Goal: Task Accomplishment & Management: Use online tool/utility

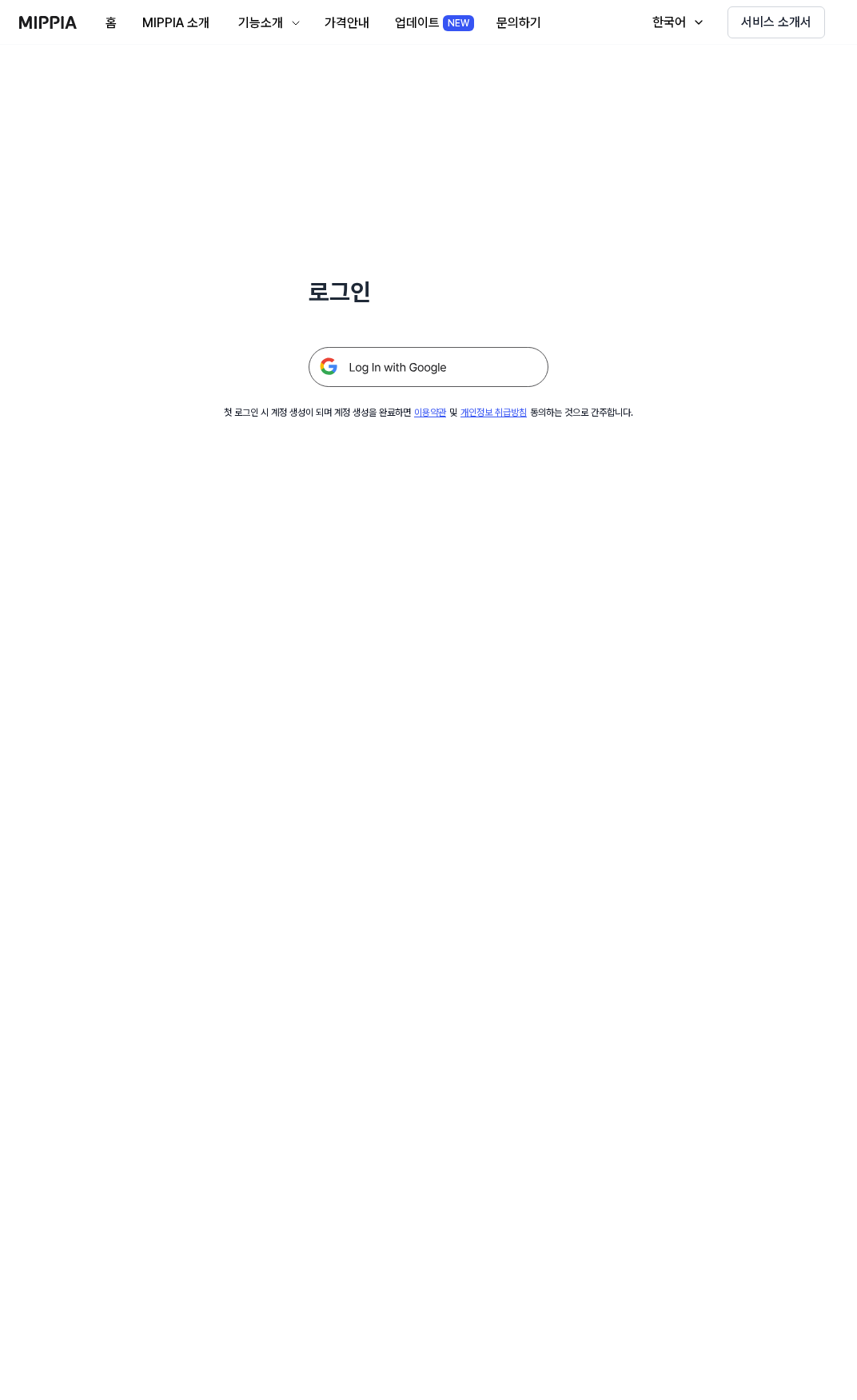
click at [422, 361] on img at bounding box center [428, 367] width 239 height 40
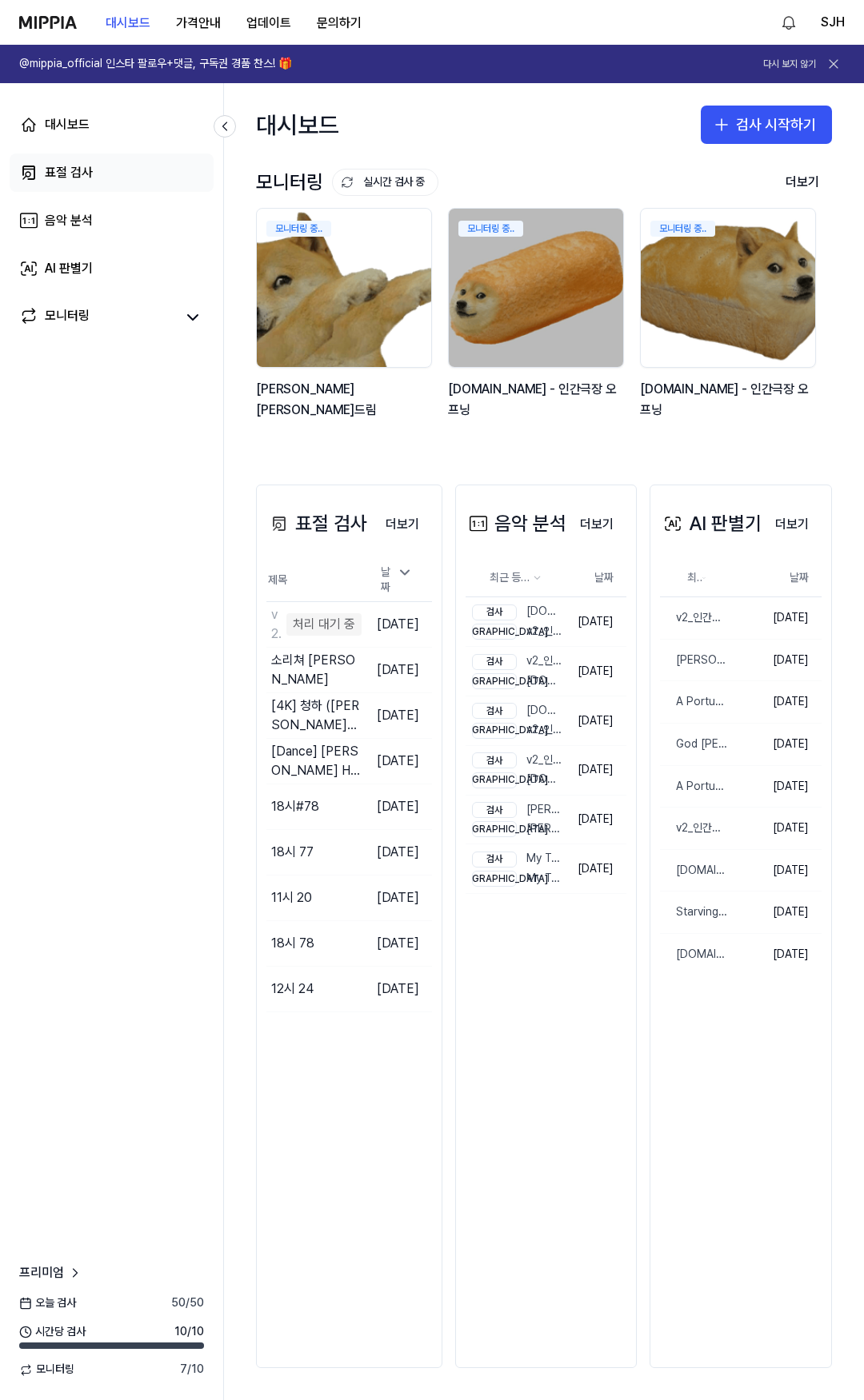
click at [134, 181] on link "표절 검사" at bounding box center [111, 173] width 204 height 39
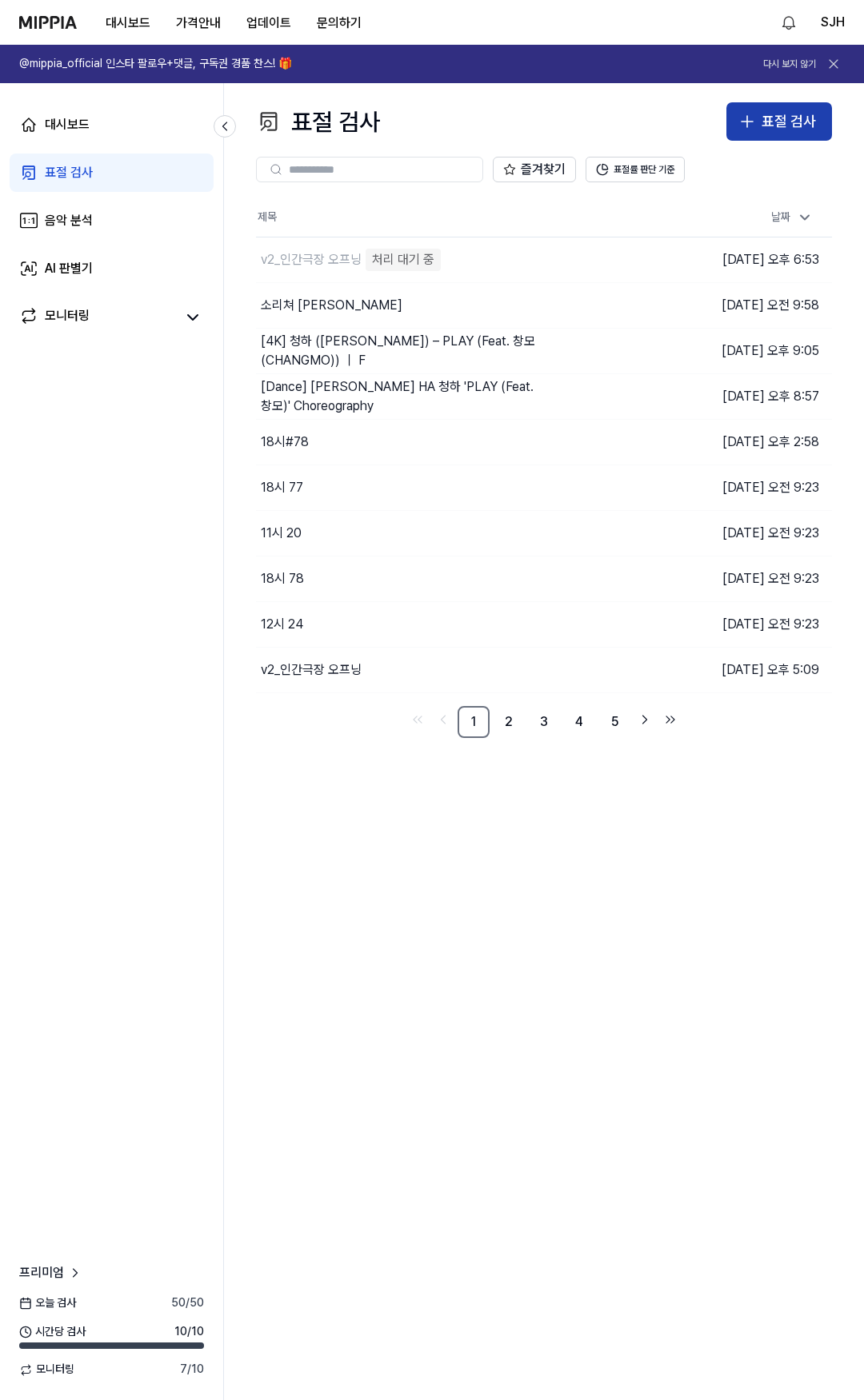
click at [786, 125] on div "표절 검사" at bounding box center [789, 122] width 55 height 24
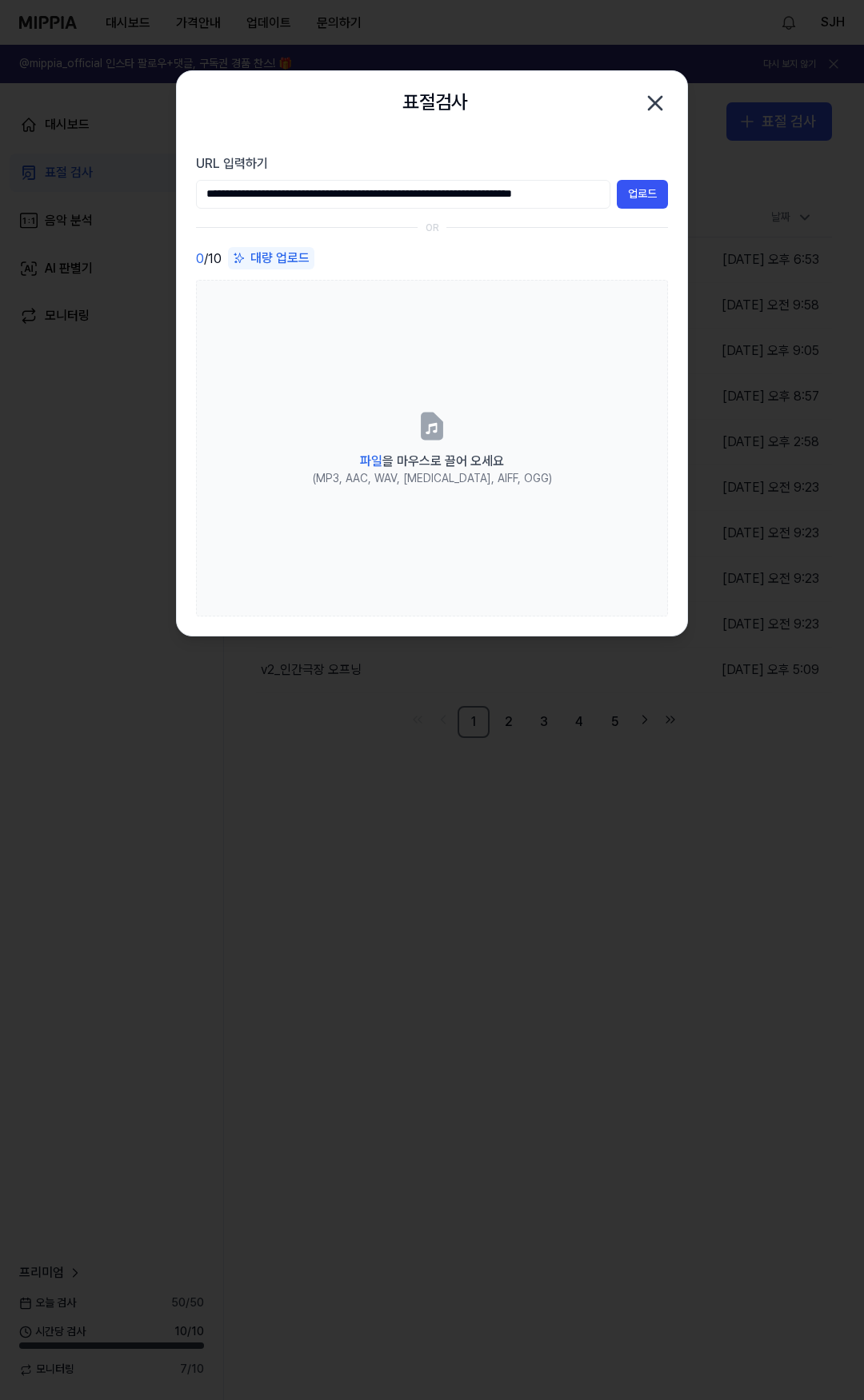
scroll to position [0, 49]
type input "**********"
click at [640, 191] on button "업로드" at bounding box center [642, 194] width 51 height 29
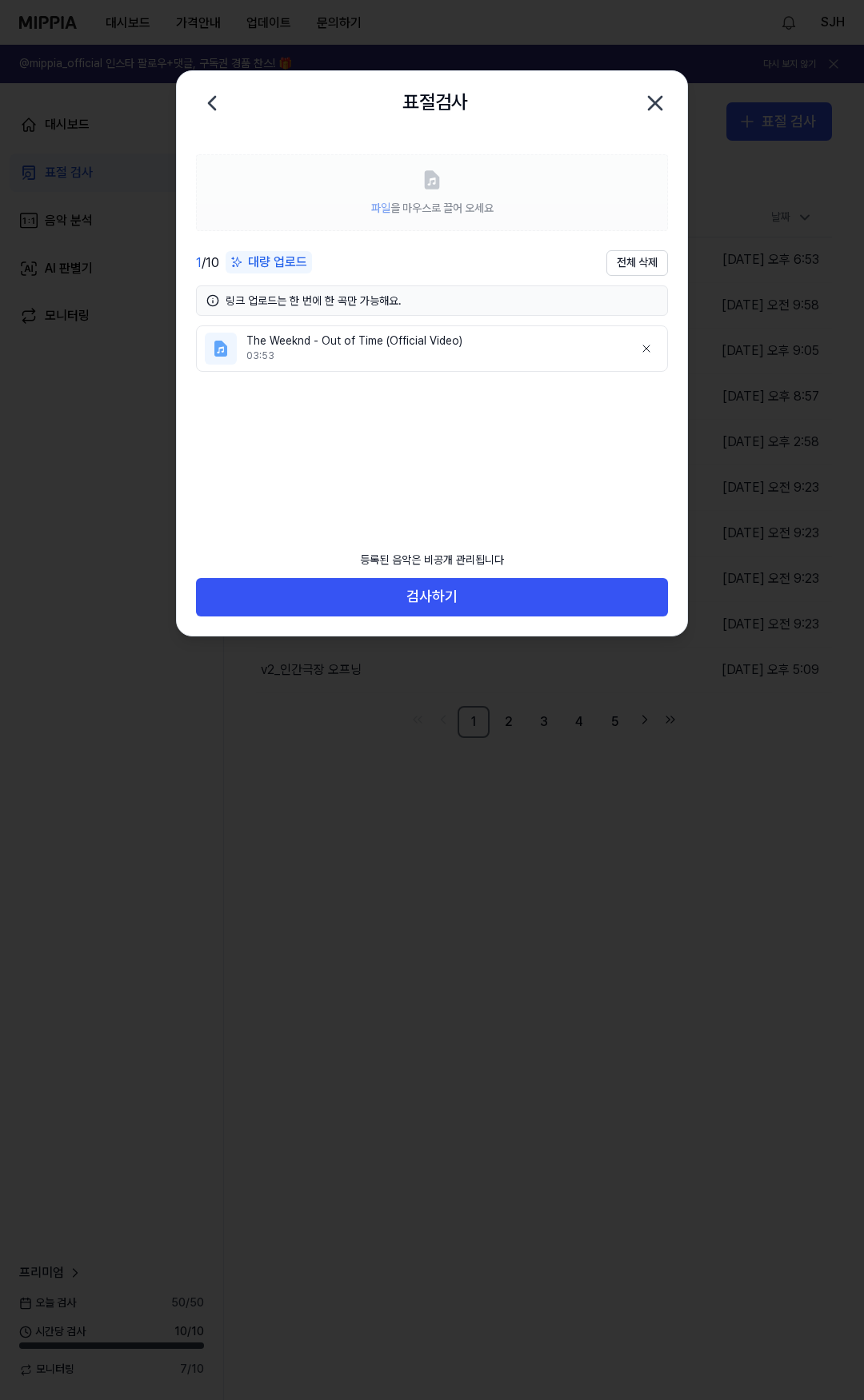
click at [656, 102] on icon "button" at bounding box center [656, 104] width 13 height 13
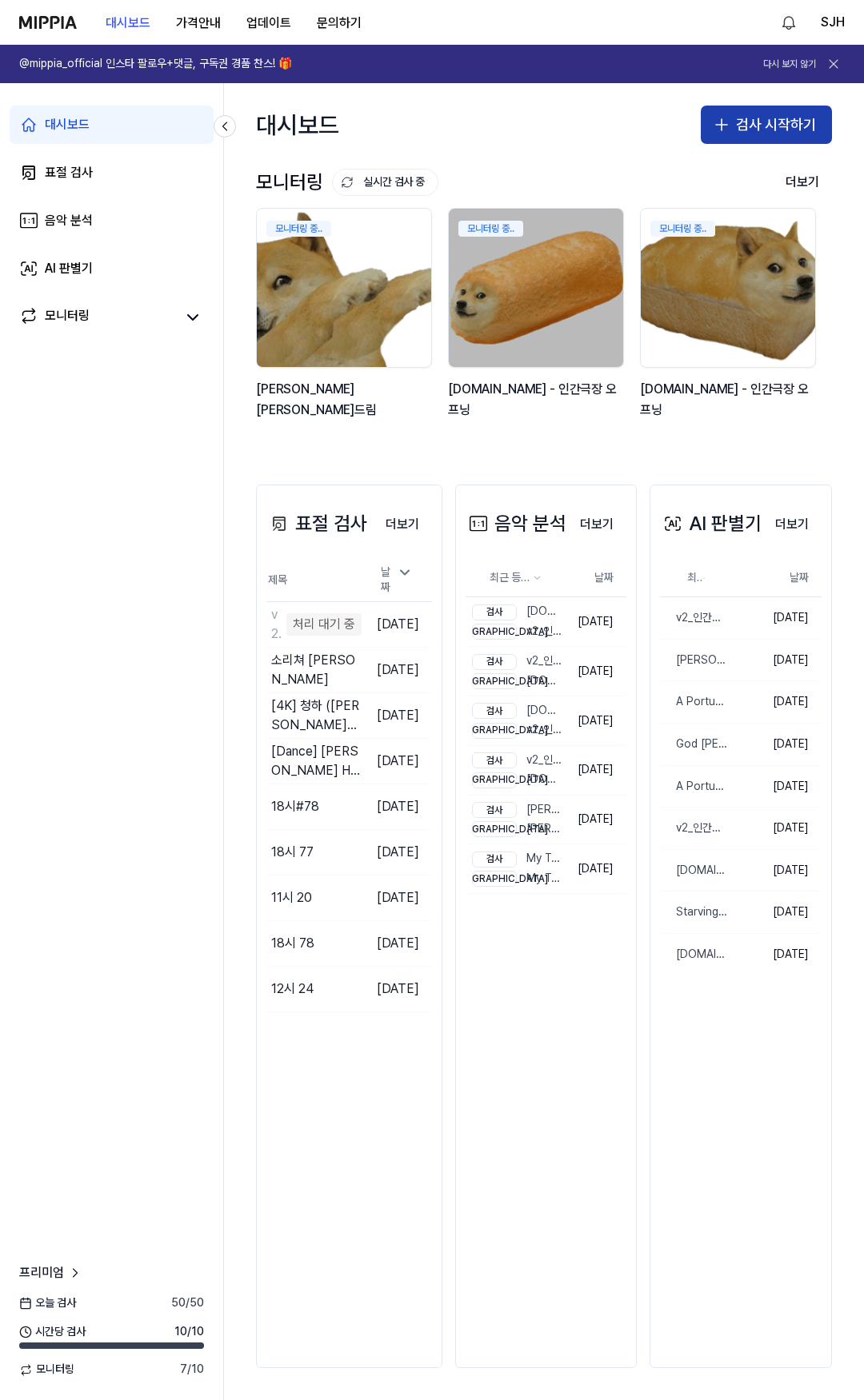
click at [754, 128] on button "검사 시작하기" at bounding box center [766, 124] width 131 height 39
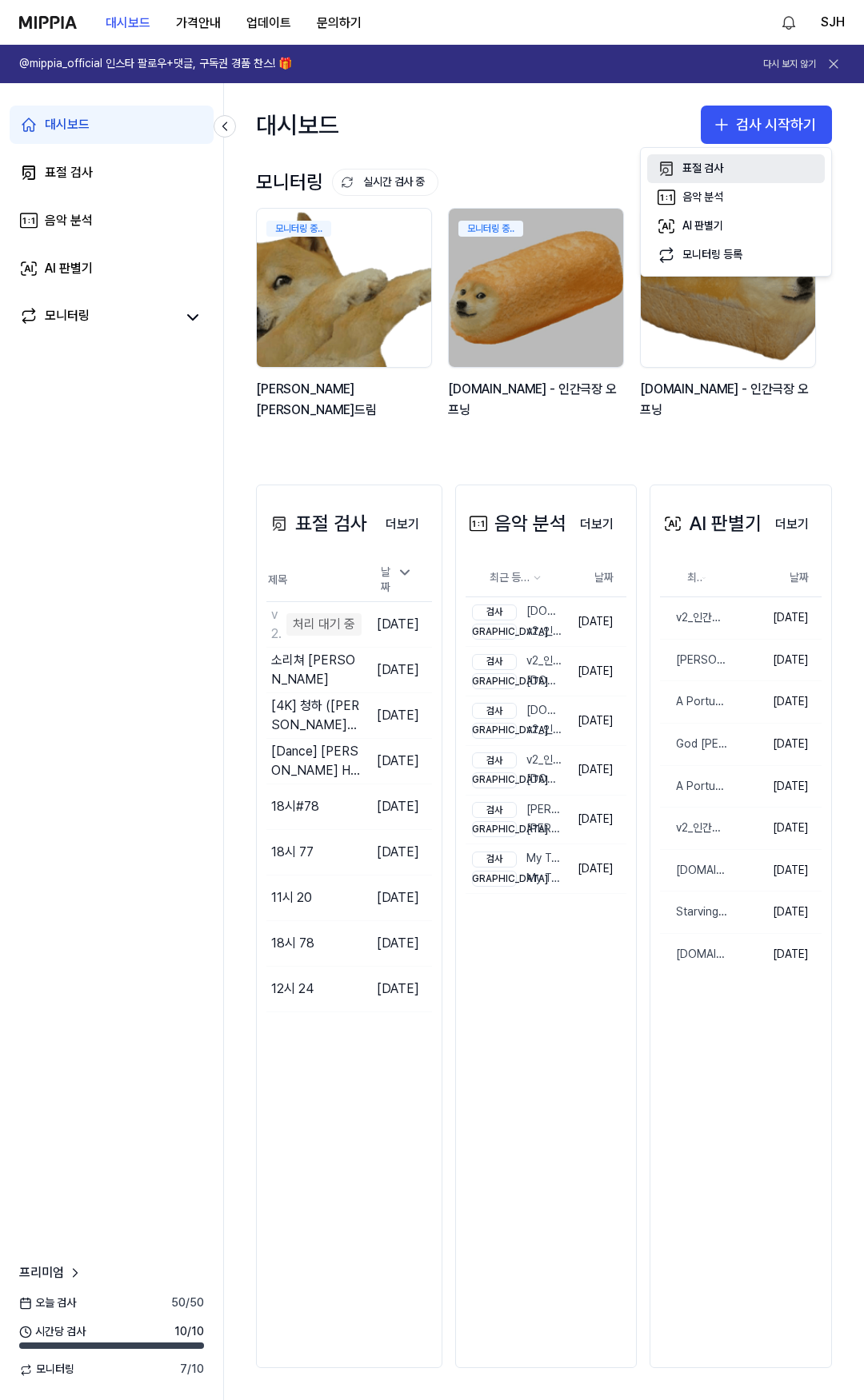
click at [702, 176] on div "표절 검사" at bounding box center [702, 168] width 41 height 16
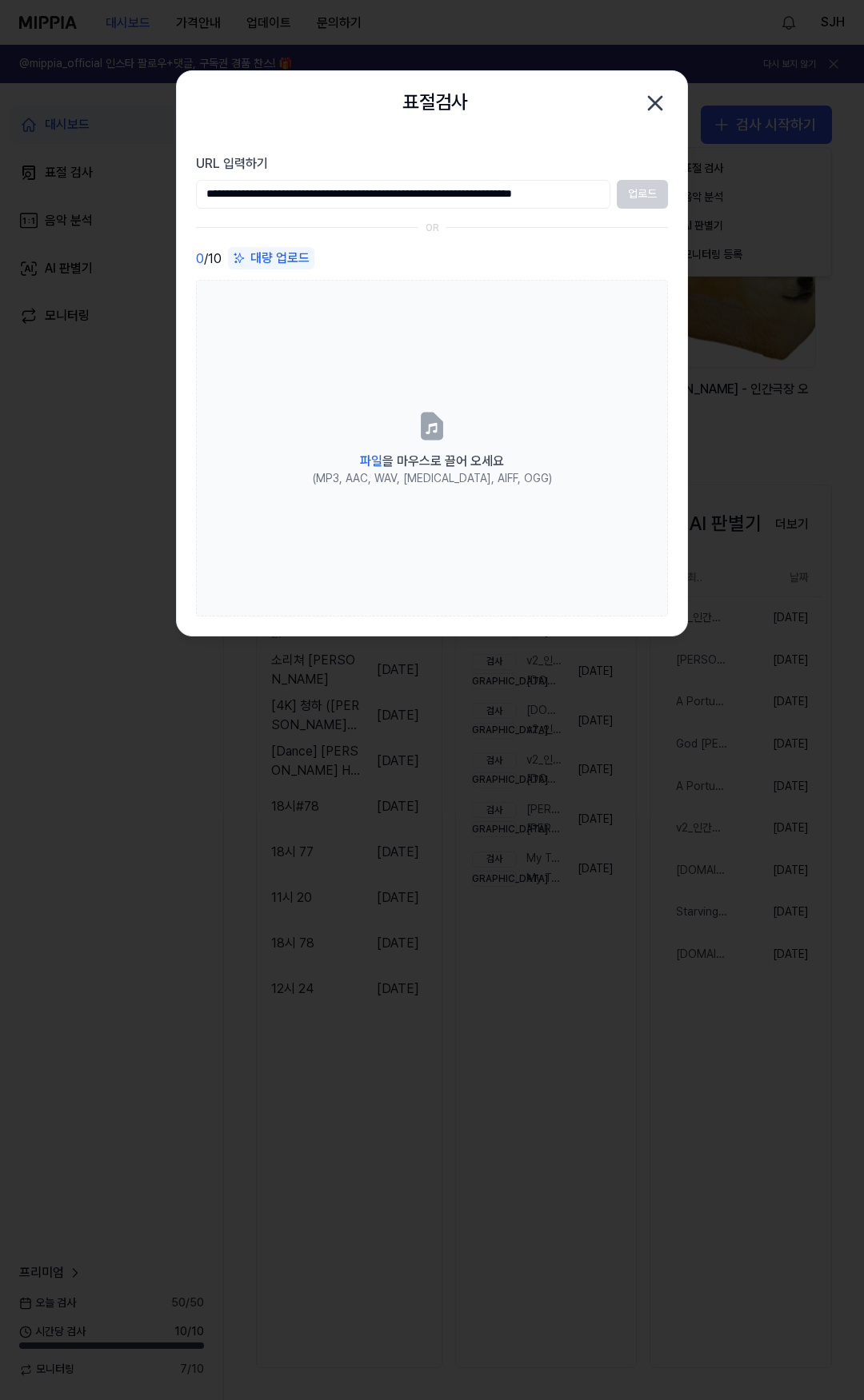
scroll to position [0, 46]
type input "**********"
click at [639, 189] on button "업로드" at bounding box center [642, 194] width 51 height 29
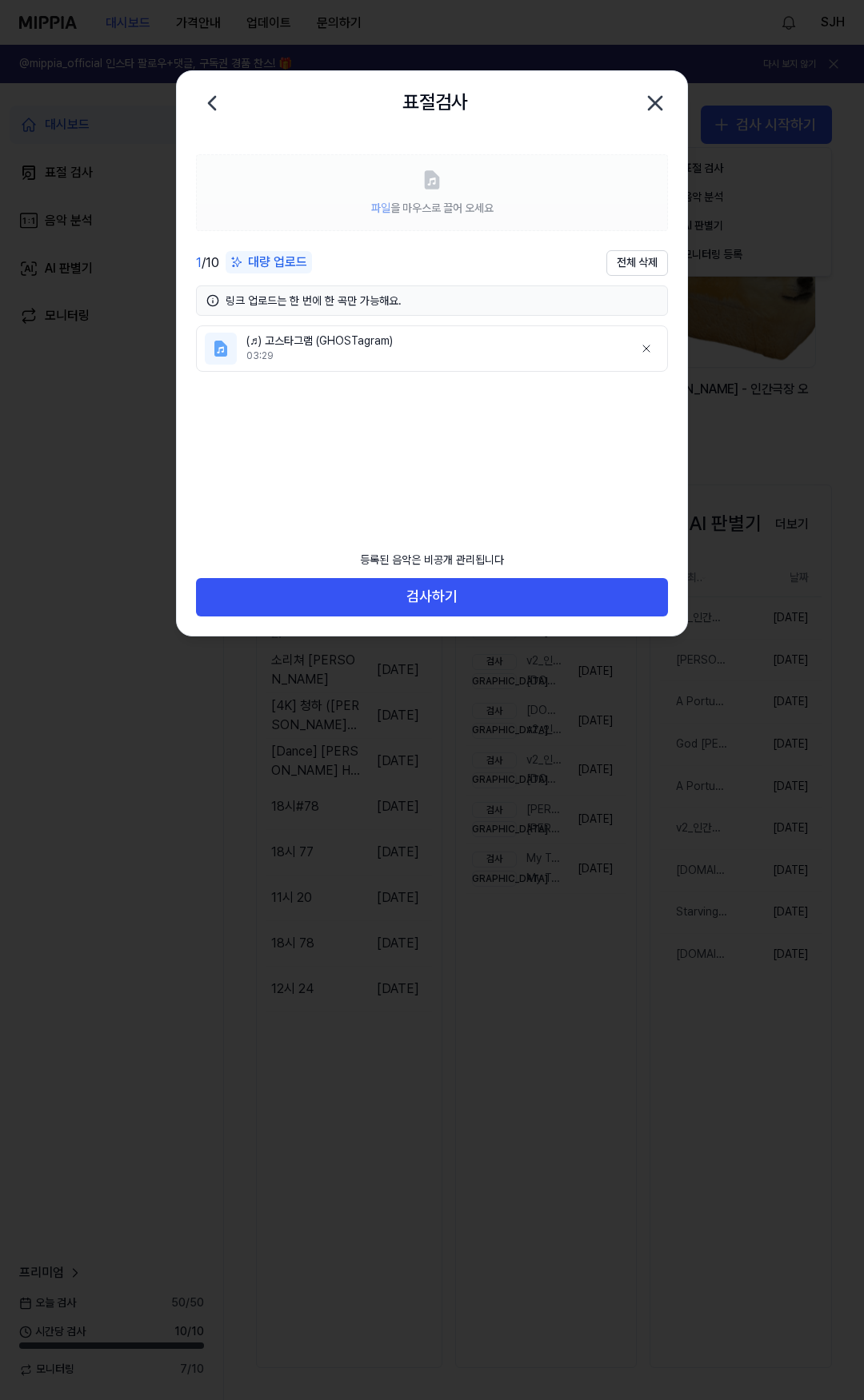
click at [656, 103] on icon "button" at bounding box center [656, 104] width 13 height 13
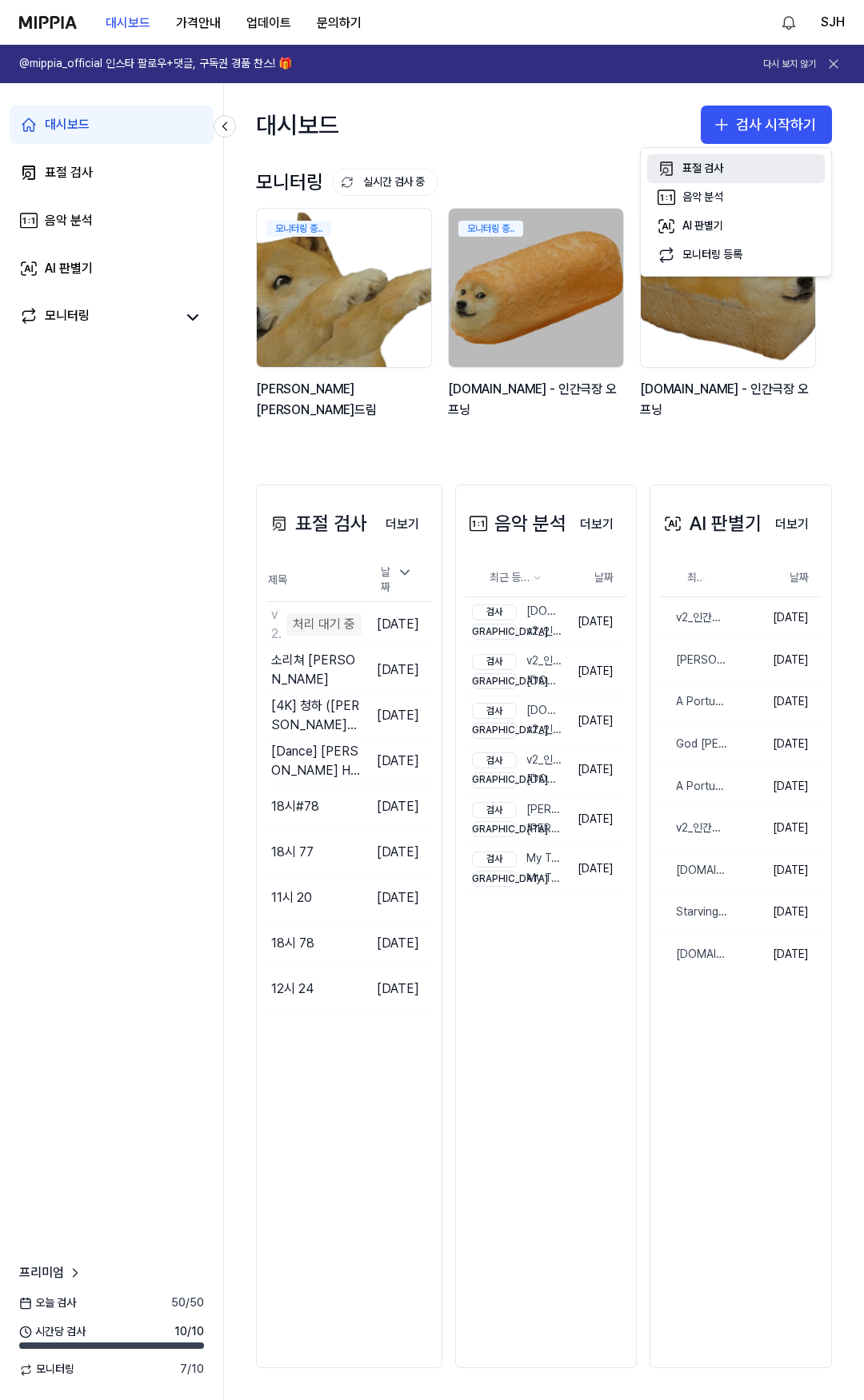
click at [697, 175] on div "표절 검사" at bounding box center [702, 168] width 41 height 16
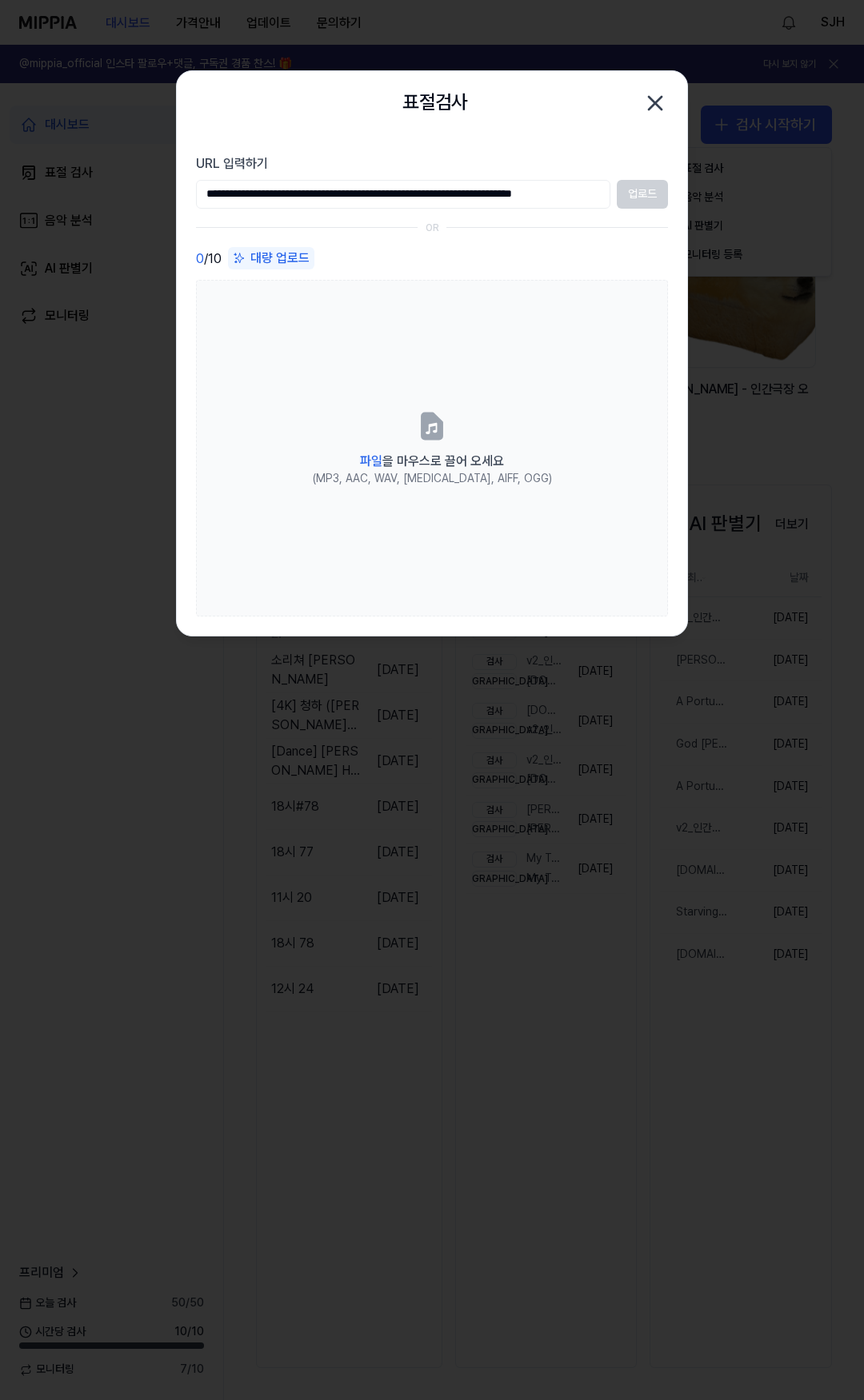
scroll to position [0, 28]
type input "**********"
click at [632, 199] on button "업로드" at bounding box center [642, 194] width 51 height 29
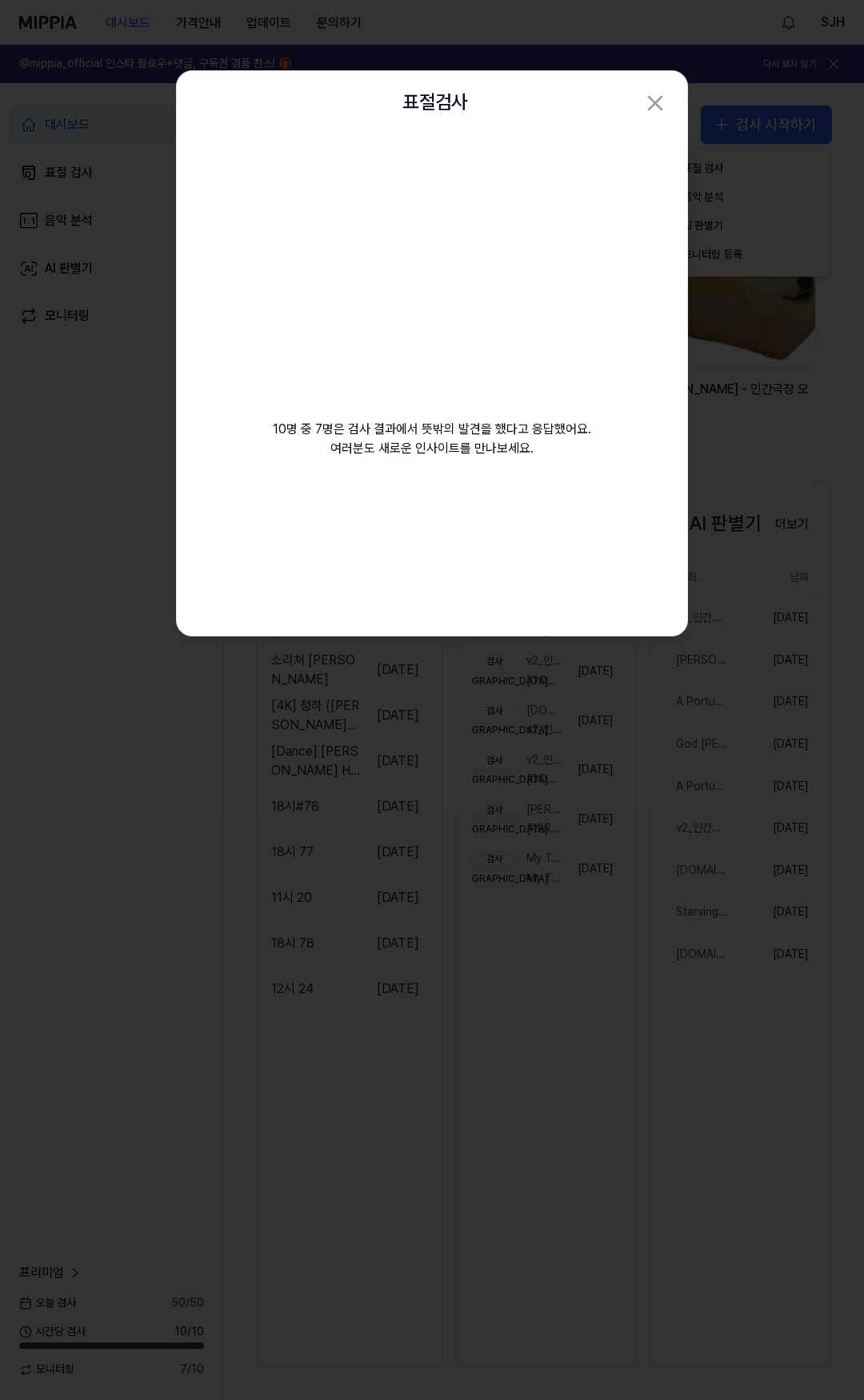
click at [633, 37] on div at bounding box center [432, 700] width 864 height 1400
click at [672, 107] on div "표절검사 닫기" at bounding box center [431, 103] width 510 height 64
click at [649, 97] on icon "button" at bounding box center [656, 104] width 13 height 13
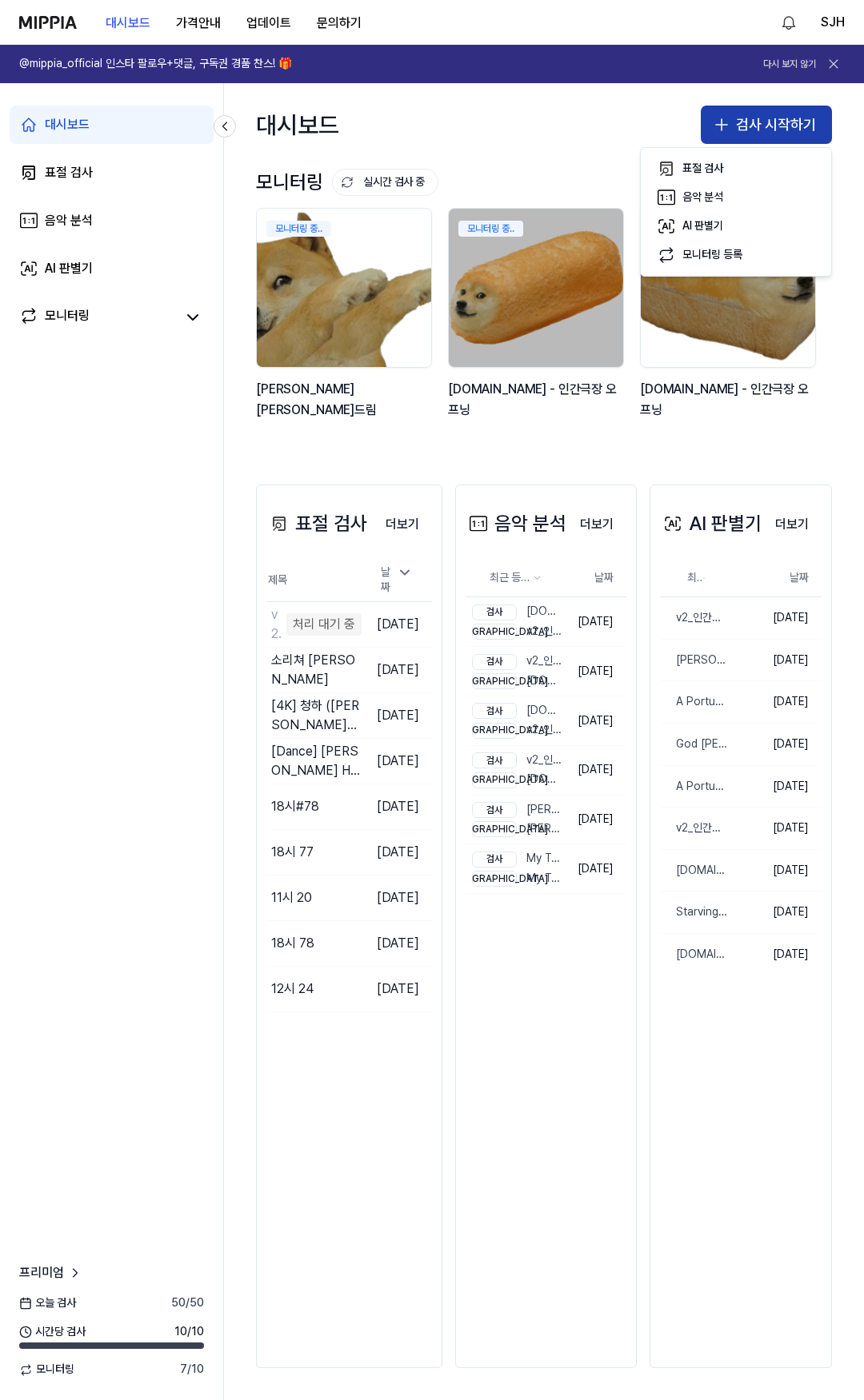
click at [760, 125] on button "검사 시작하기" at bounding box center [766, 124] width 131 height 39
click at [753, 131] on button "검사 시작하기" at bounding box center [766, 124] width 131 height 39
click at [721, 172] on div "표절 검사" at bounding box center [702, 168] width 41 height 16
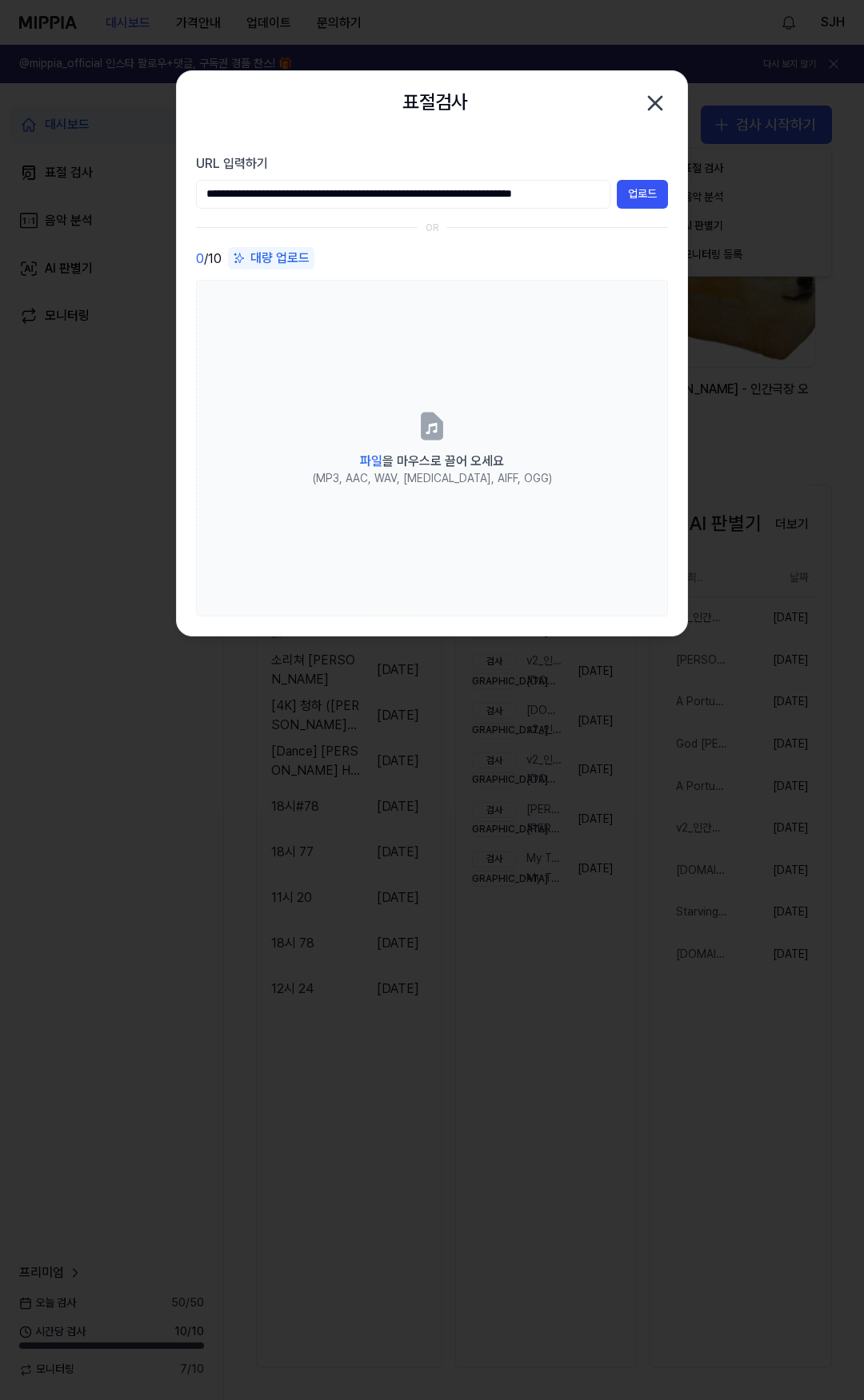
scroll to position [0, 36]
type input "**********"
click at [637, 201] on button "업로드" at bounding box center [642, 194] width 51 height 29
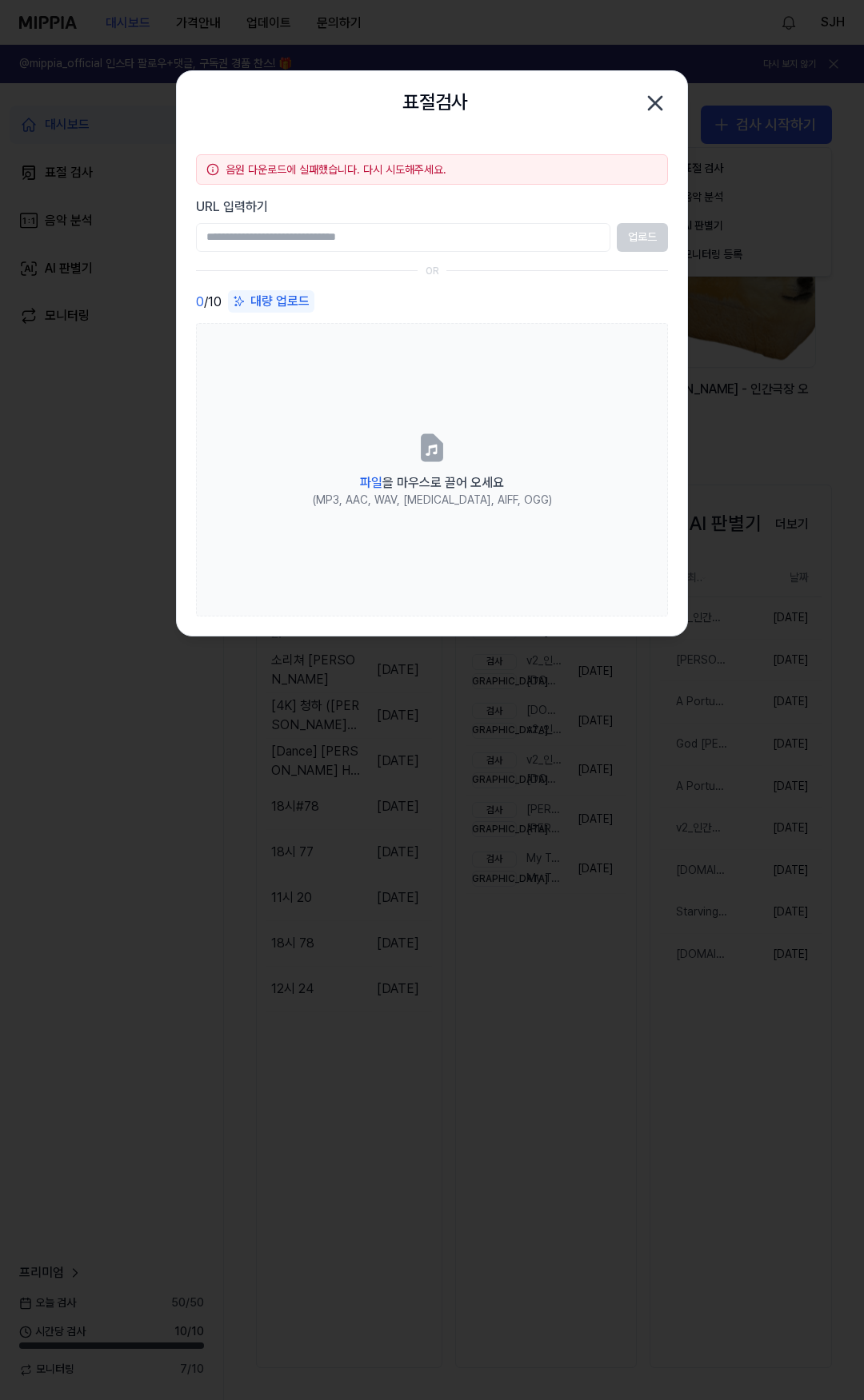
click at [416, 242] on input "URL 입력하기" at bounding box center [403, 238] width 414 height 29
paste input "**********"
type input "**********"
click at [640, 229] on button "업로드" at bounding box center [642, 238] width 51 height 29
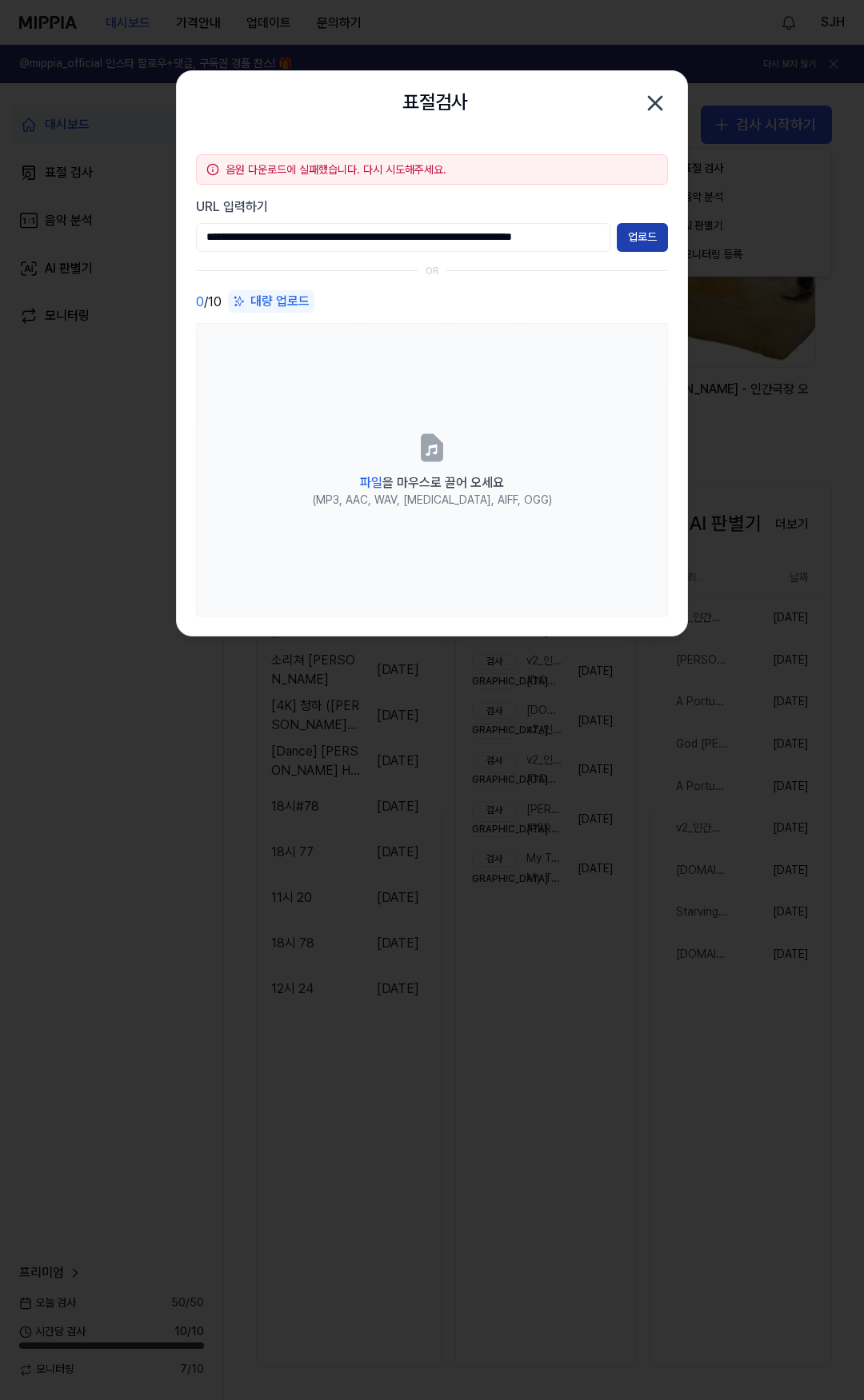
scroll to position [0, 0]
click at [367, 229] on input "URL 입력하기" at bounding box center [403, 238] width 414 height 29
paste input "**********"
type input "**********"
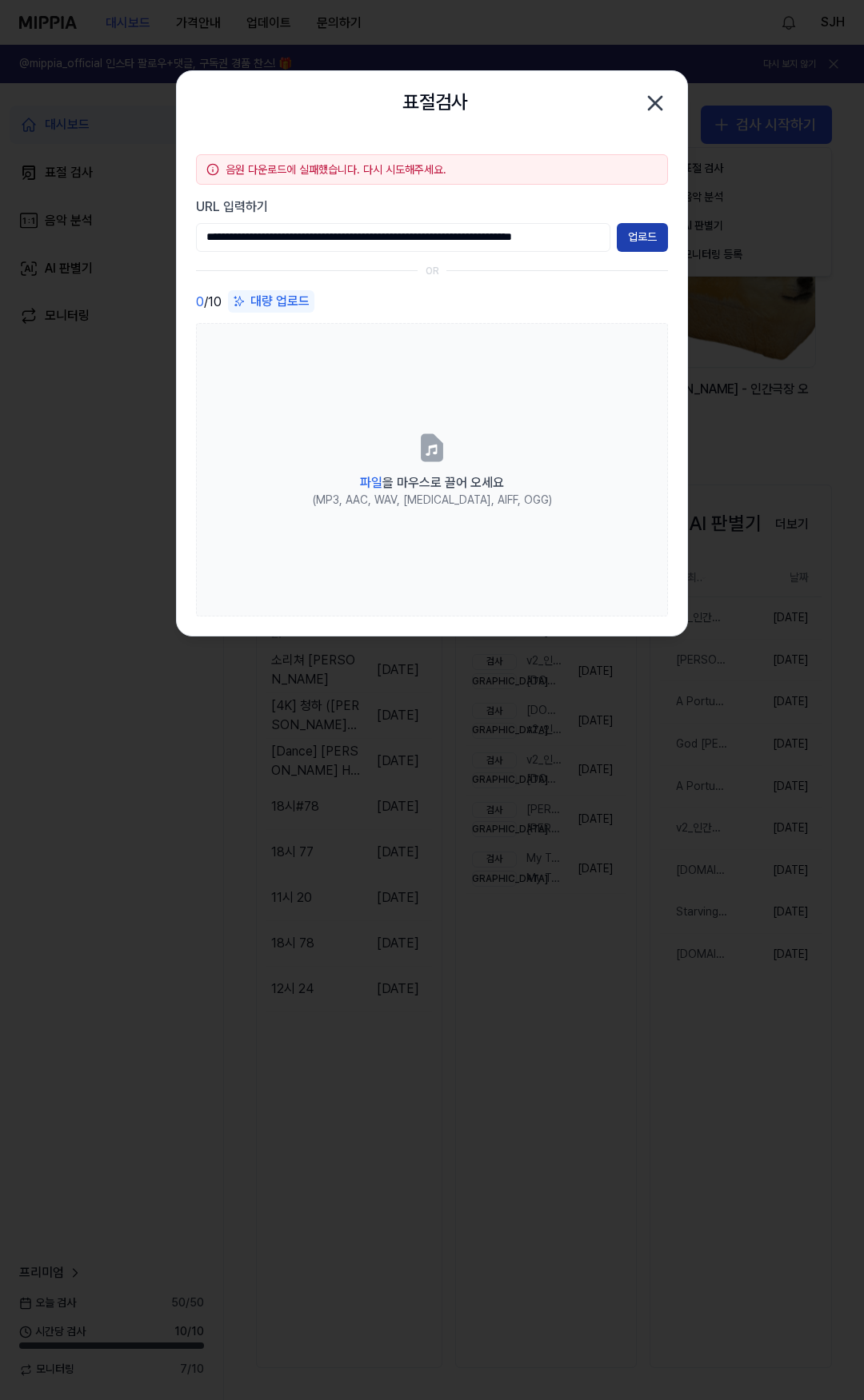
click at [626, 234] on button "업로드" at bounding box center [642, 238] width 51 height 29
click at [433, 236] on input "URL 입력하기" at bounding box center [403, 238] width 414 height 29
paste input "**********"
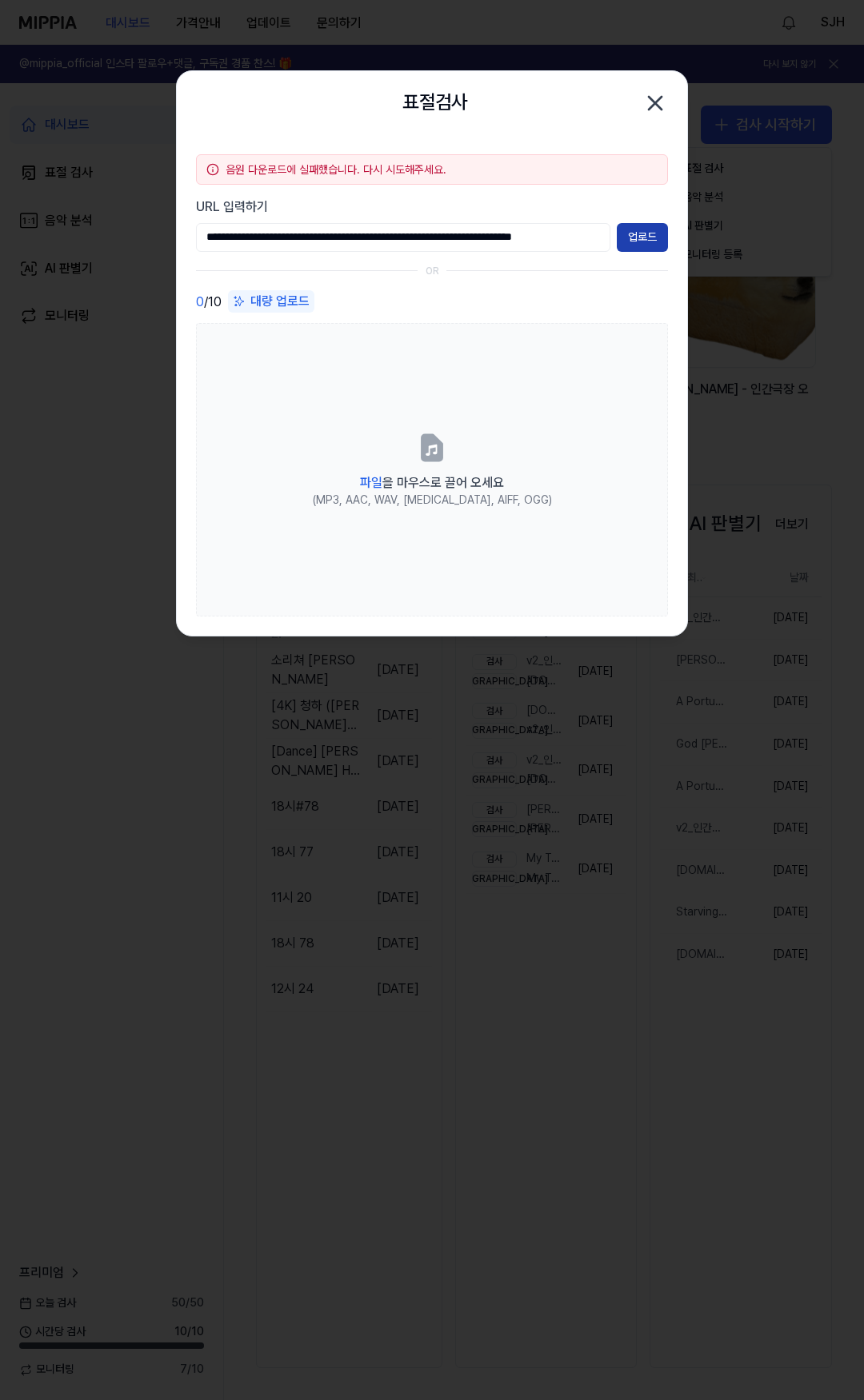
type input "**********"
click at [639, 232] on button "업로드" at bounding box center [642, 238] width 51 height 29
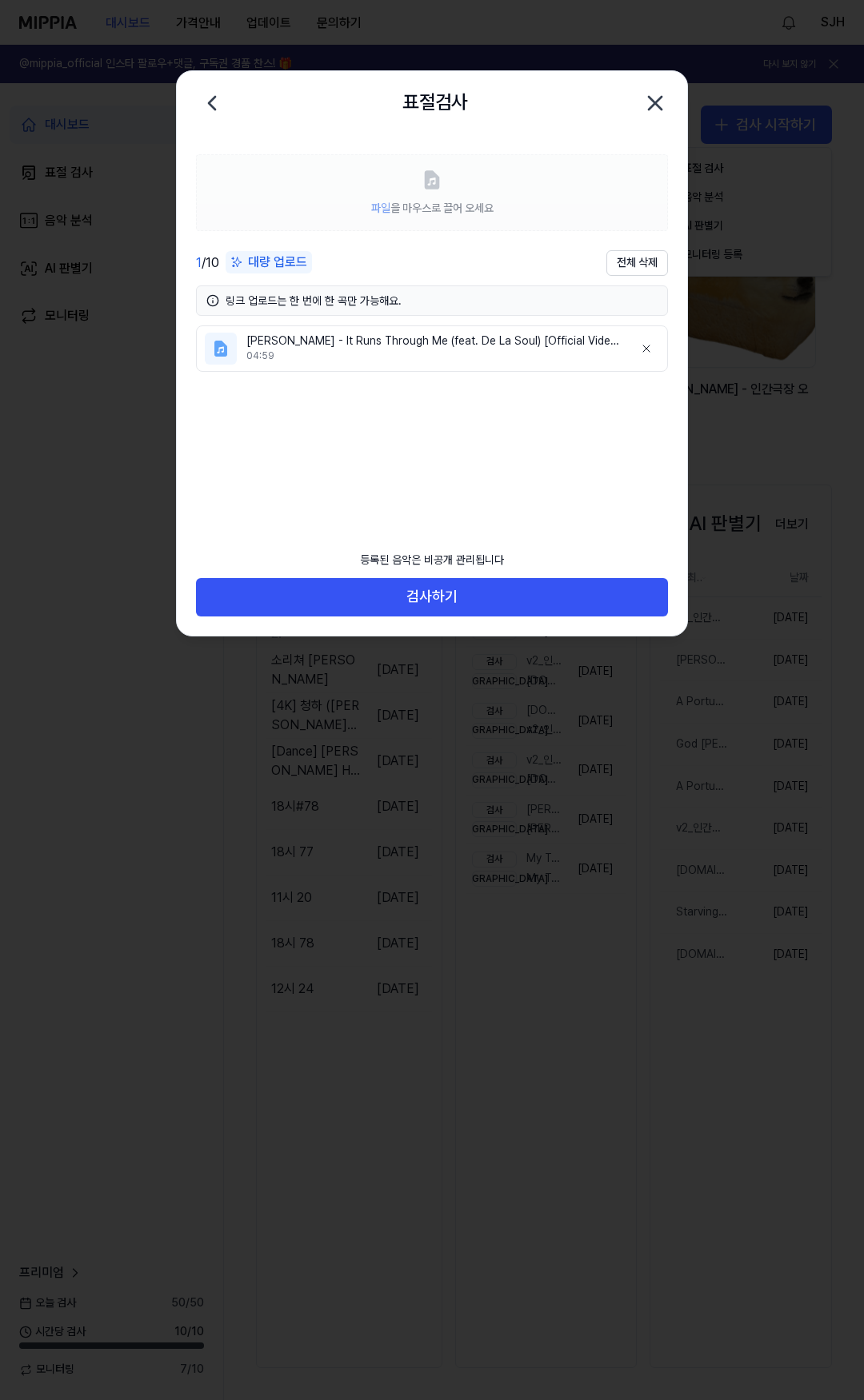
click at [649, 97] on icon "button" at bounding box center [656, 104] width 13 height 13
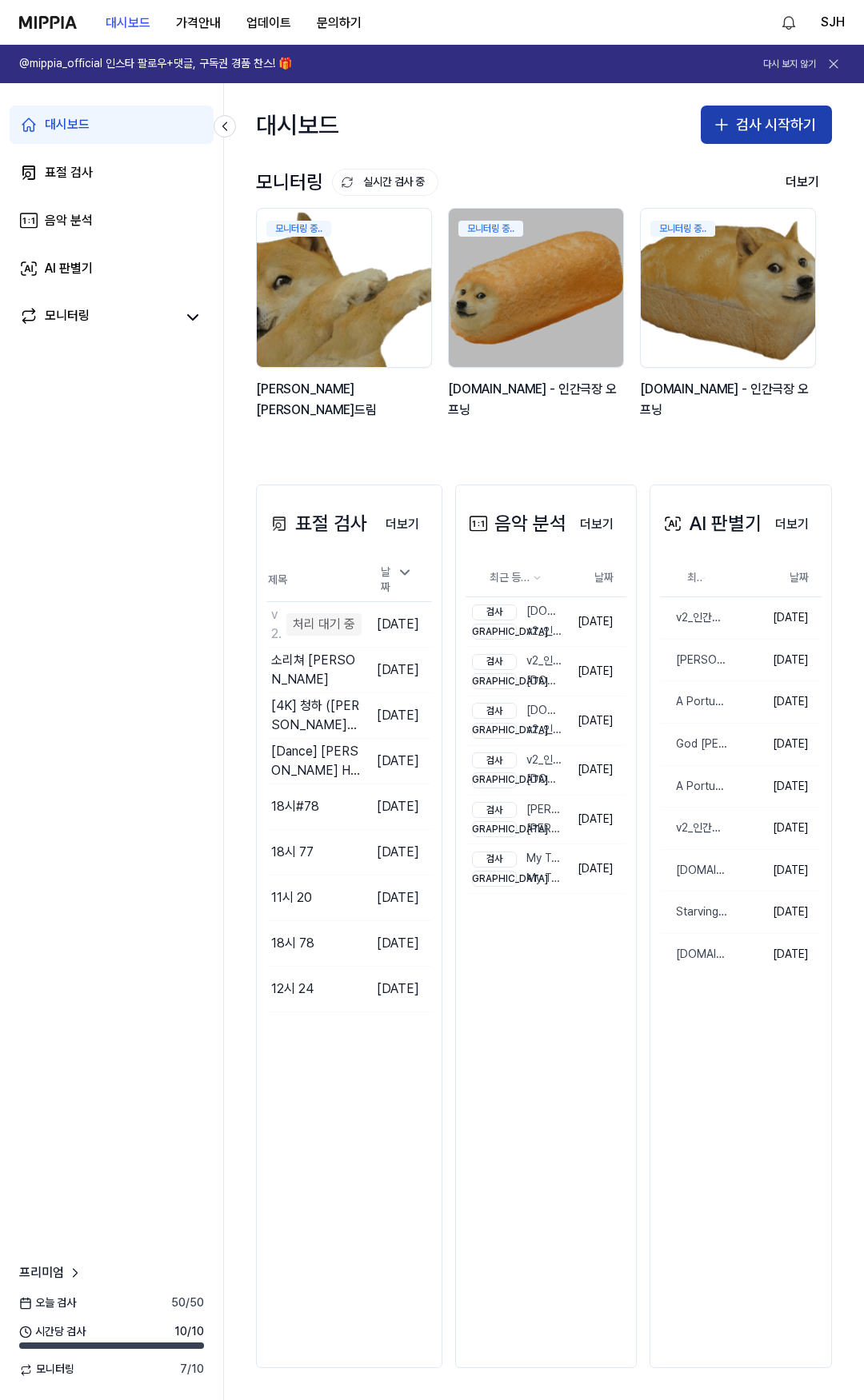
click at [754, 123] on button "검사 시작하기" at bounding box center [766, 124] width 131 height 39
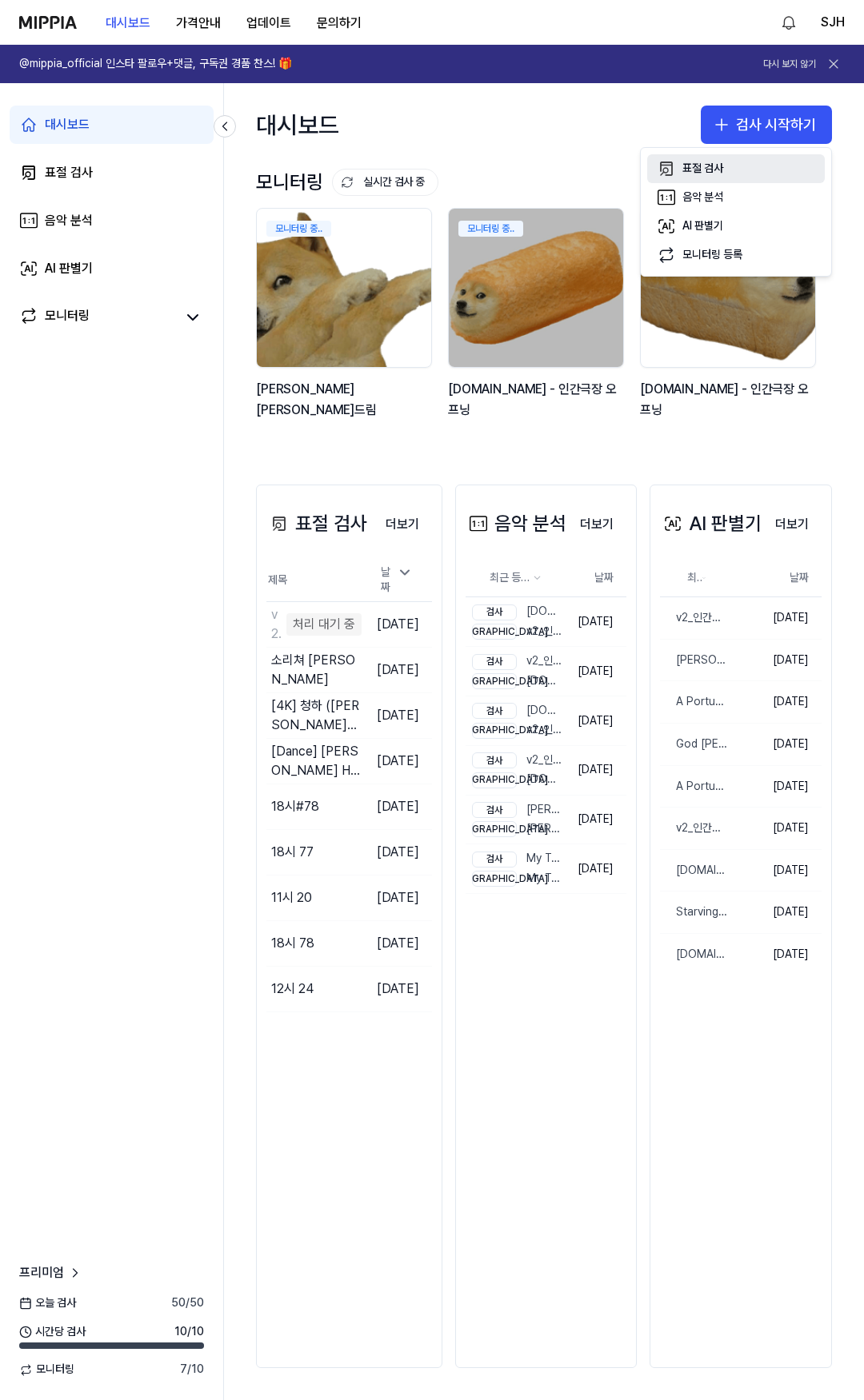
click at [712, 170] on div "표절 검사" at bounding box center [702, 168] width 41 height 16
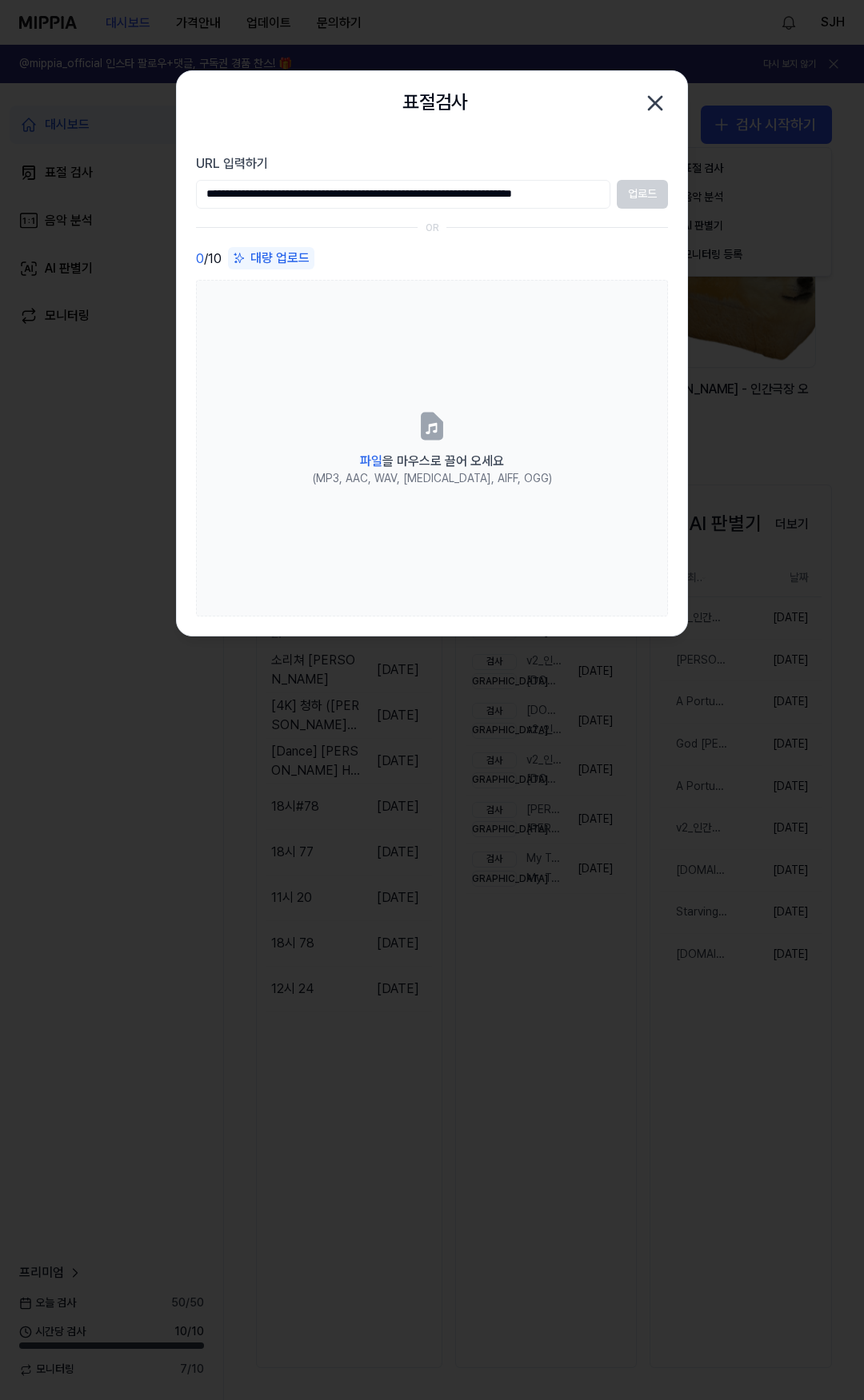
scroll to position [0, 42]
type input "**********"
click at [646, 198] on button "업로드" at bounding box center [642, 194] width 51 height 29
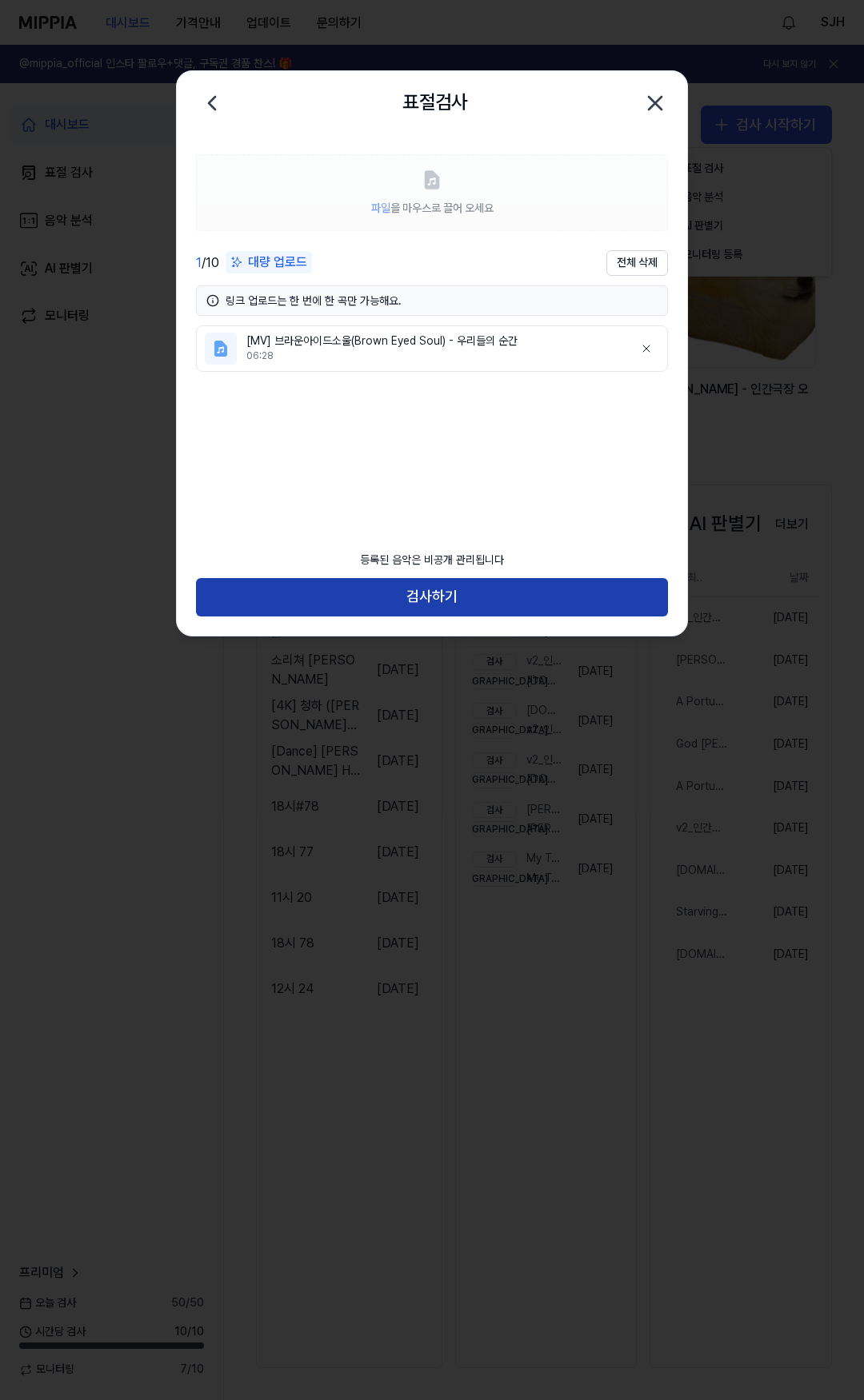
click at [444, 596] on button "검사하기" at bounding box center [432, 597] width 472 height 39
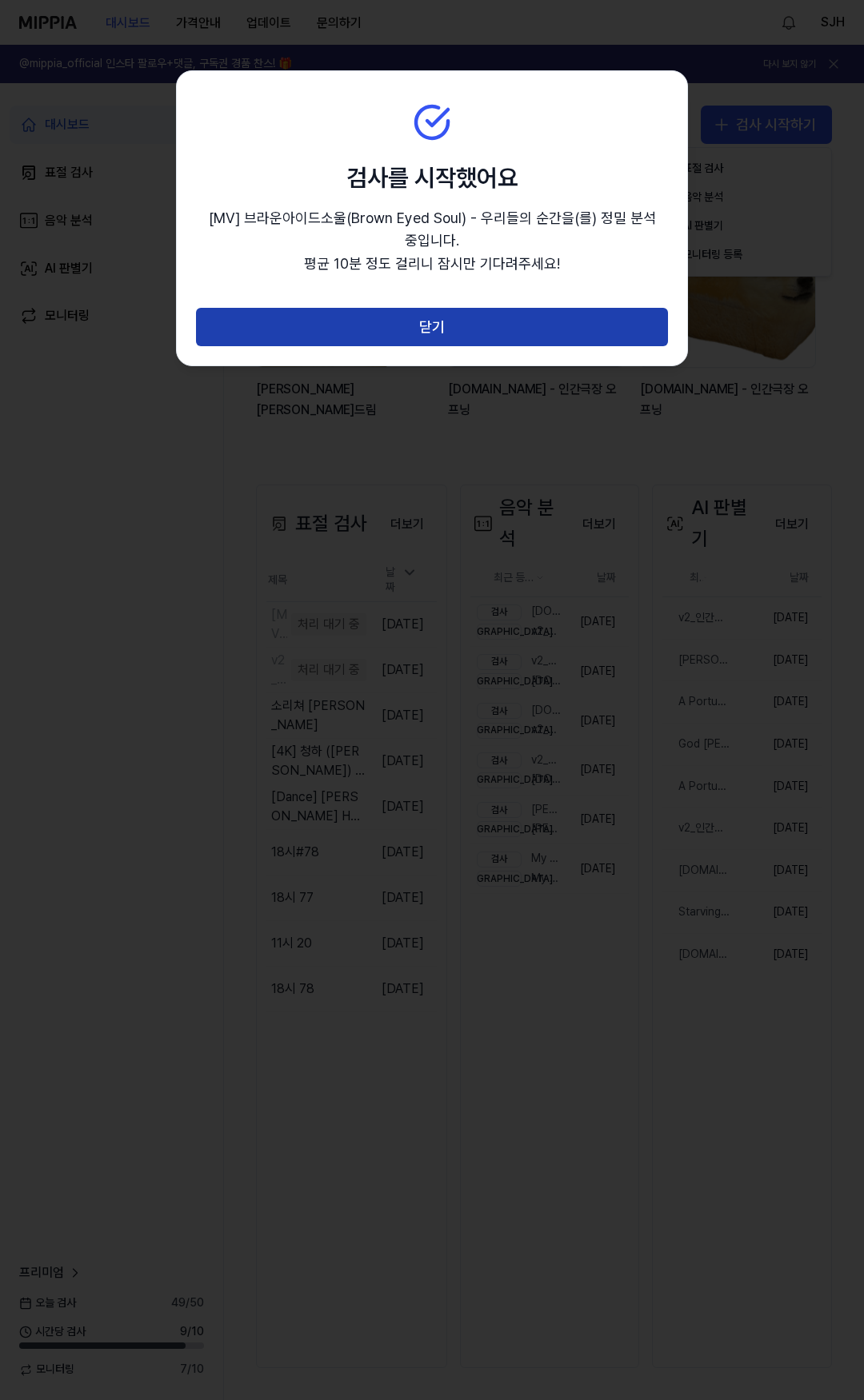
click at [450, 329] on button "닫기" at bounding box center [432, 326] width 472 height 39
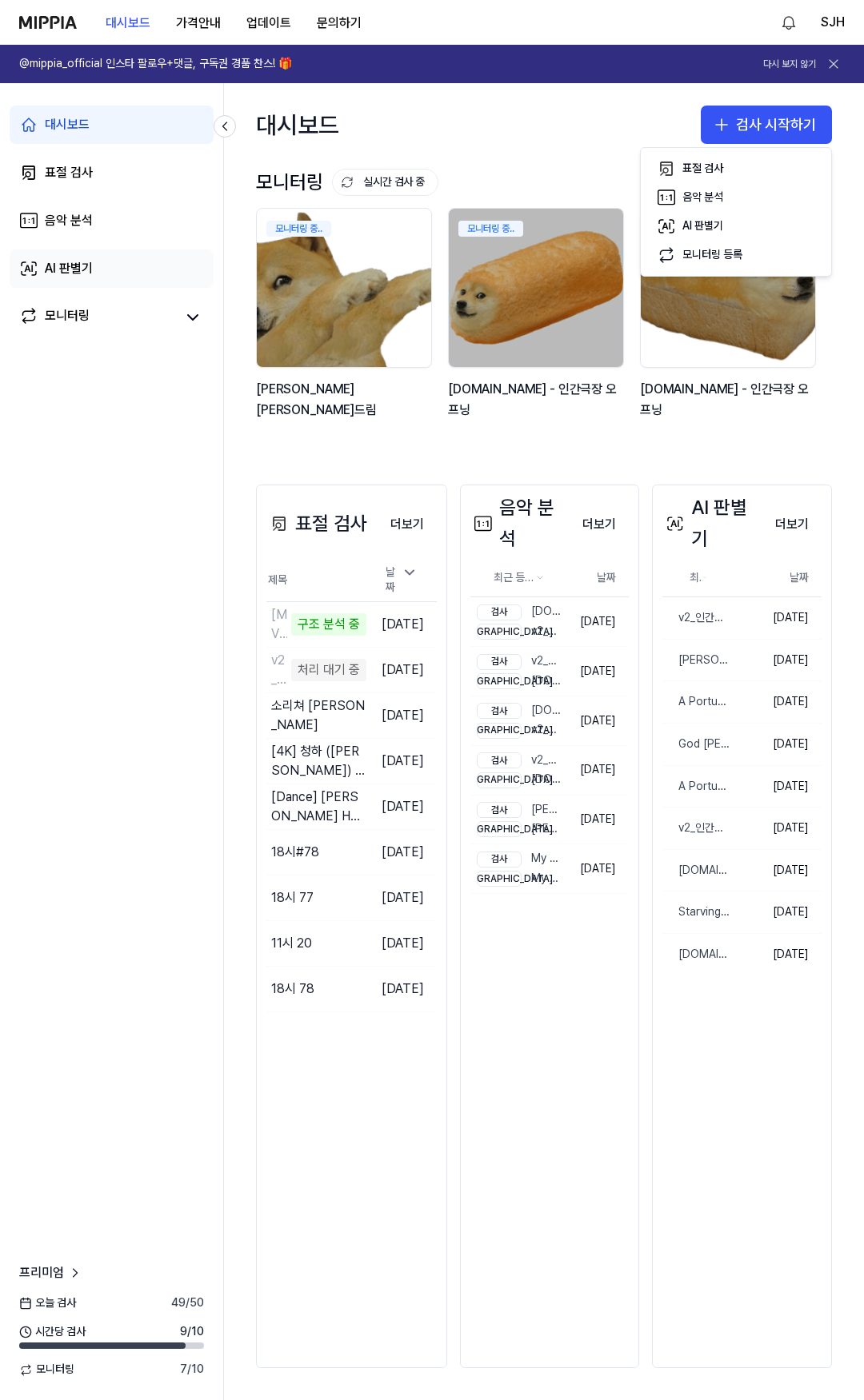
click at [59, 286] on link "AI 판별기" at bounding box center [111, 269] width 204 height 39
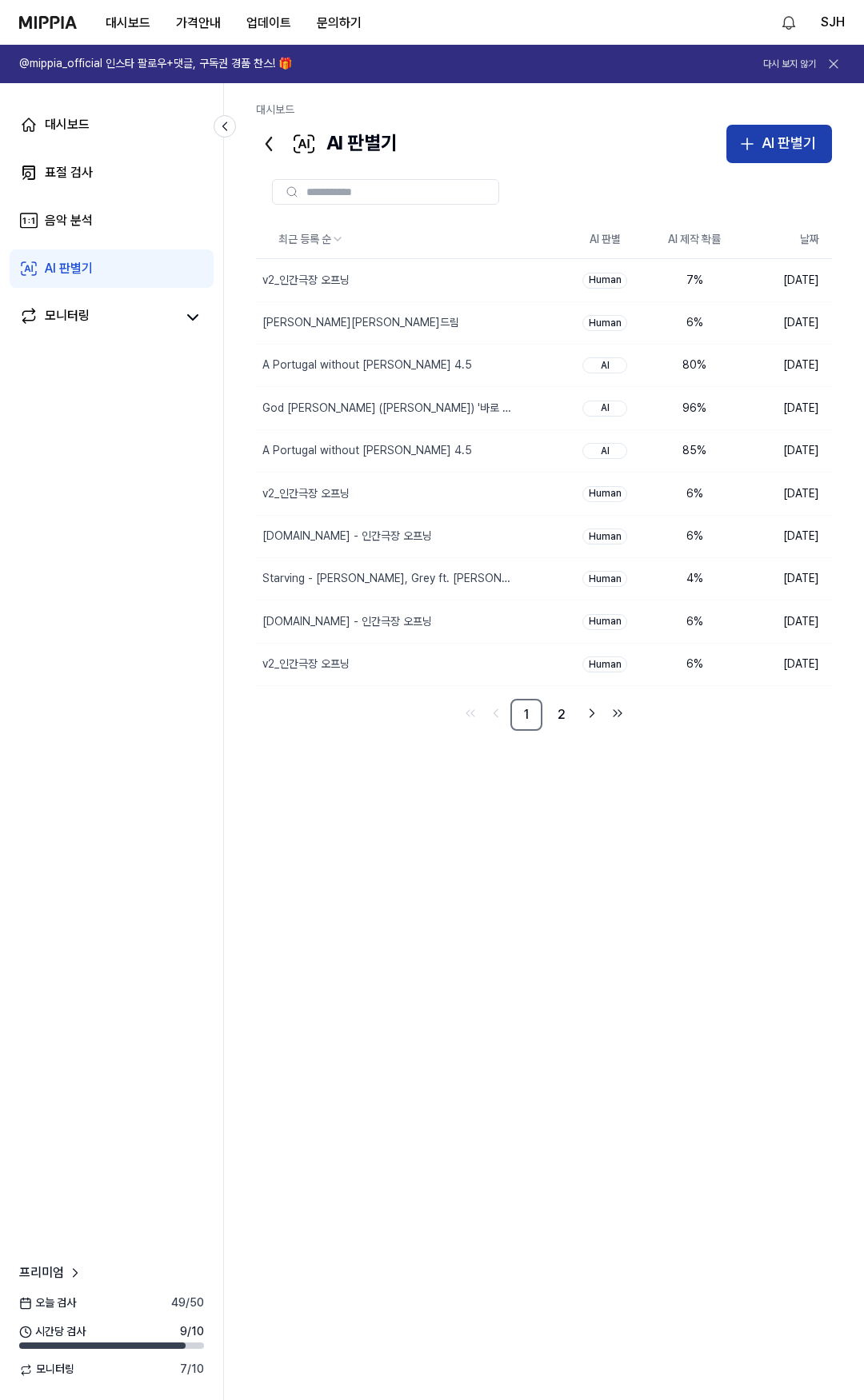
click at [793, 140] on div "AI 판별기" at bounding box center [789, 143] width 55 height 24
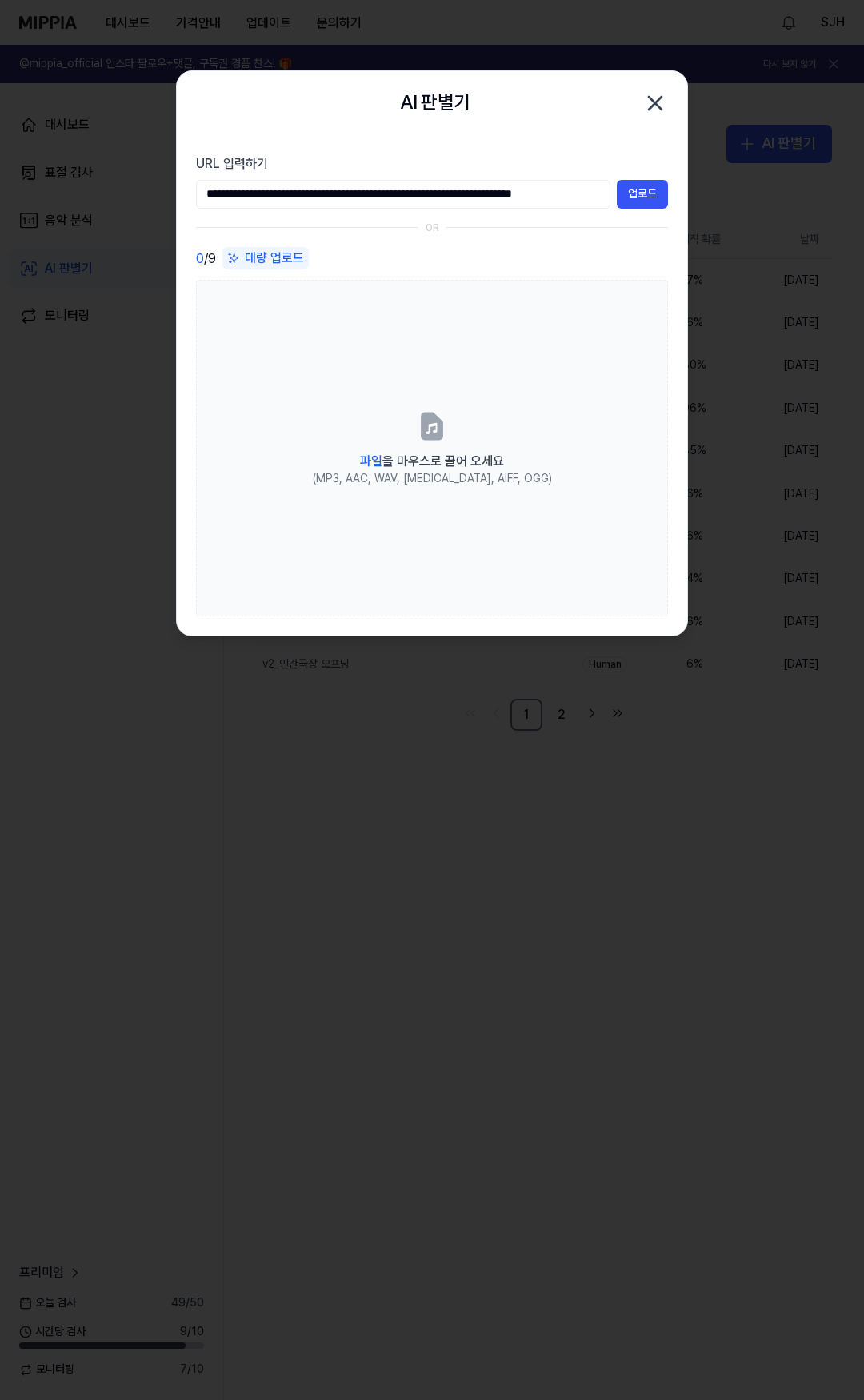
scroll to position [0, 28]
type input "**********"
click at [638, 197] on button "업로드" at bounding box center [642, 194] width 51 height 29
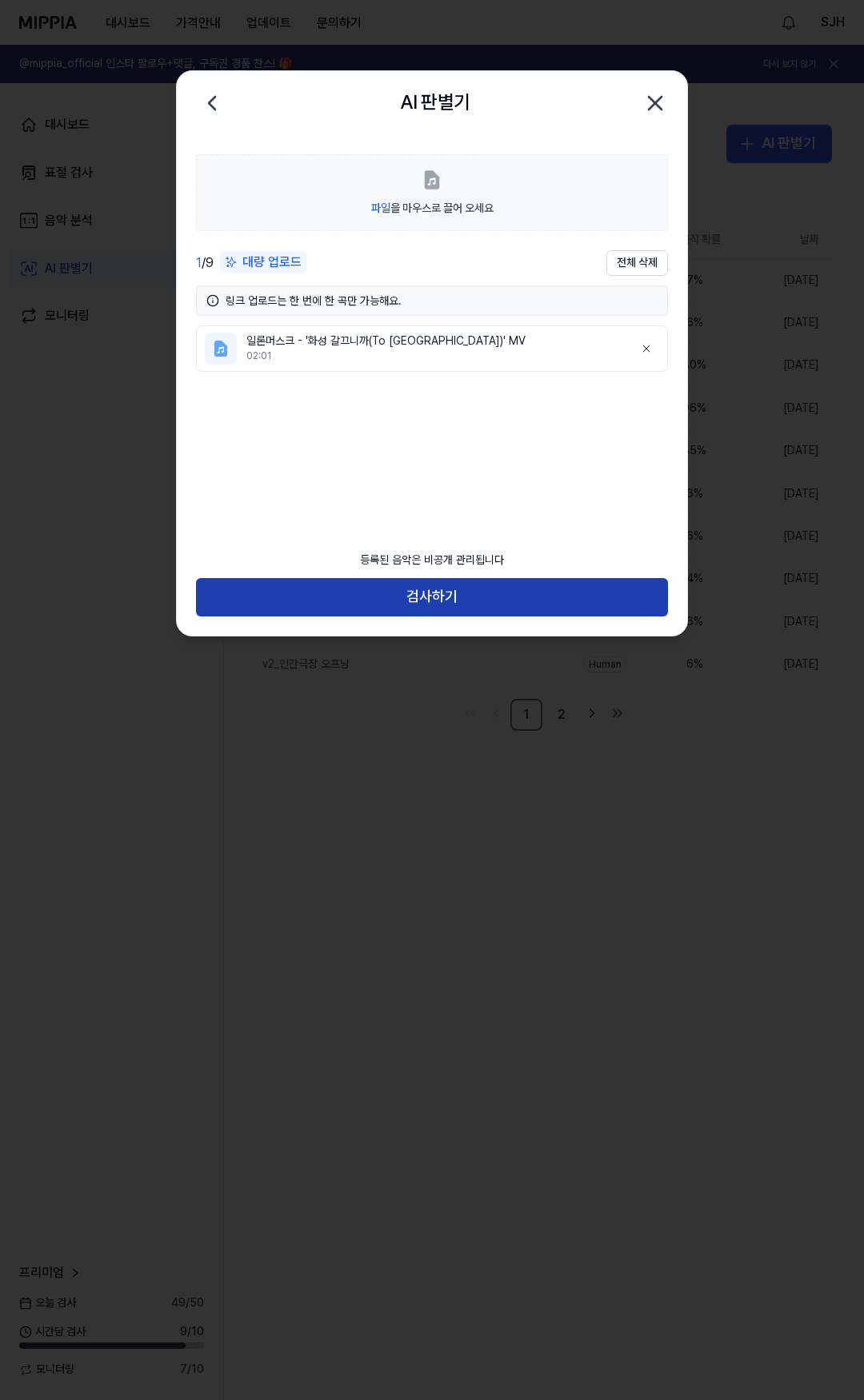
click at [420, 595] on button "검사하기" at bounding box center [432, 597] width 472 height 39
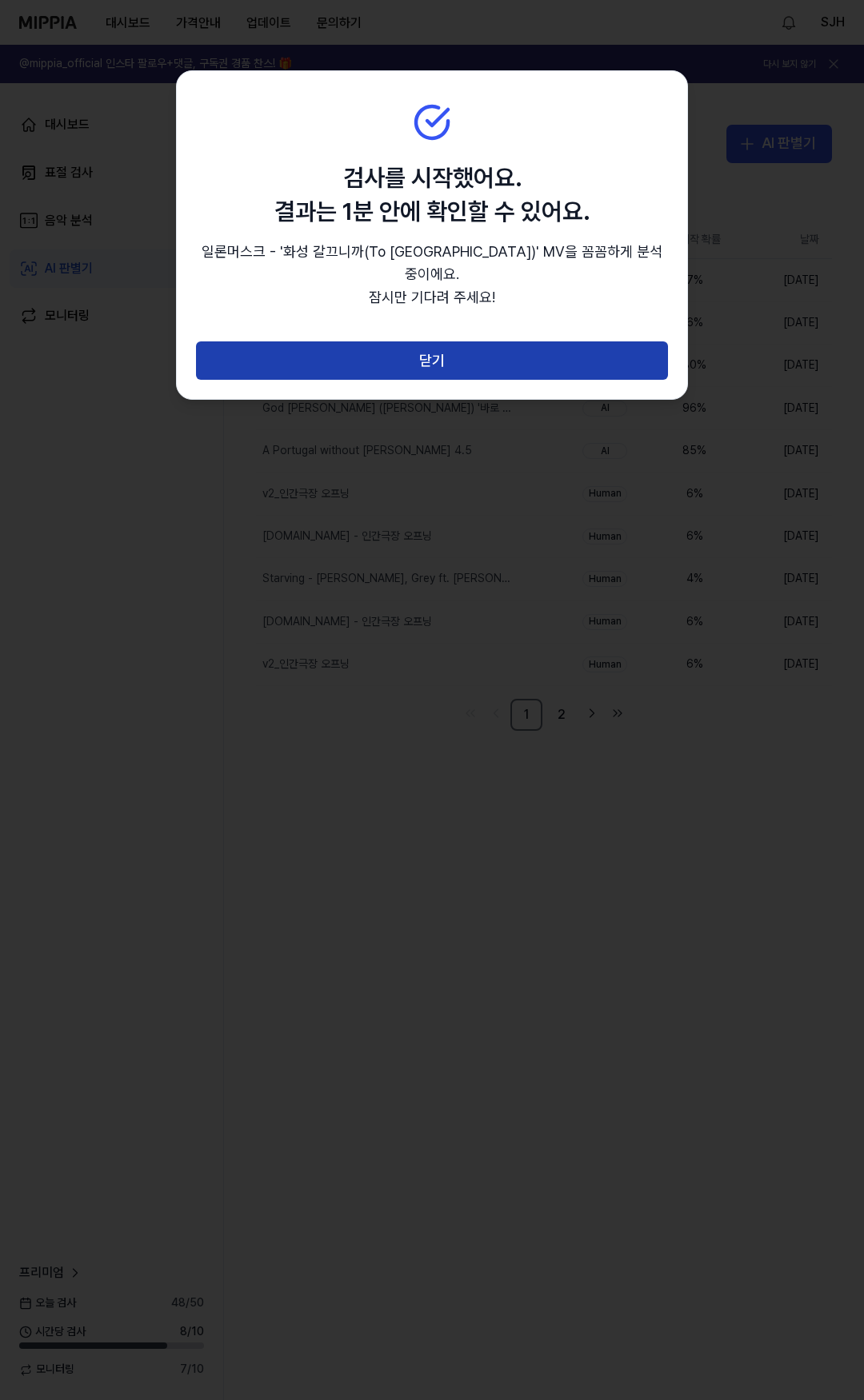
click at [439, 348] on button "닫기" at bounding box center [432, 360] width 472 height 39
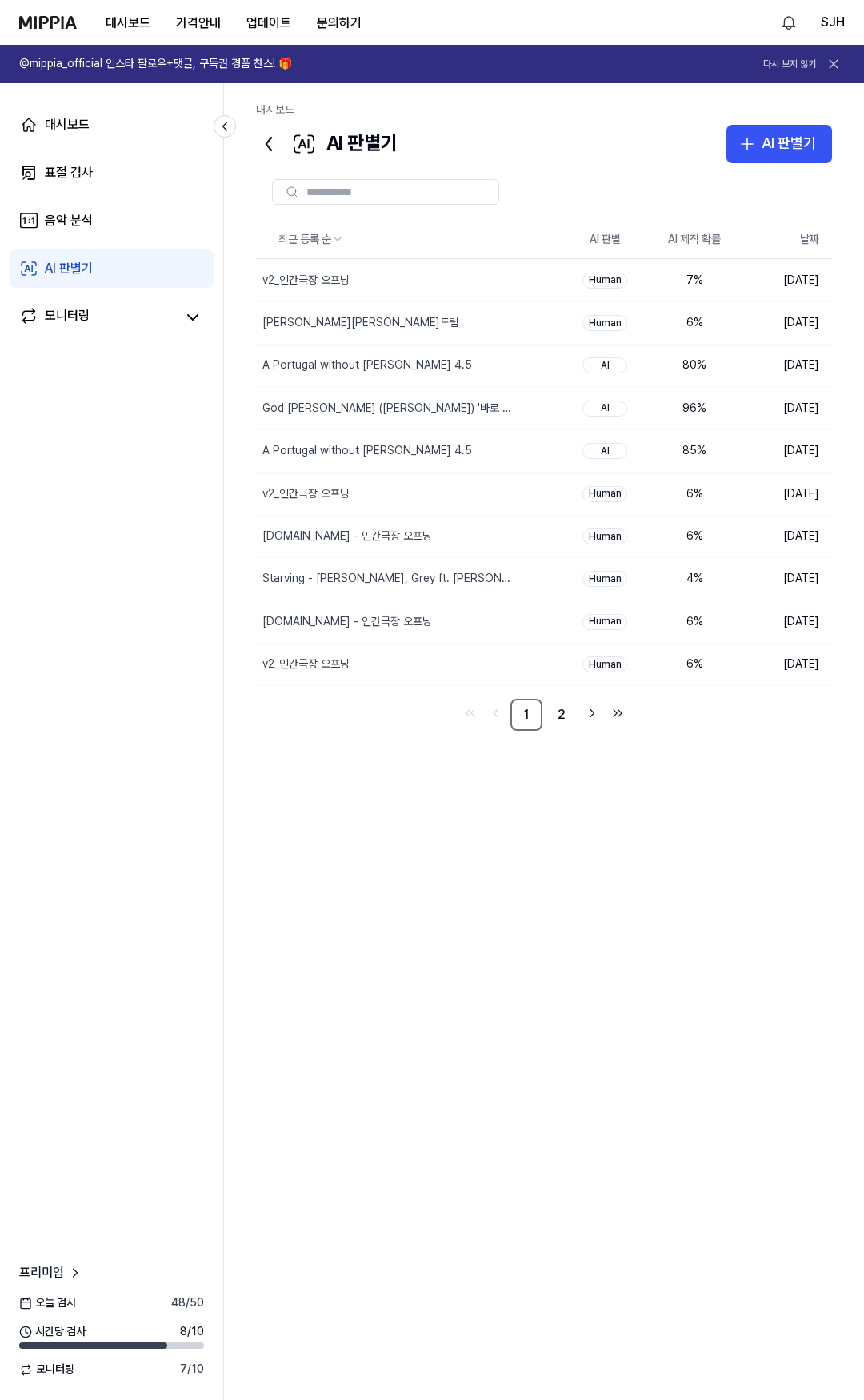
click at [573, 152] on div "AI 판별기 AI 판별기" at bounding box center [543, 143] width 575 height 39
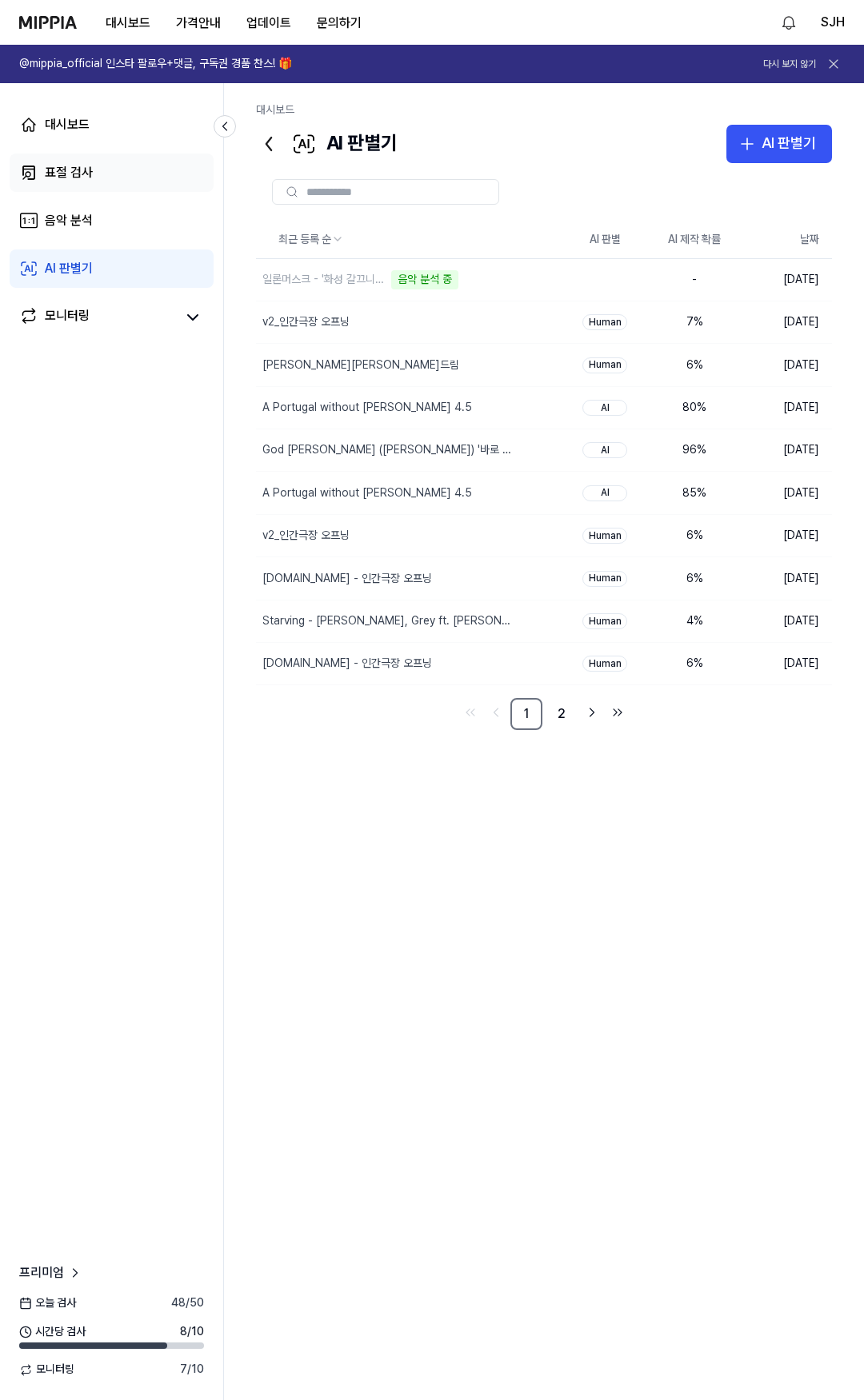
click at [148, 179] on link "표절 검사" at bounding box center [111, 173] width 204 height 39
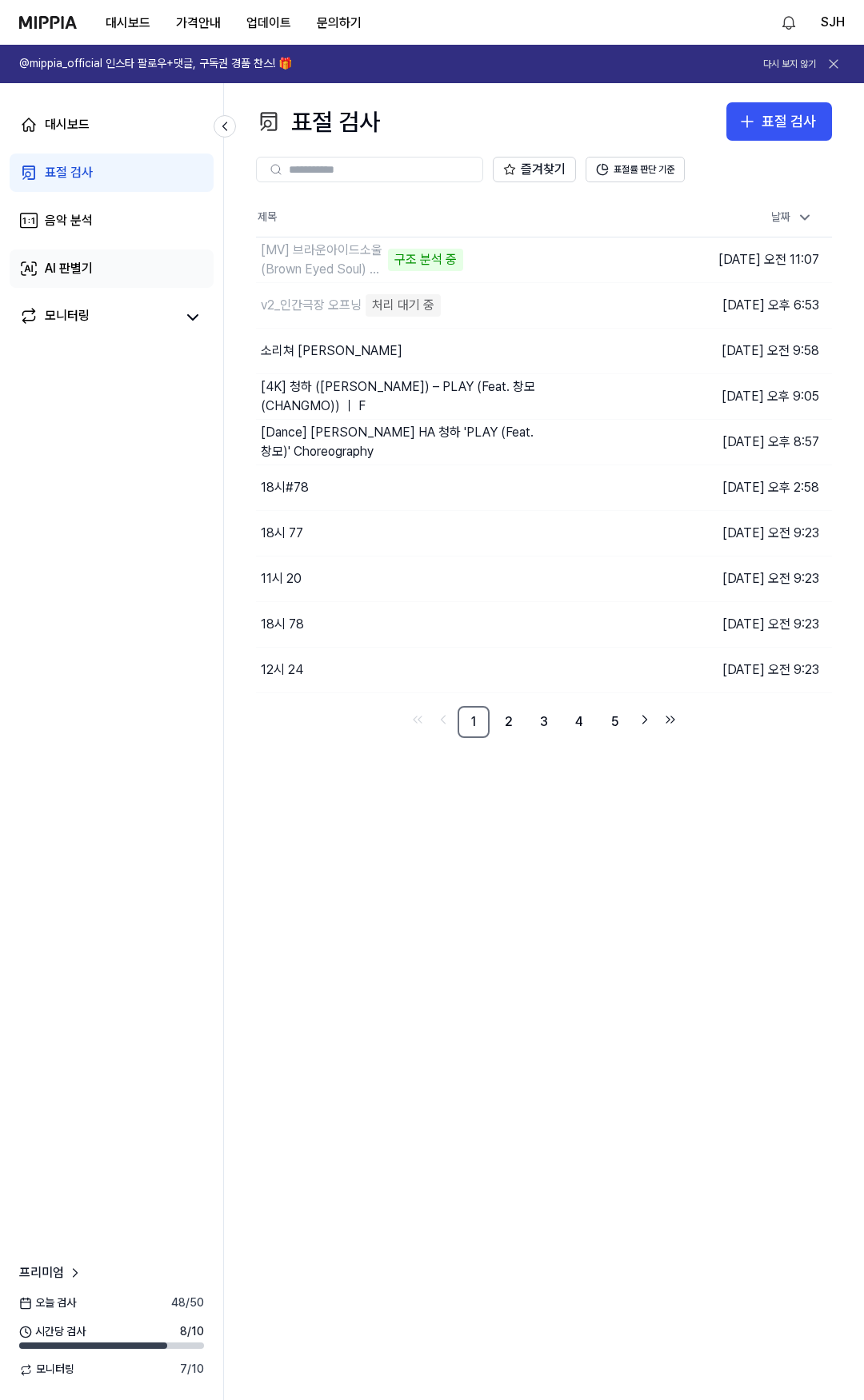
click at [82, 268] on div "AI 판별기" at bounding box center [68, 269] width 48 height 19
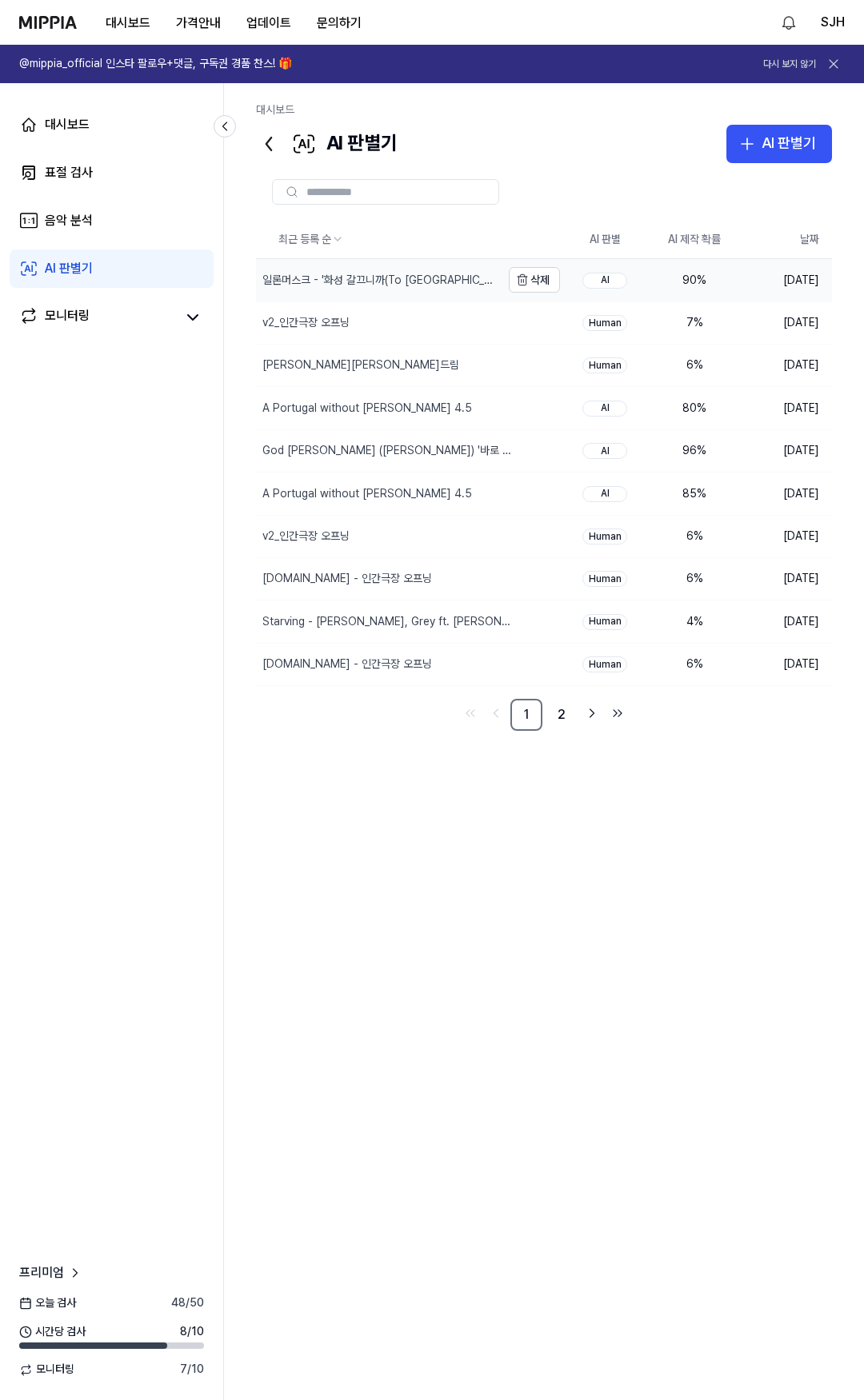
click at [434, 288] on div "일론머스크 - '화성 갈끄니까(To [GEOGRAPHIC_DATA])' MV" at bounding box center [377, 280] width 244 height 41
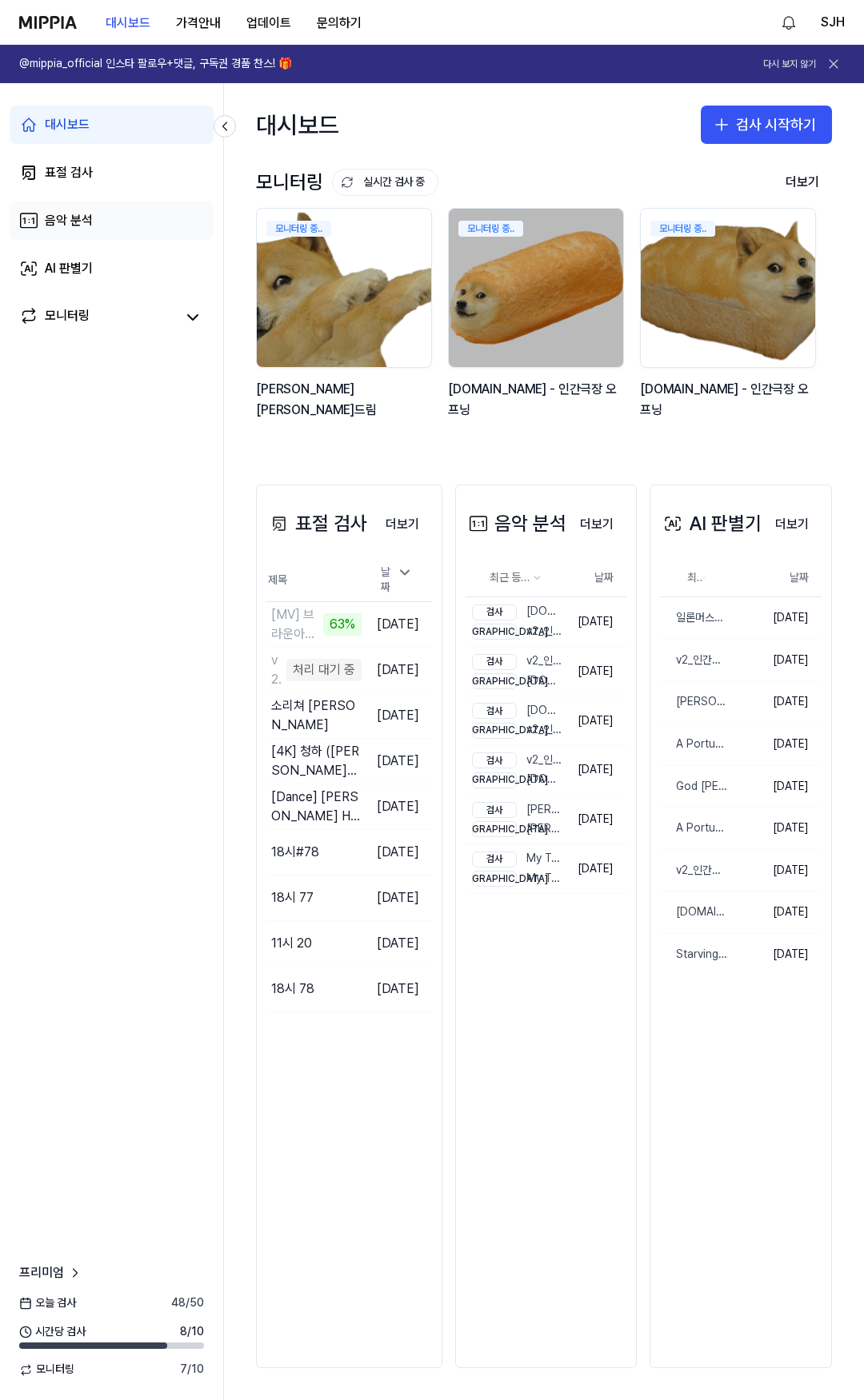
drag, startPoint x: 86, startPoint y: 217, endPoint x: 86, endPoint y: 225, distance: 8.0
click at [86, 217] on div "음악 분석" at bounding box center [68, 221] width 48 height 19
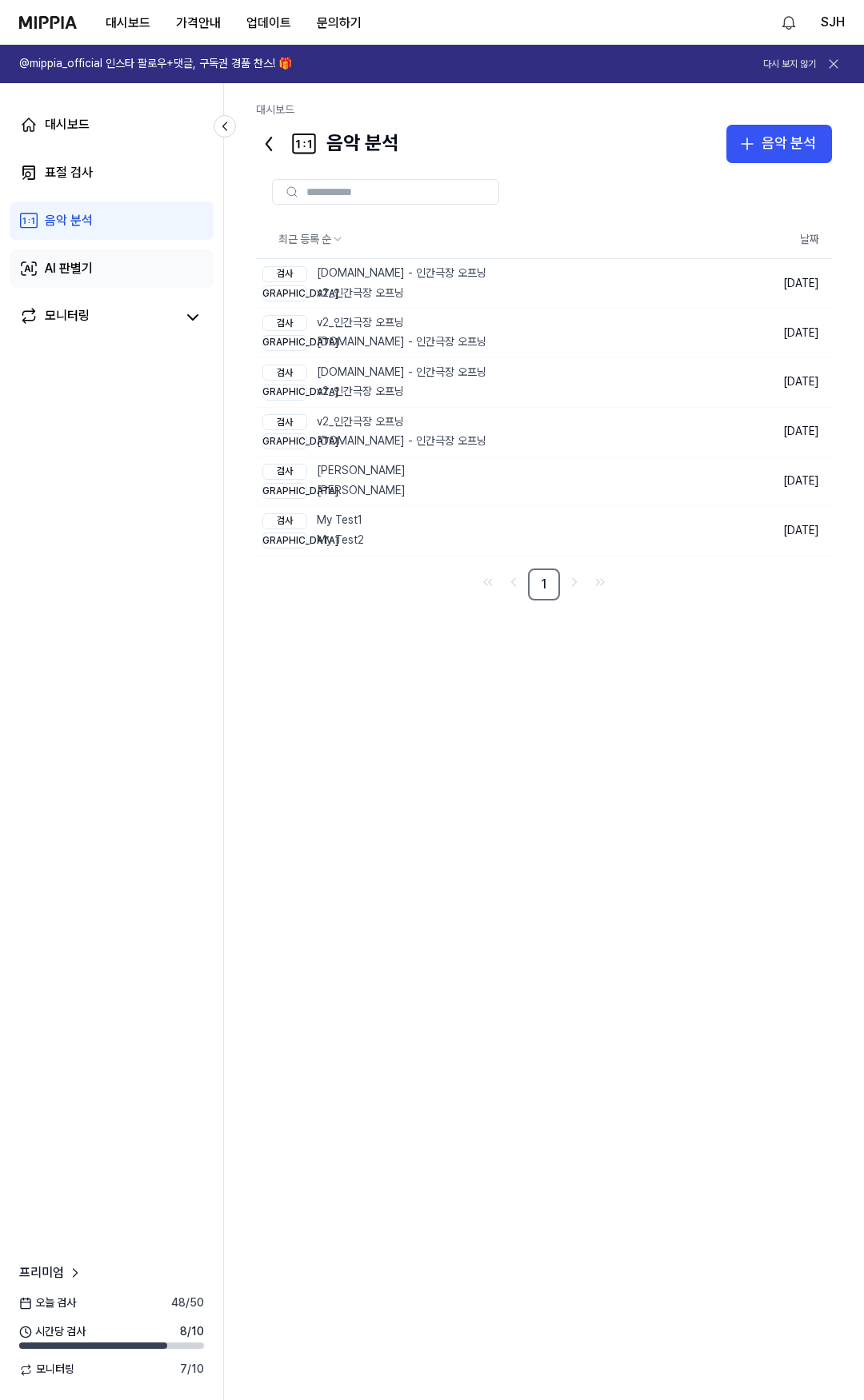
click at [91, 269] on div "AI 판별기" at bounding box center [68, 269] width 48 height 19
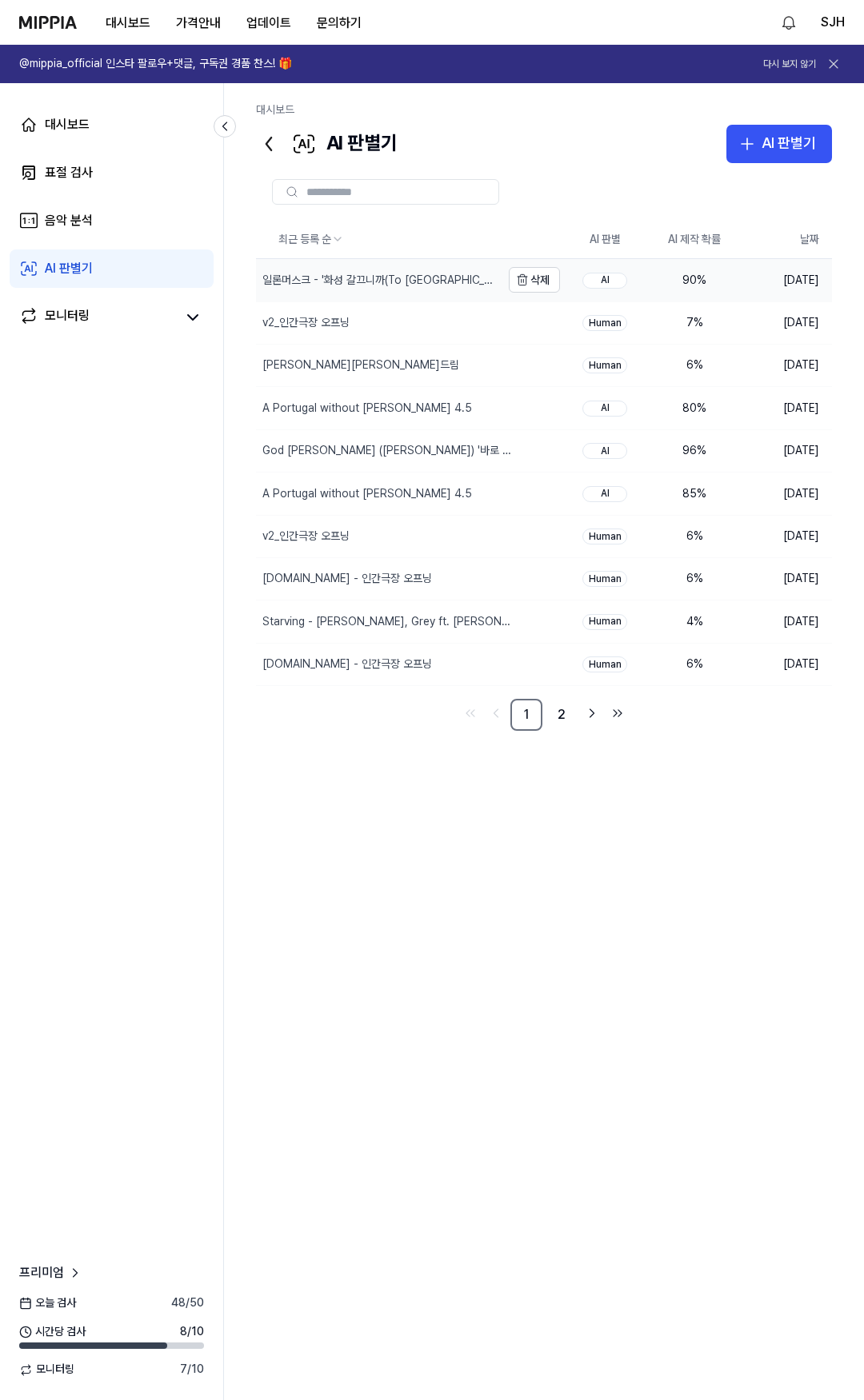
click at [381, 287] on div "일론머스크 - '화성 갈끄니까(To [GEOGRAPHIC_DATA])' MV" at bounding box center [379, 280] width 235 height 16
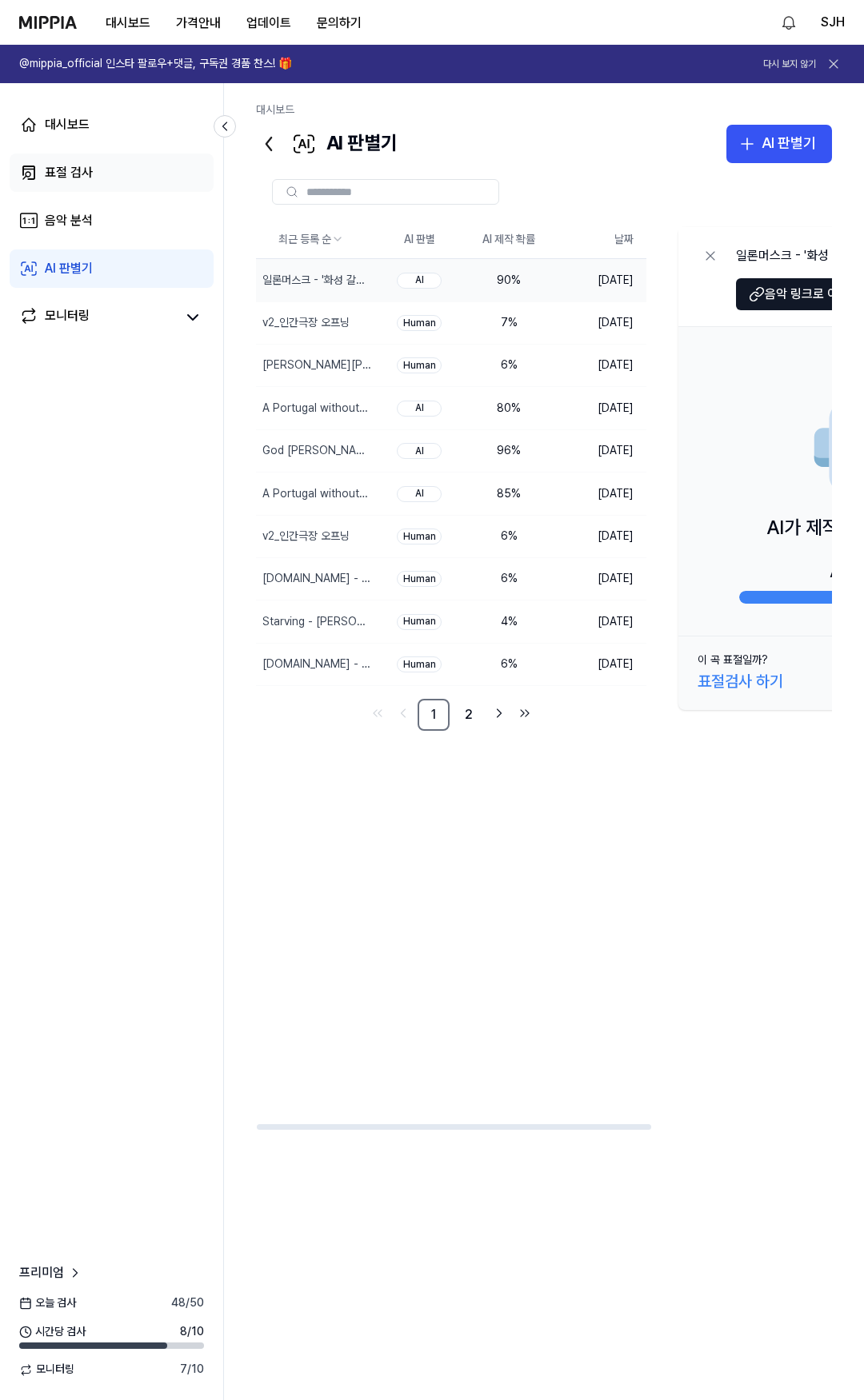
click at [117, 158] on link "표절 검사" at bounding box center [111, 173] width 204 height 39
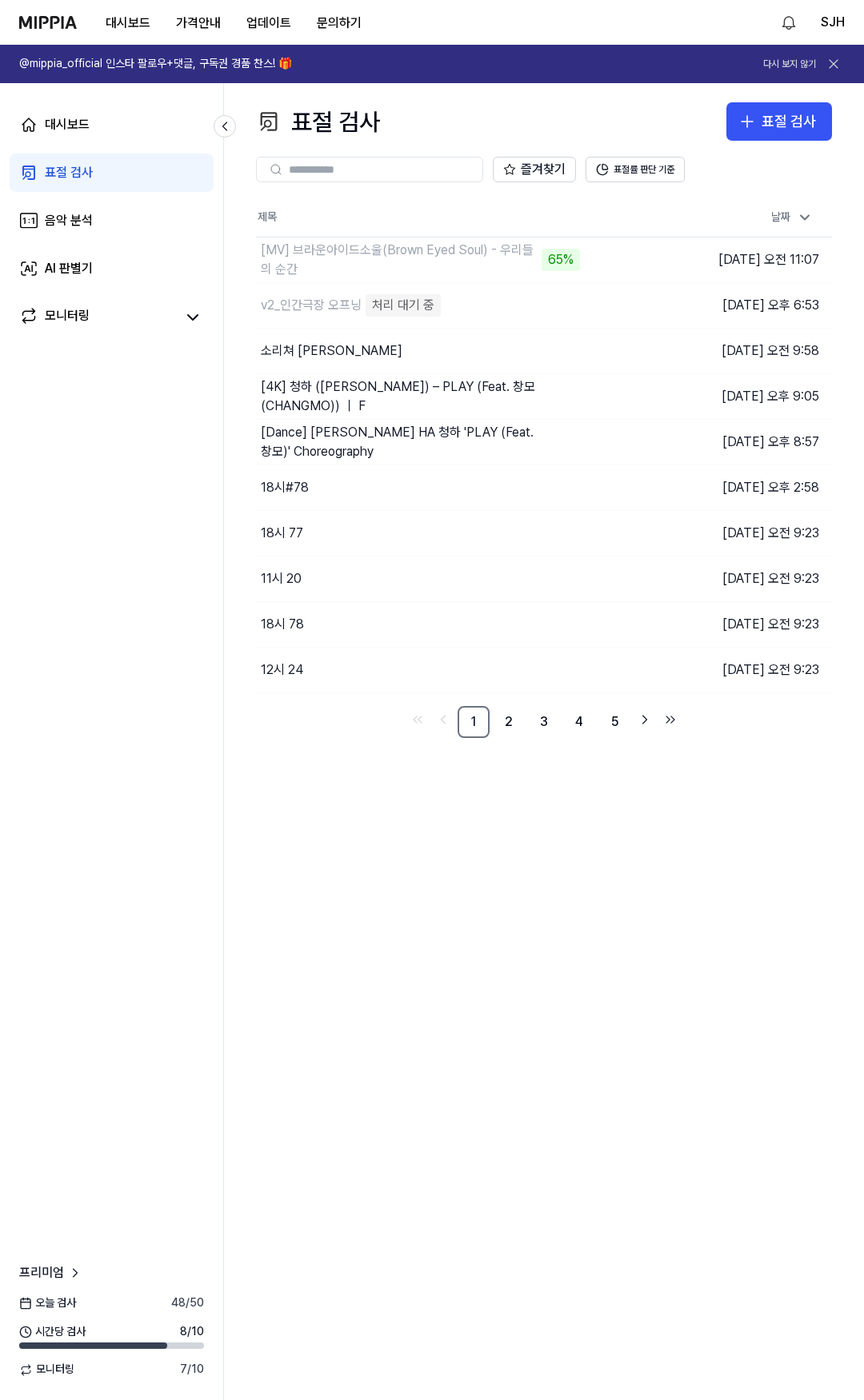
click at [87, 241] on div "대시보드 표절 검사 음악 분석 AI 판별기 모니터링" at bounding box center [111, 221] width 224 height 275
click at [97, 265] on link "AI 판별기" at bounding box center [111, 269] width 204 height 39
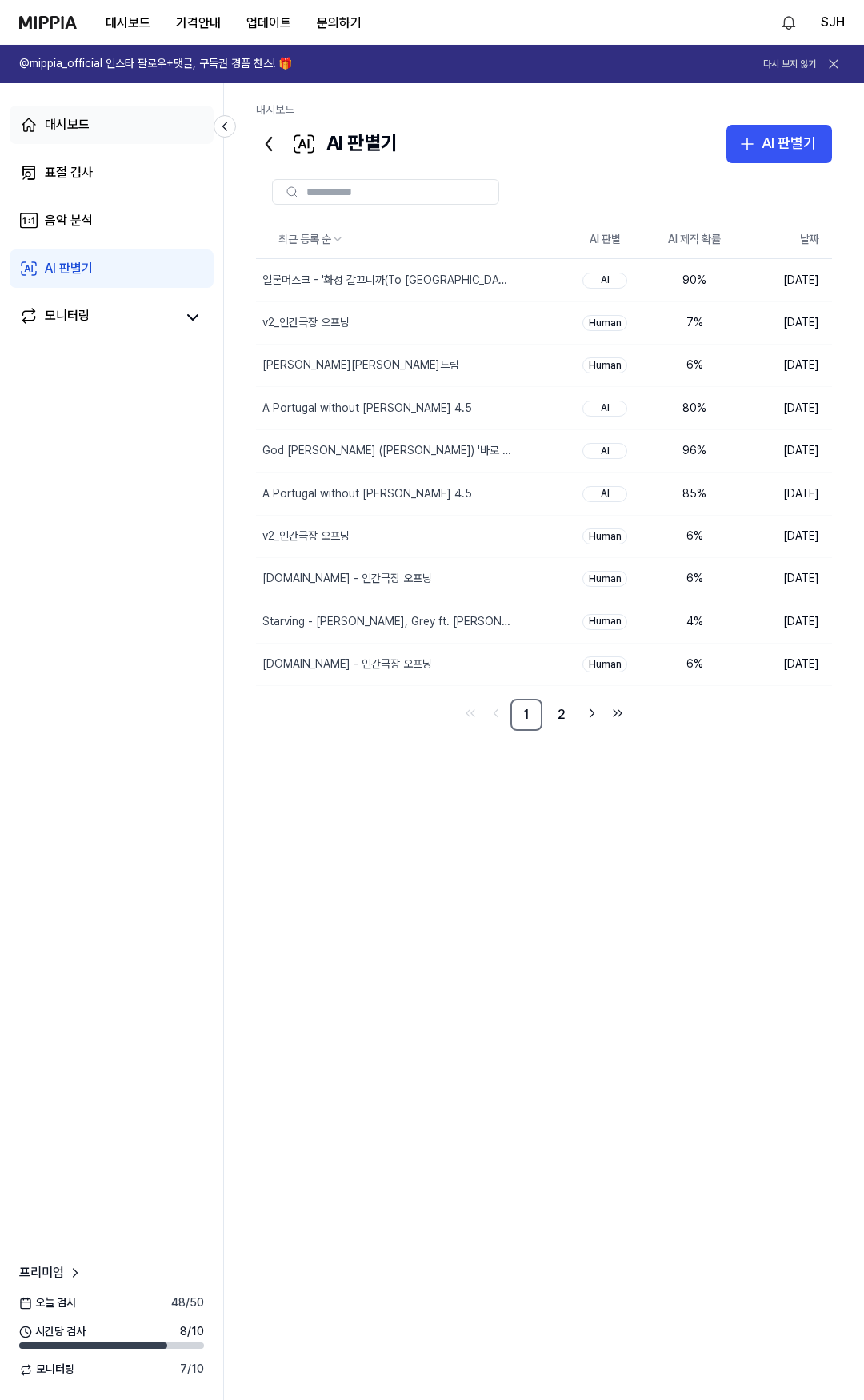
click at [100, 132] on link "대시보드" at bounding box center [111, 124] width 204 height 39
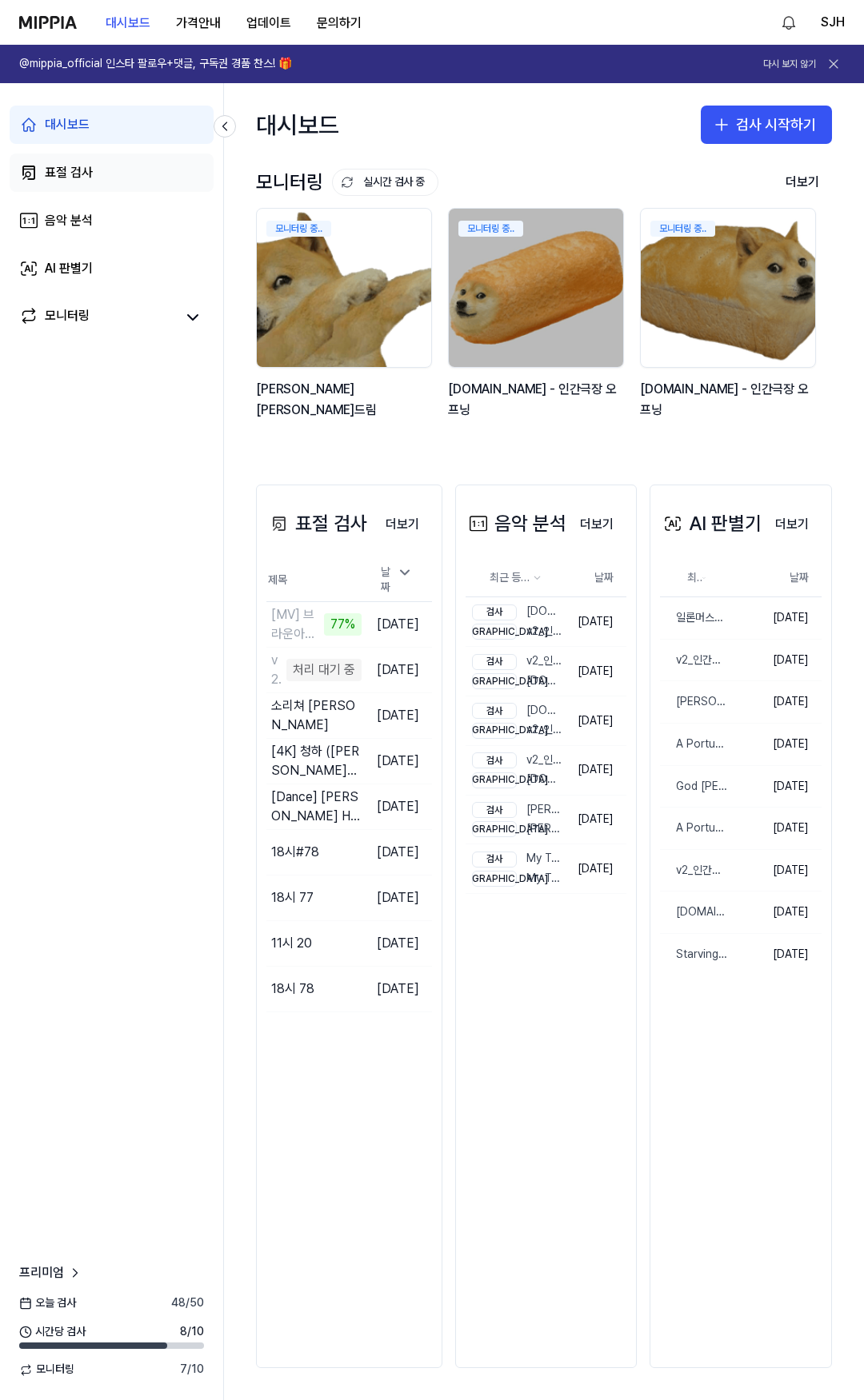
click at [91, 176] on div "표절 검사" at bounding box center [68, 173] width 48 height 19
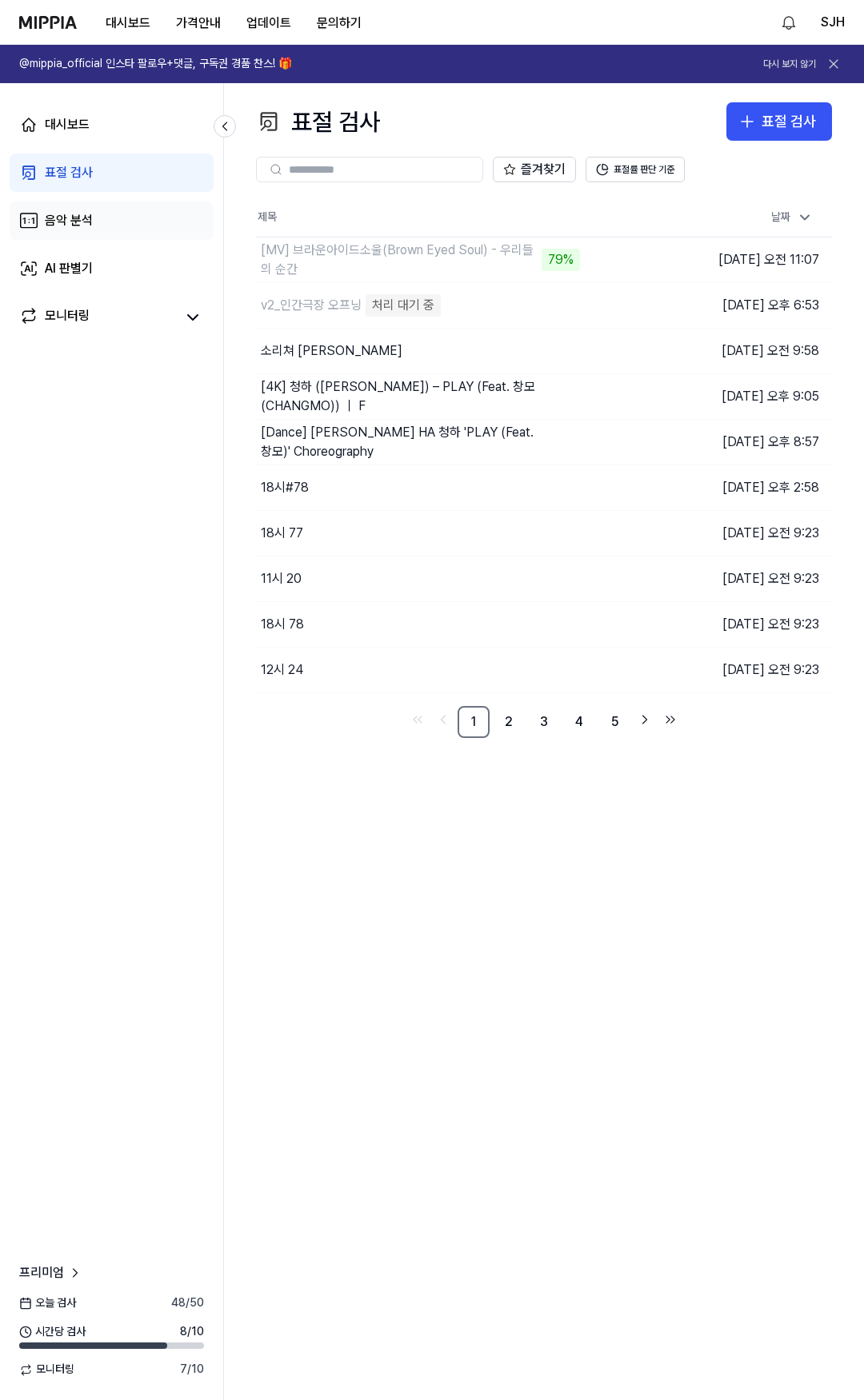
click at [118, 217] on link "음악 분석" at bounding box center [111, 221] width 204 height 39
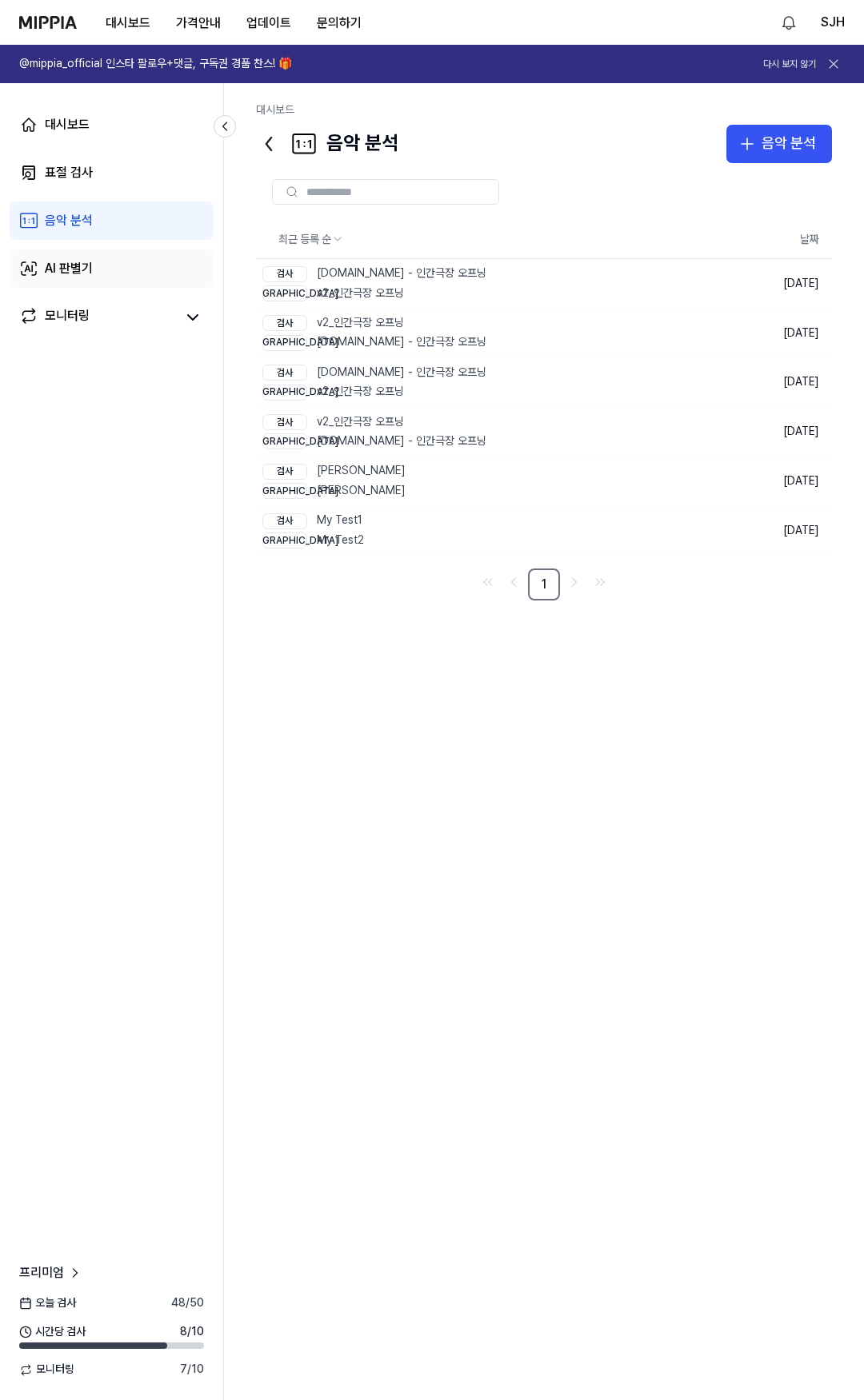
click at [126, 253] on link "AI 판별기" at bounding box center [111, 269] width 204 height 39
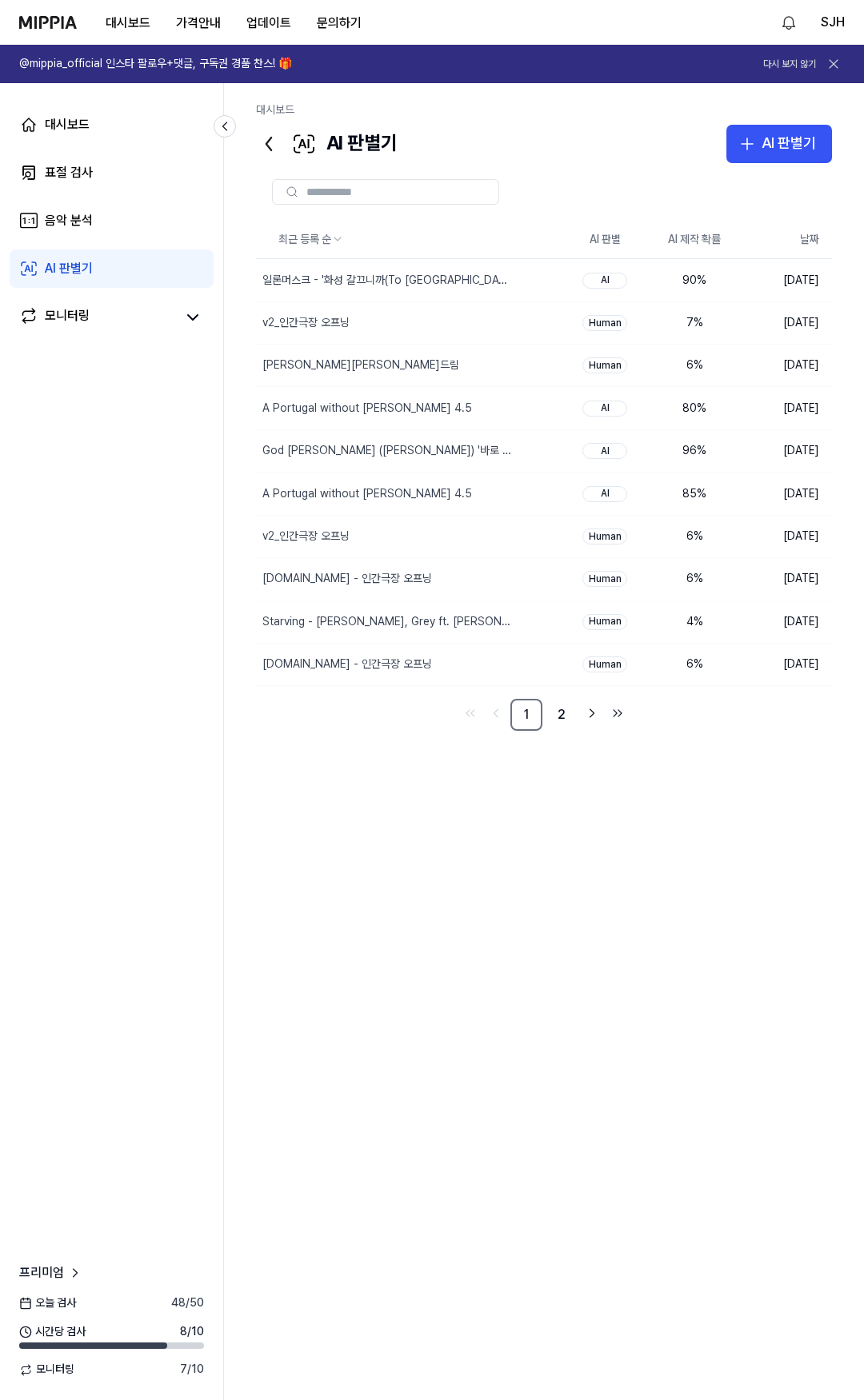
click at [138, 199] on div "대시보드 표절 검사 음악 분석 AI 판별기 모니터링" at bounding box center [111, 221] width 224 height 275
click at [139, 179] on link "표절 검사" at bounding box center [111, 173] width 204 height 39
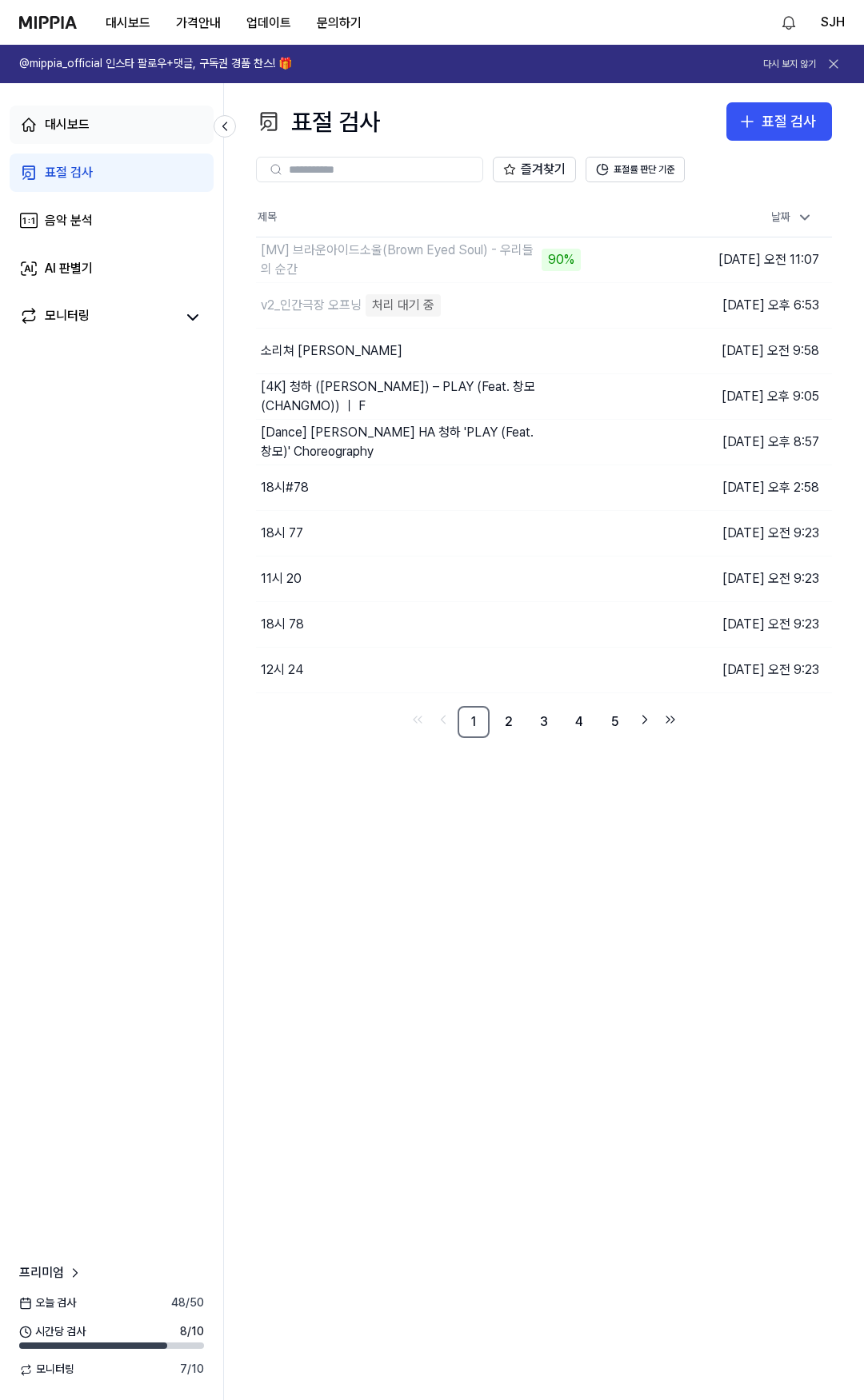
click at [140, 124] on link "대시보드" at bounding box center [111, 124] width 204 height 39
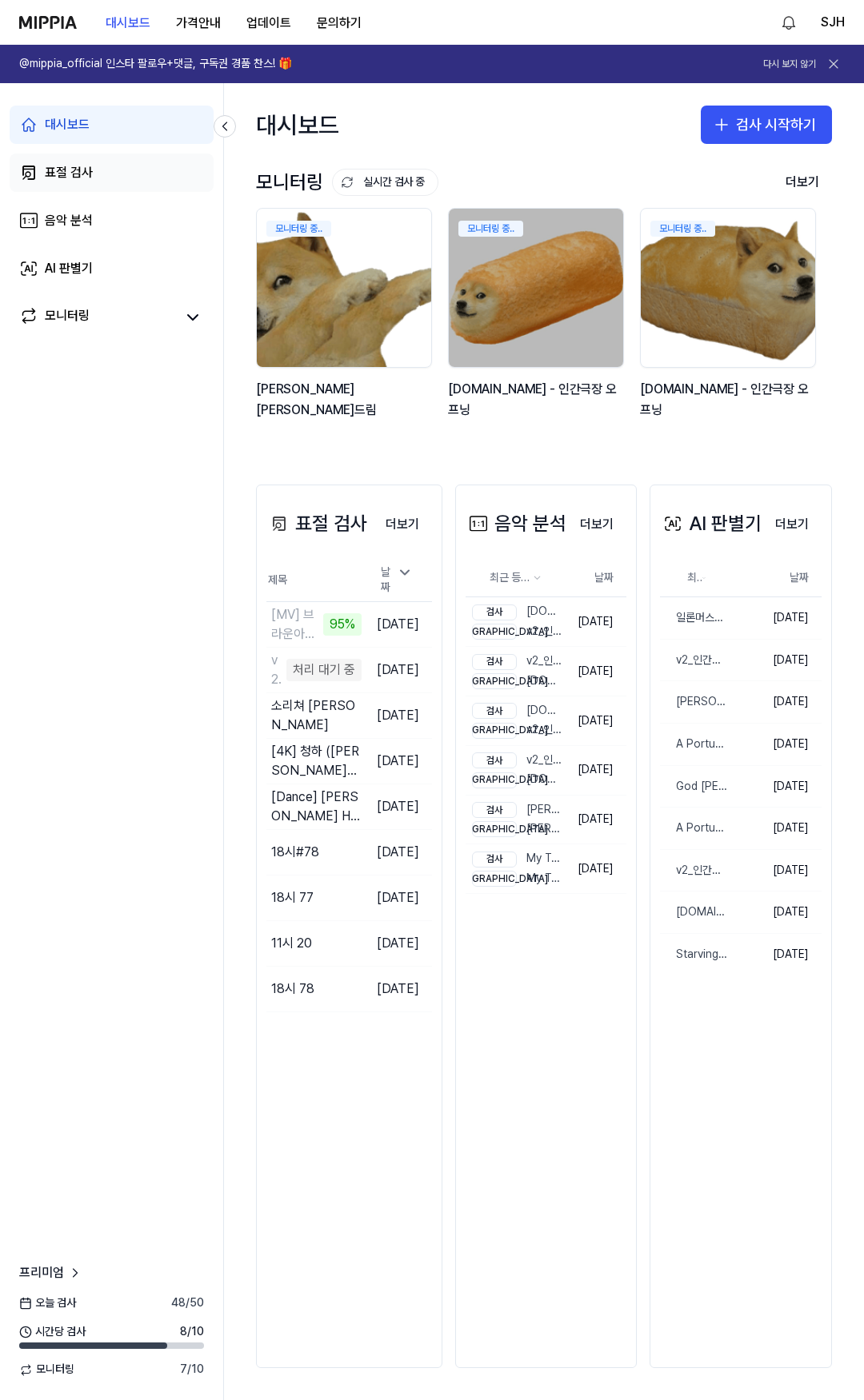
click at [144, 172] on link "표절 검사" at bounding box center [111, 173] width 204 height 39
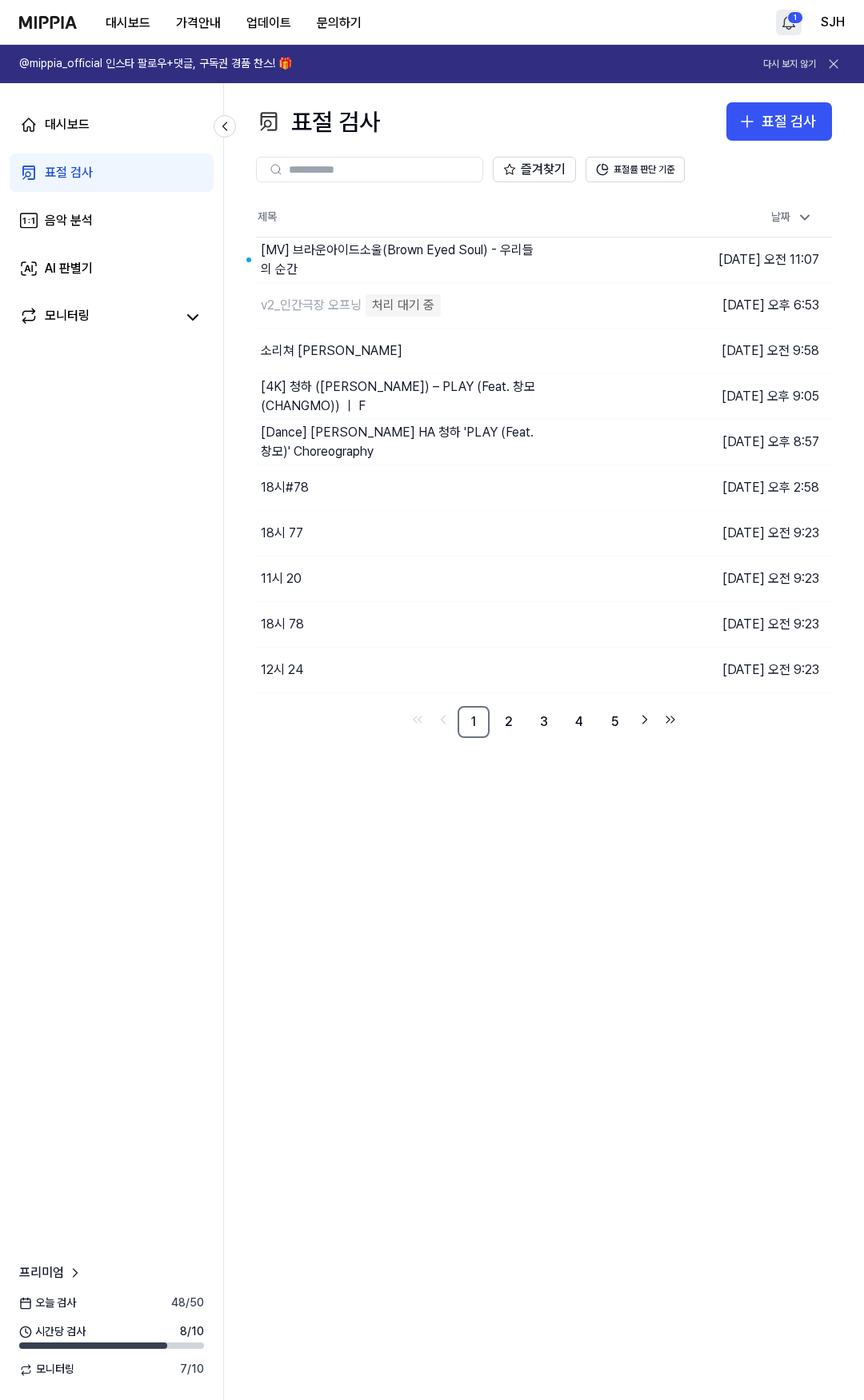
click at [781, 18] on html "대시보드 가격안내 업데이트 문의하기 1 SJH @mippia_official 인스타 팔로우+댓글, 구독권 경품 찬스! 🎁 다시 보지 않기 대시…" at bounding box center [432, 700] width 864 height 1400
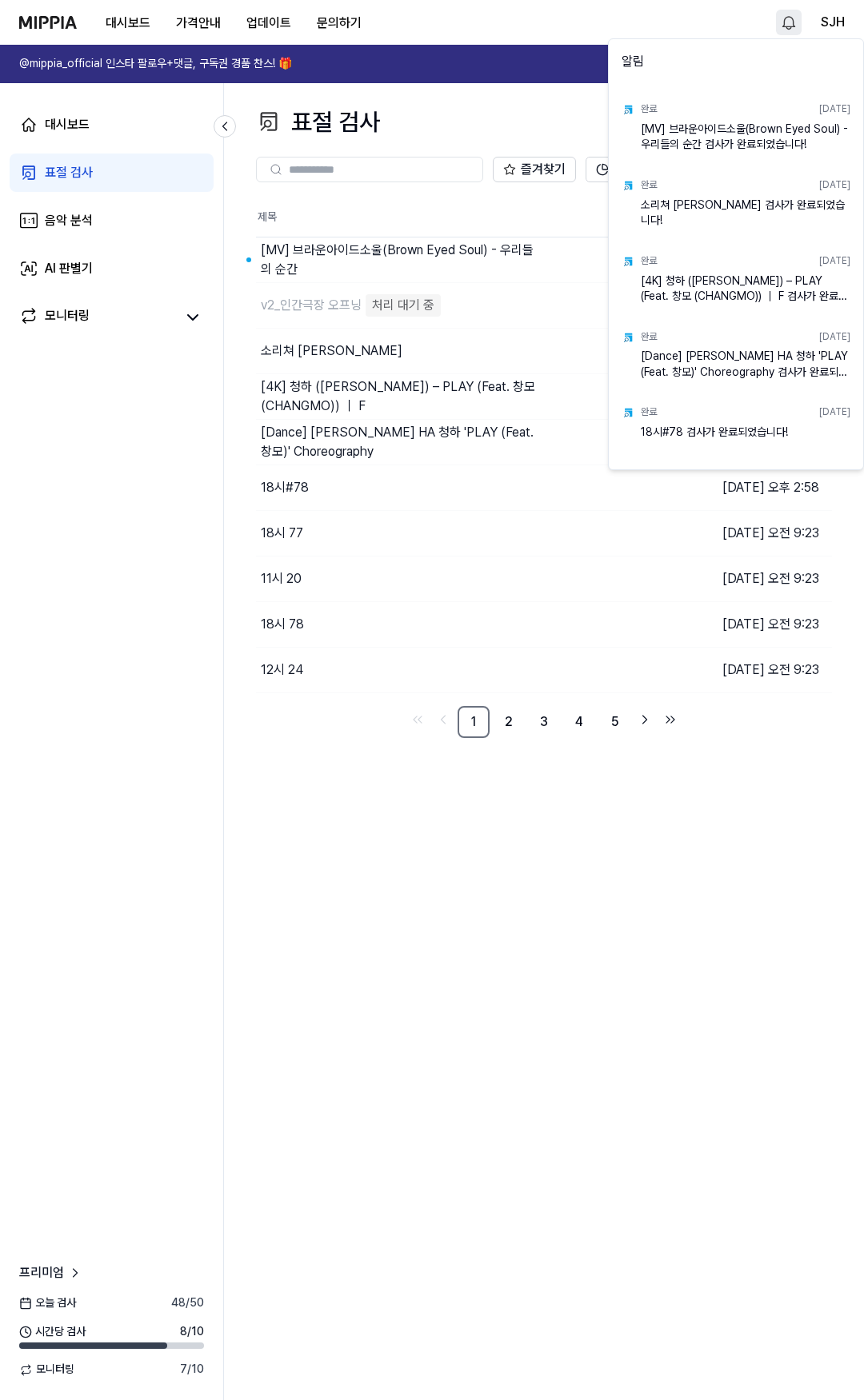
click at [491, 262] on html "대시보드 가격안내 업데이트 문의하기 SJH @mippia_official 인스타 팔로우+댓글, 구독권 경품 찬스! 🎁 다시 보지 않기 대시보드…" at bounding box center [432, 700] width 864 height 1400
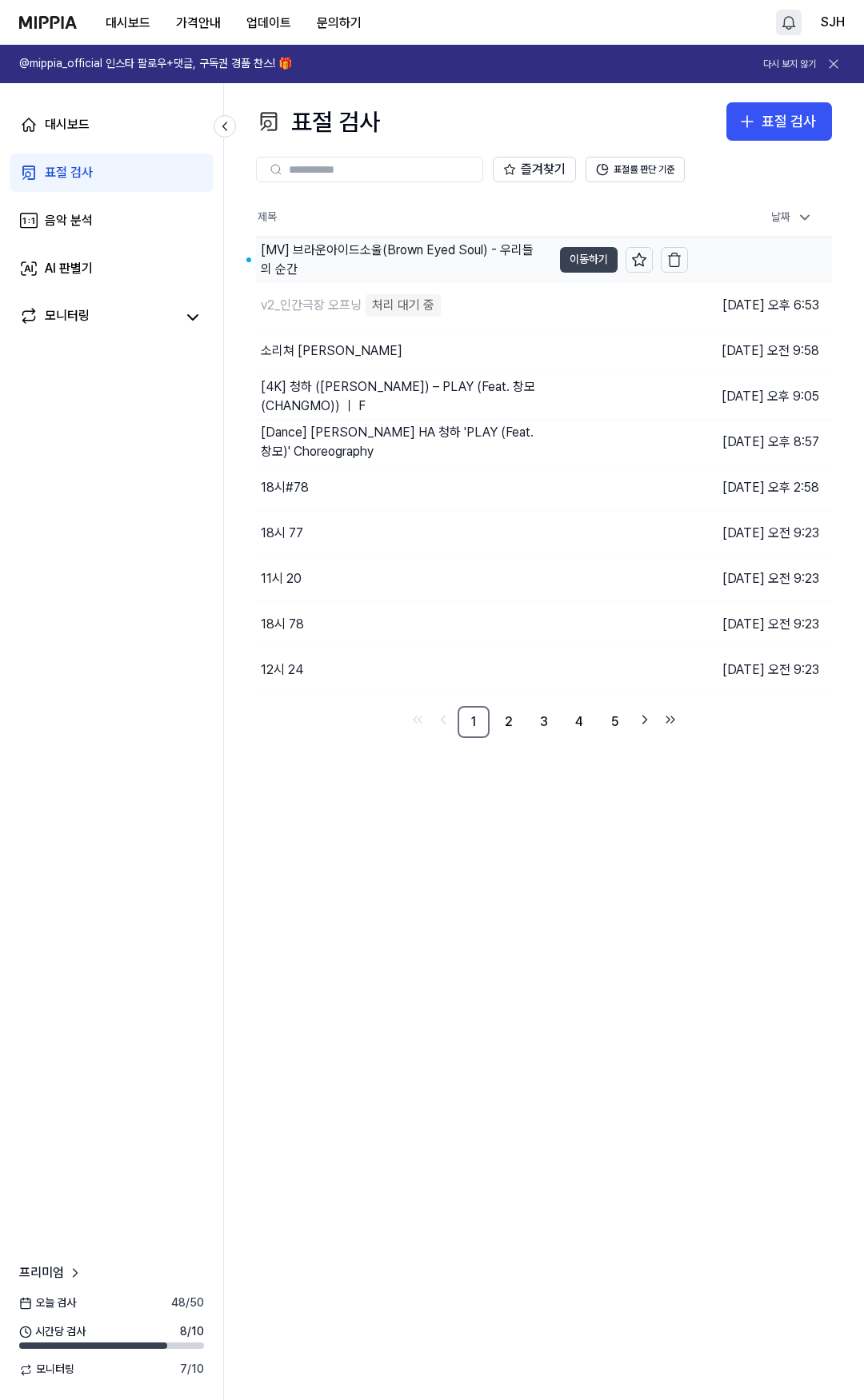
click at [581, 257] on button "이동하기" at bounding box center [588, 259] width 58 height 25
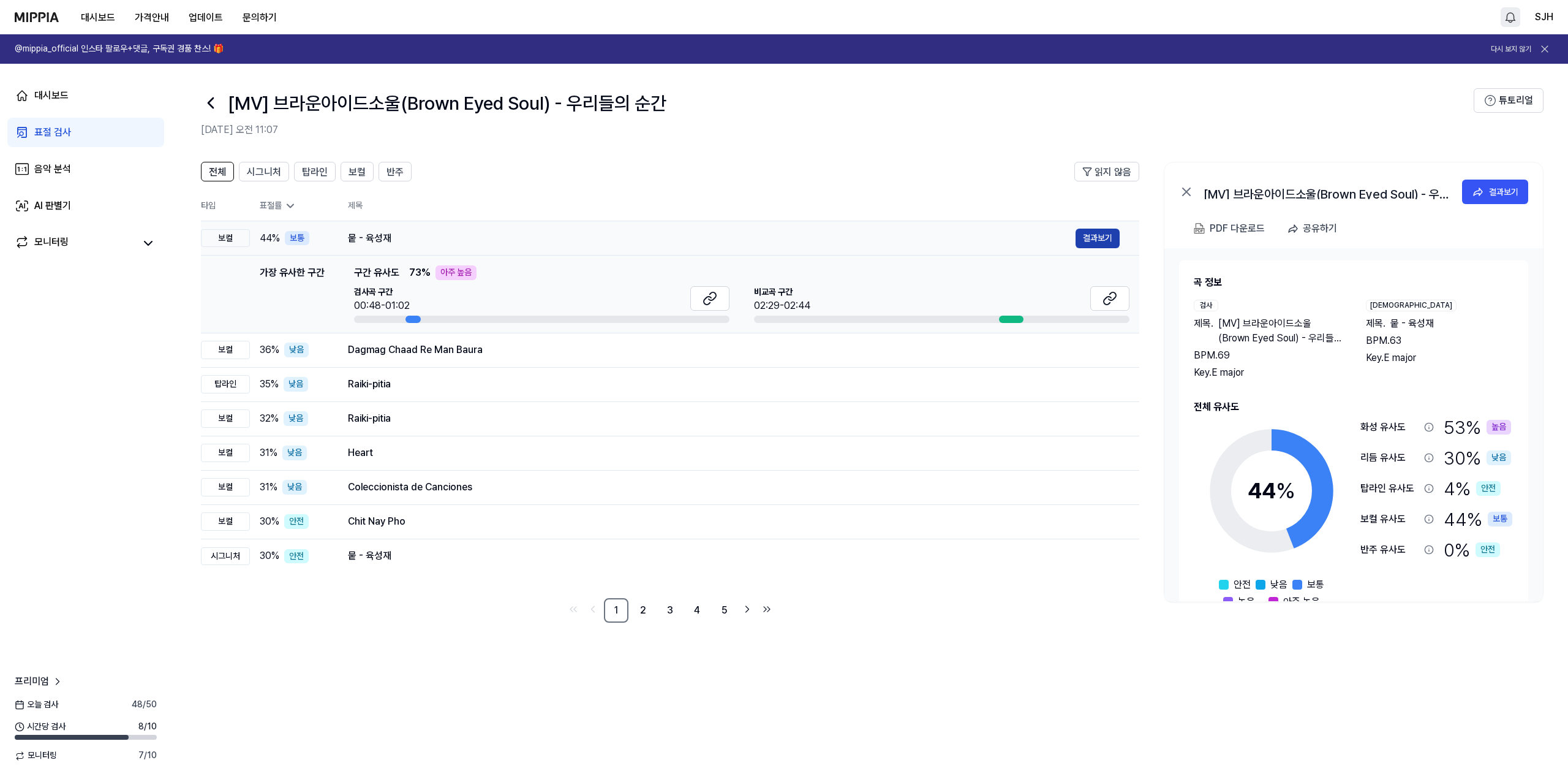
click at [661, 236] on button "결과보기" at bounding box center [1098, 238] width 44 height 20
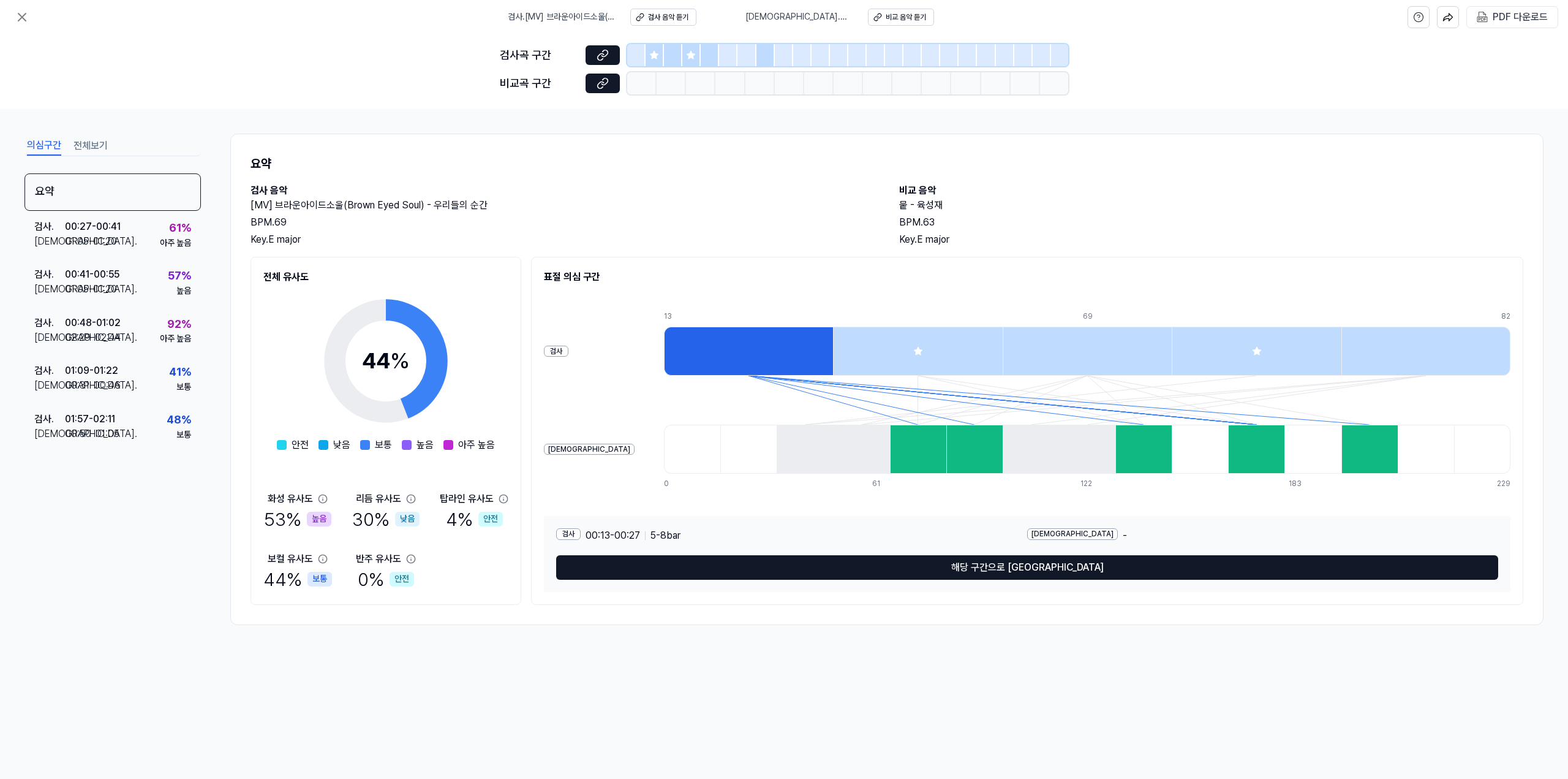
click at [661, 57] on div at bounding box center [673, 55] width 18 height 22
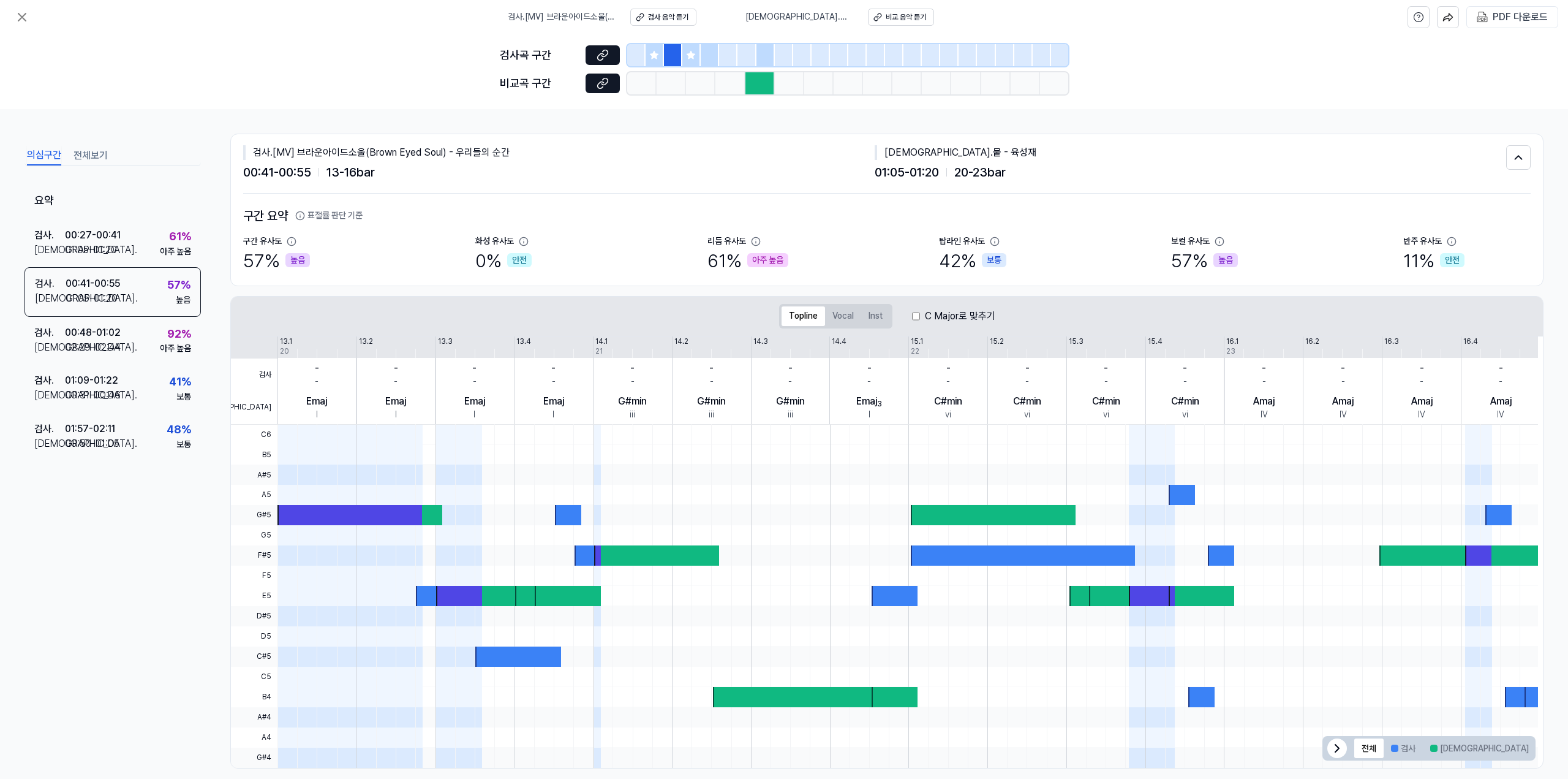
click at [660, 58] on div at bounding box center [655, 55] width 18 height 22
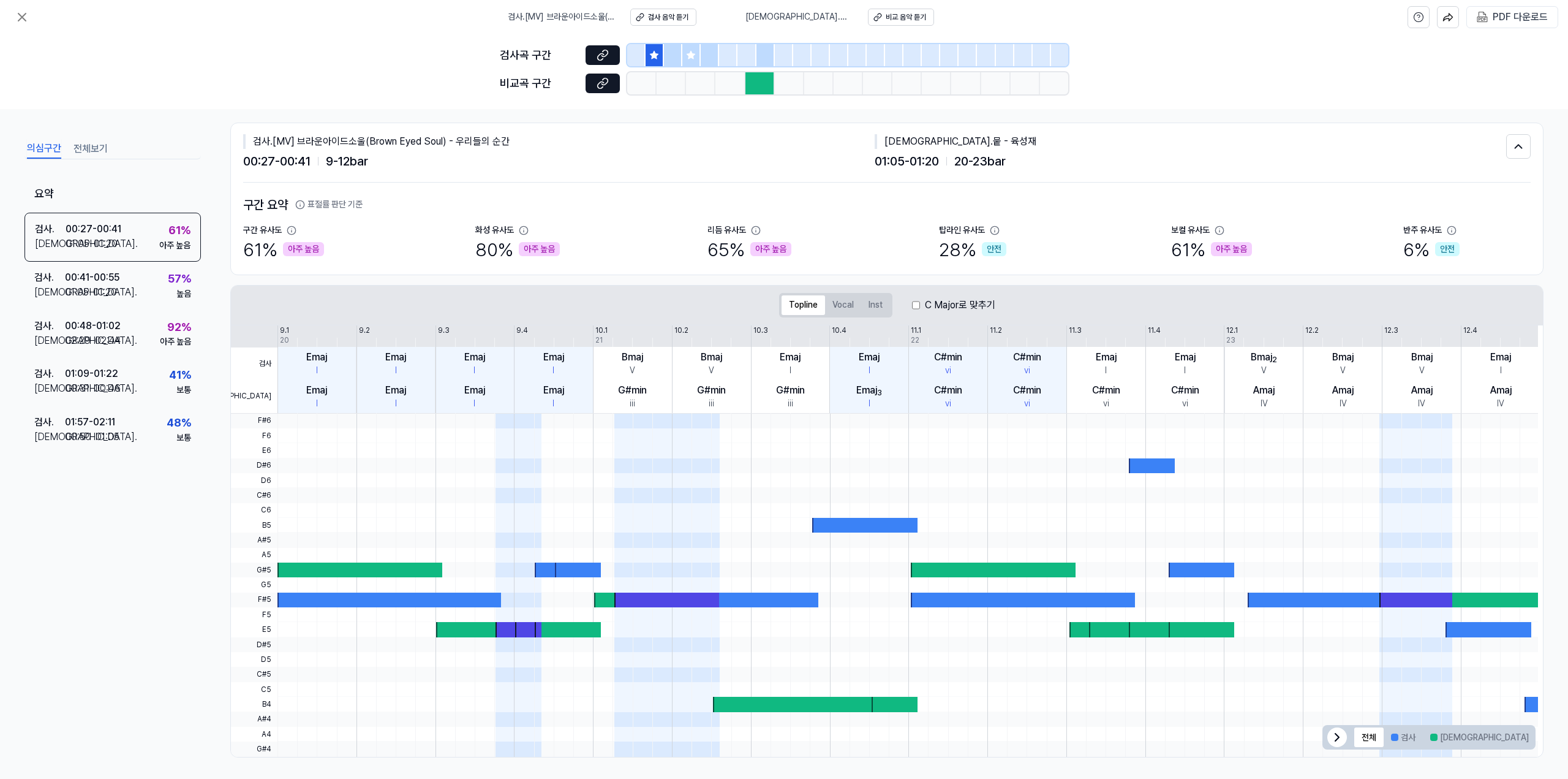
scroll to position [14, 0]
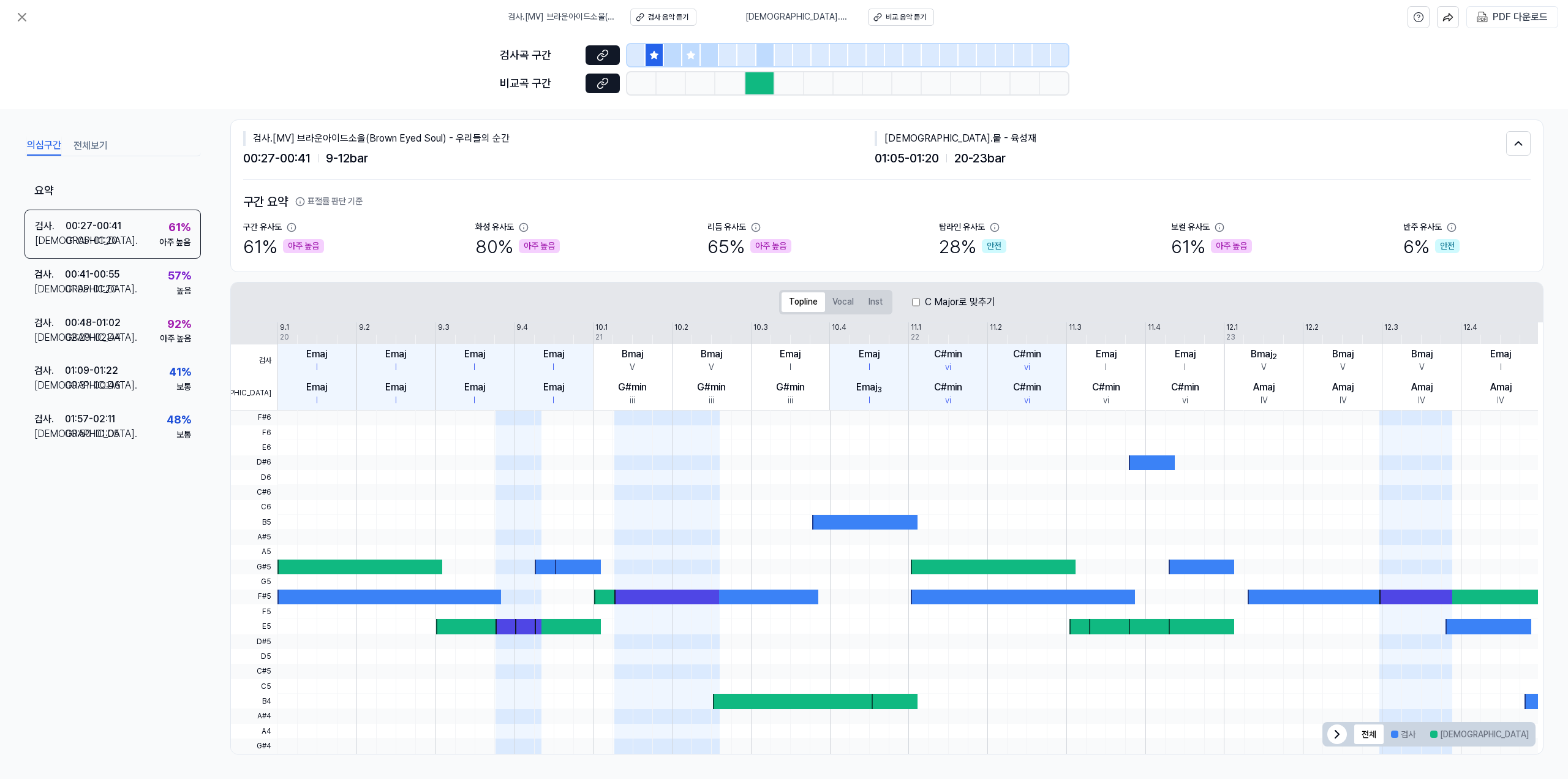
click at [661, 54] on icon at bounding box center [691, 54] width 8 height 8
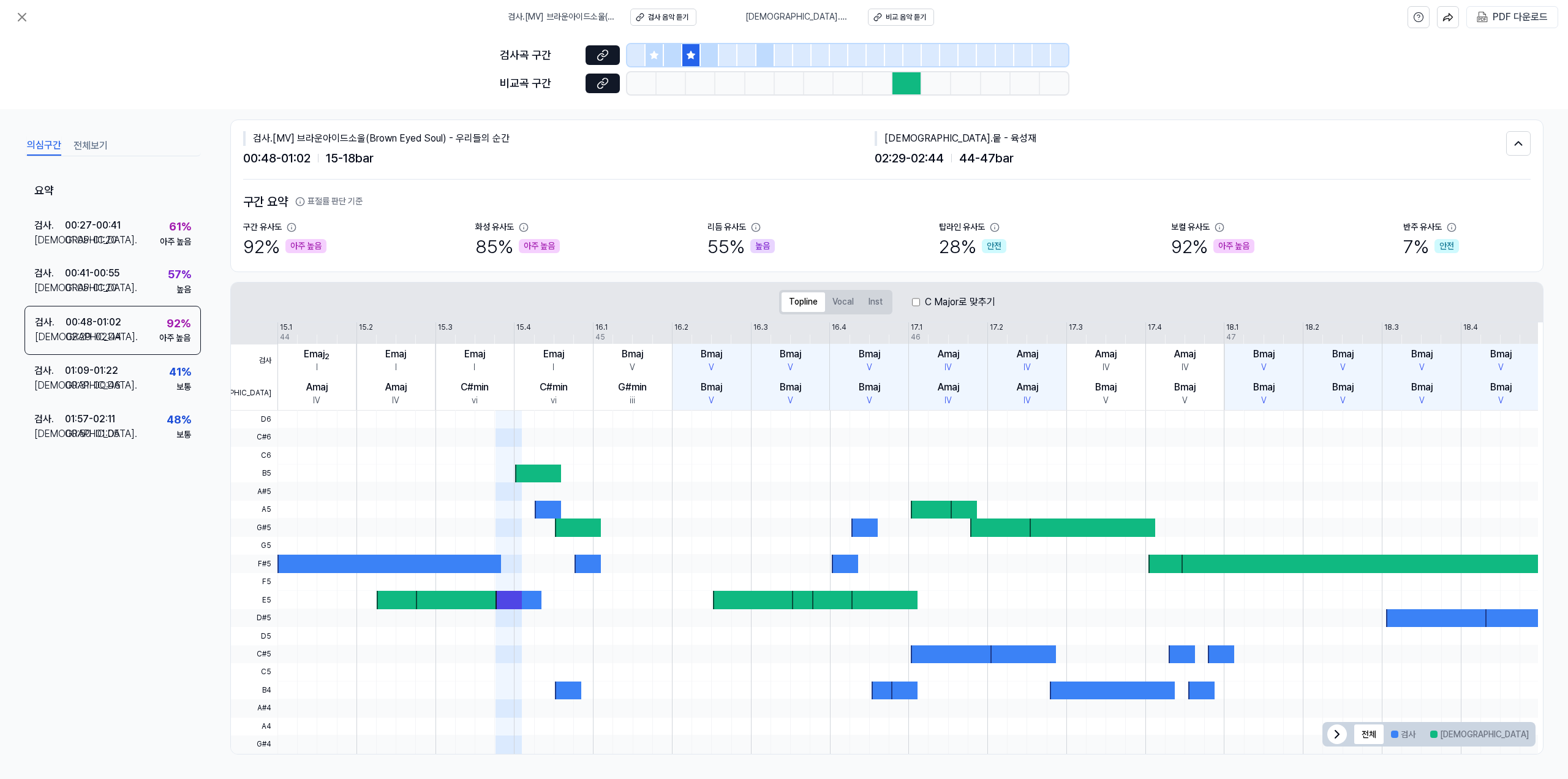
click at [661, 303] on label "C Major로 맞추기" at bounding box center [960, 302] width 70 height 14
click at [661, 303] on div "C Major로 맞추기" at bounding box center [953, 302] width 83 height 14
click at [126, 262] on div "검사 . 00:41 - 00:55 비교 . 01:05 - 01:20 57 % 높음" at bounding box center [113, 281] width 176 height 48
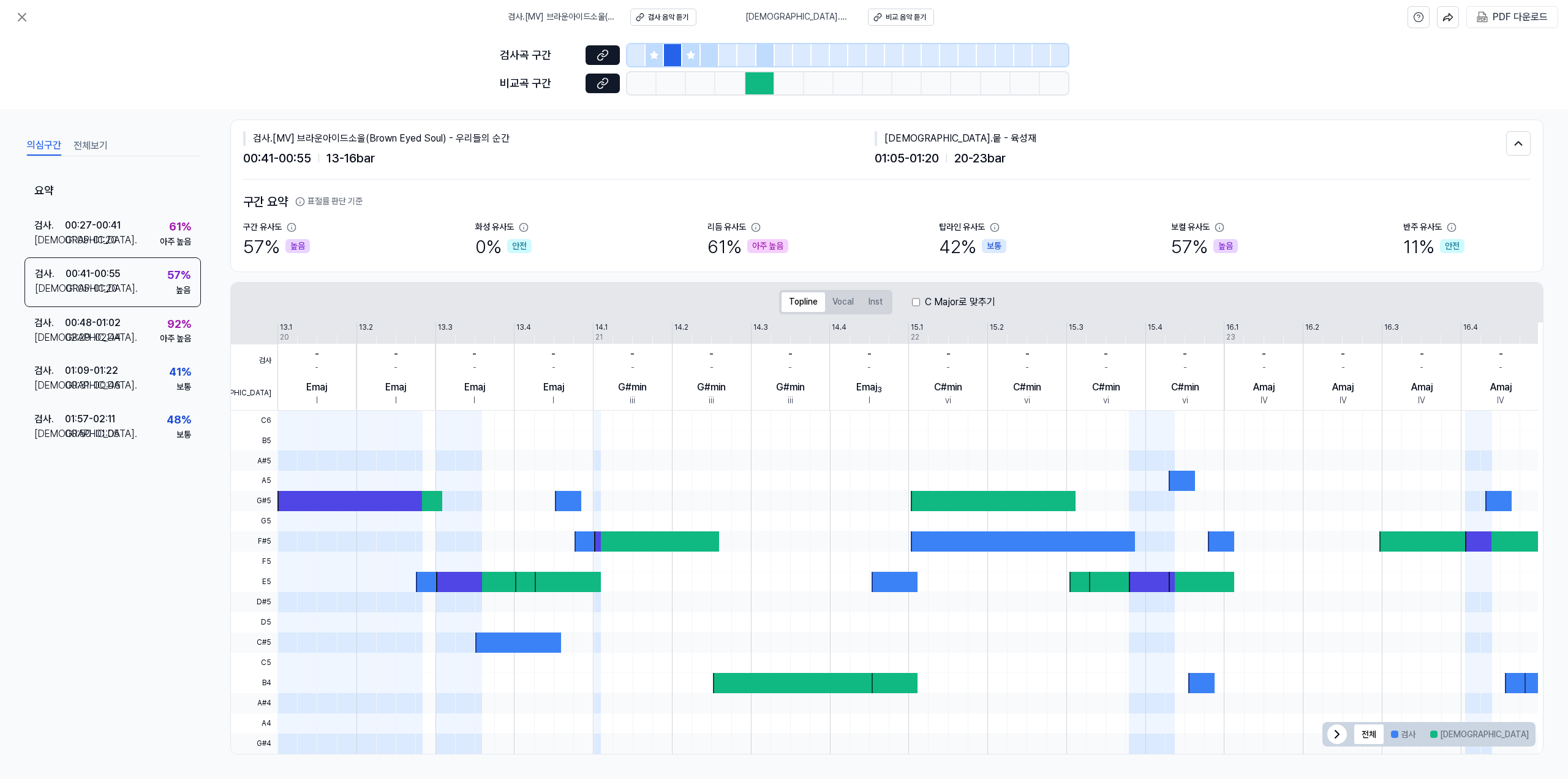
click at [661, 304] on div "C Major로 맞추기" at bounding box center [953, 302] width 83 height 14
click at [17, 20] on icon at bounding box center [22, 17] width 14 height 14
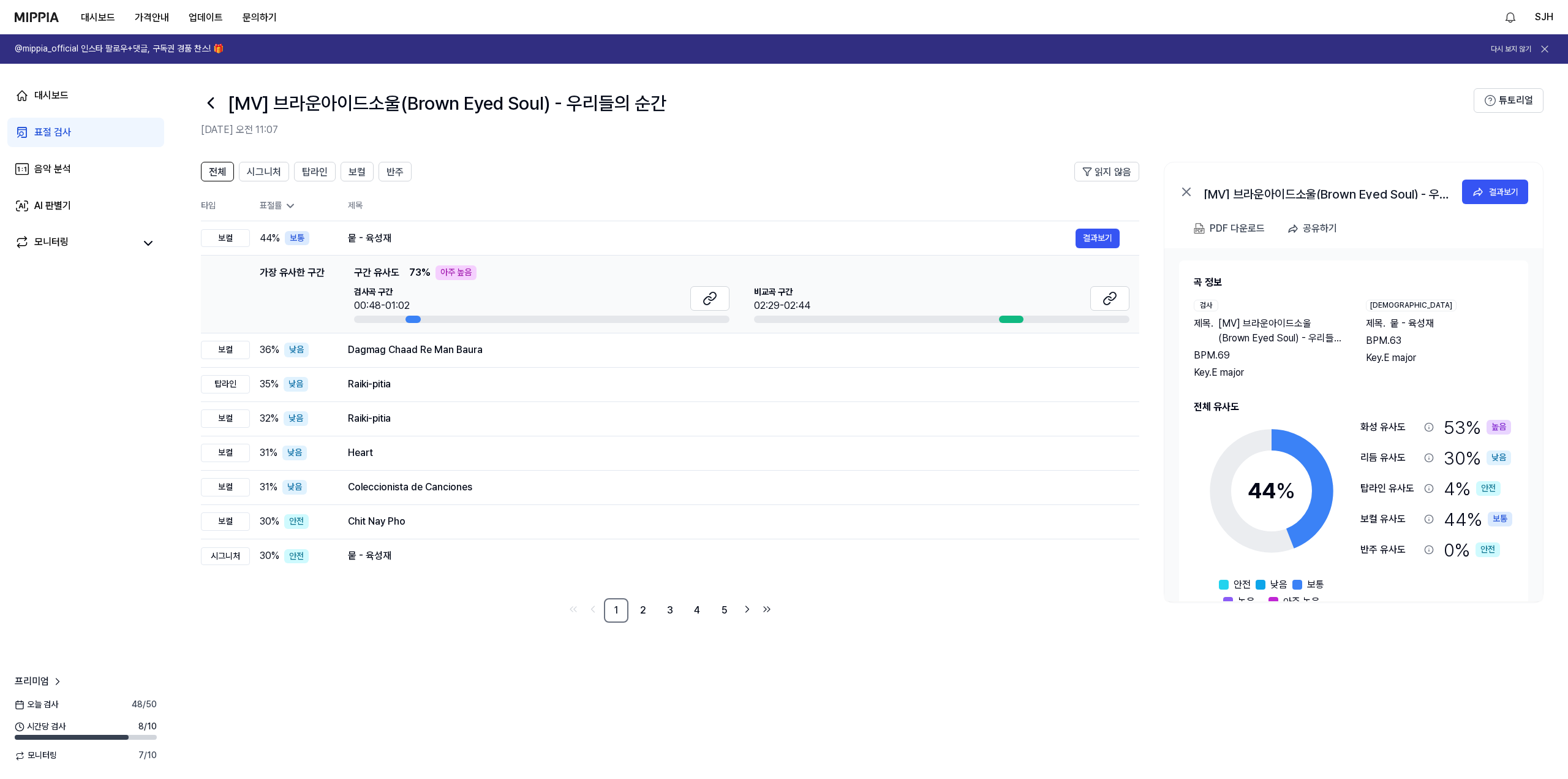
click at [20, 19] on img at bounding box center [36, 17] width 44 height 10
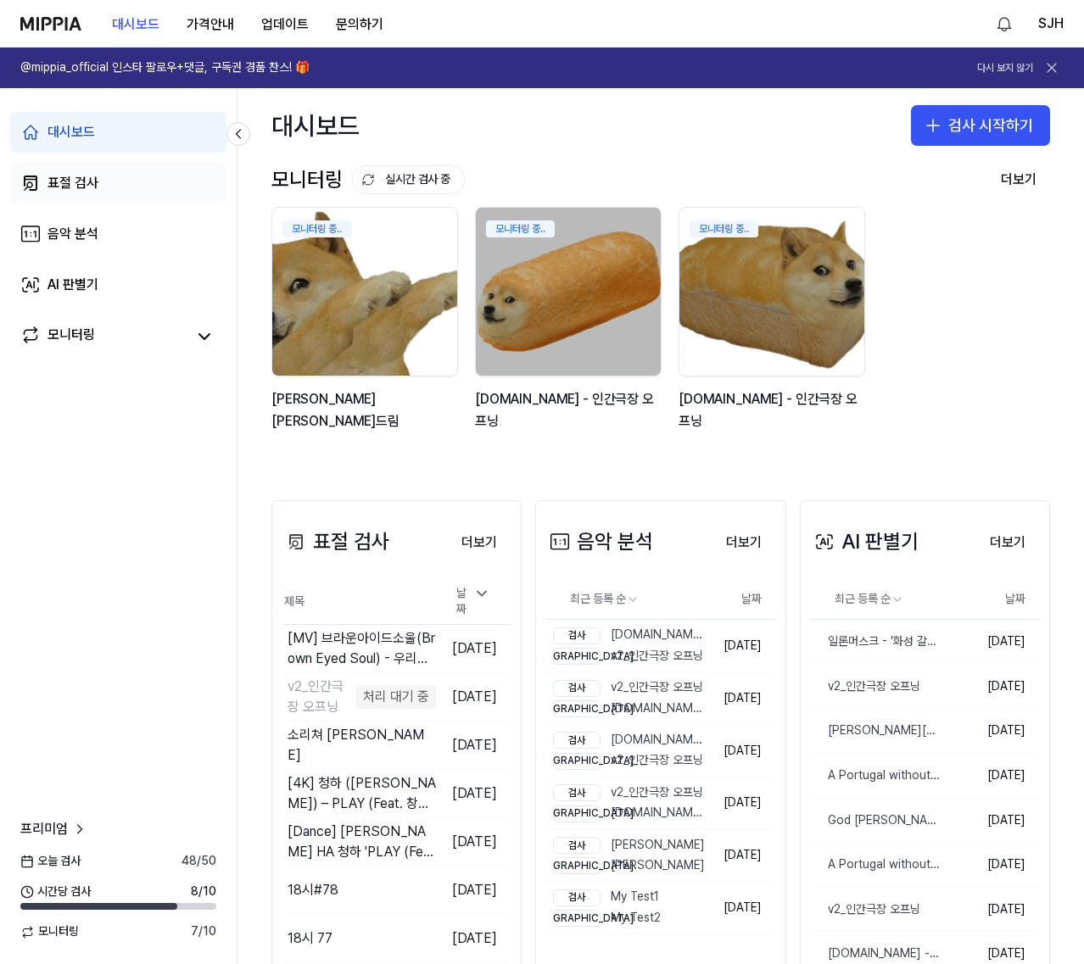
click at [101, 185] on link "표절 검사" at bounding box center [118, 183] width 216 height 41
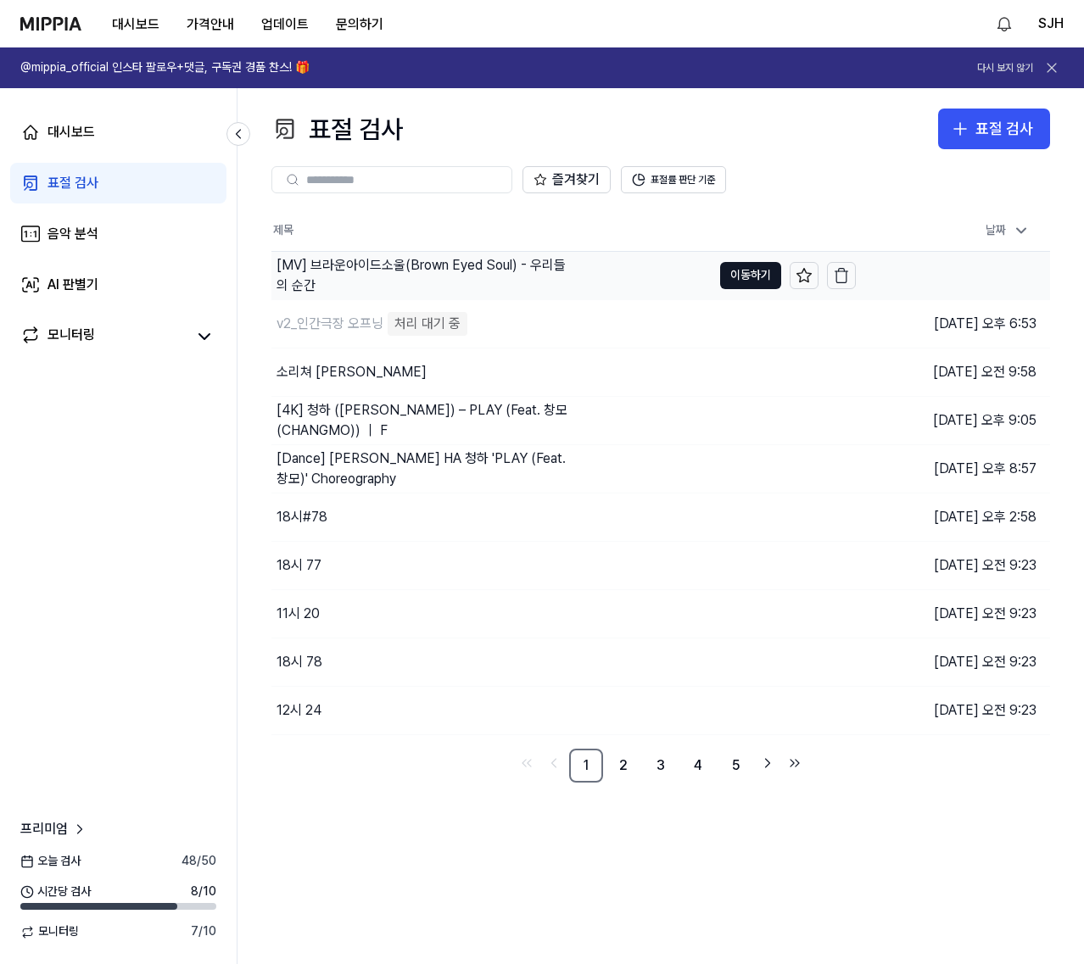
click at [541, 270] on div "[MV] 브라운아이드소울(Brown Eyed Soul) - 우리들의 순간" at bounding box center [422, 275] width 293 height 41
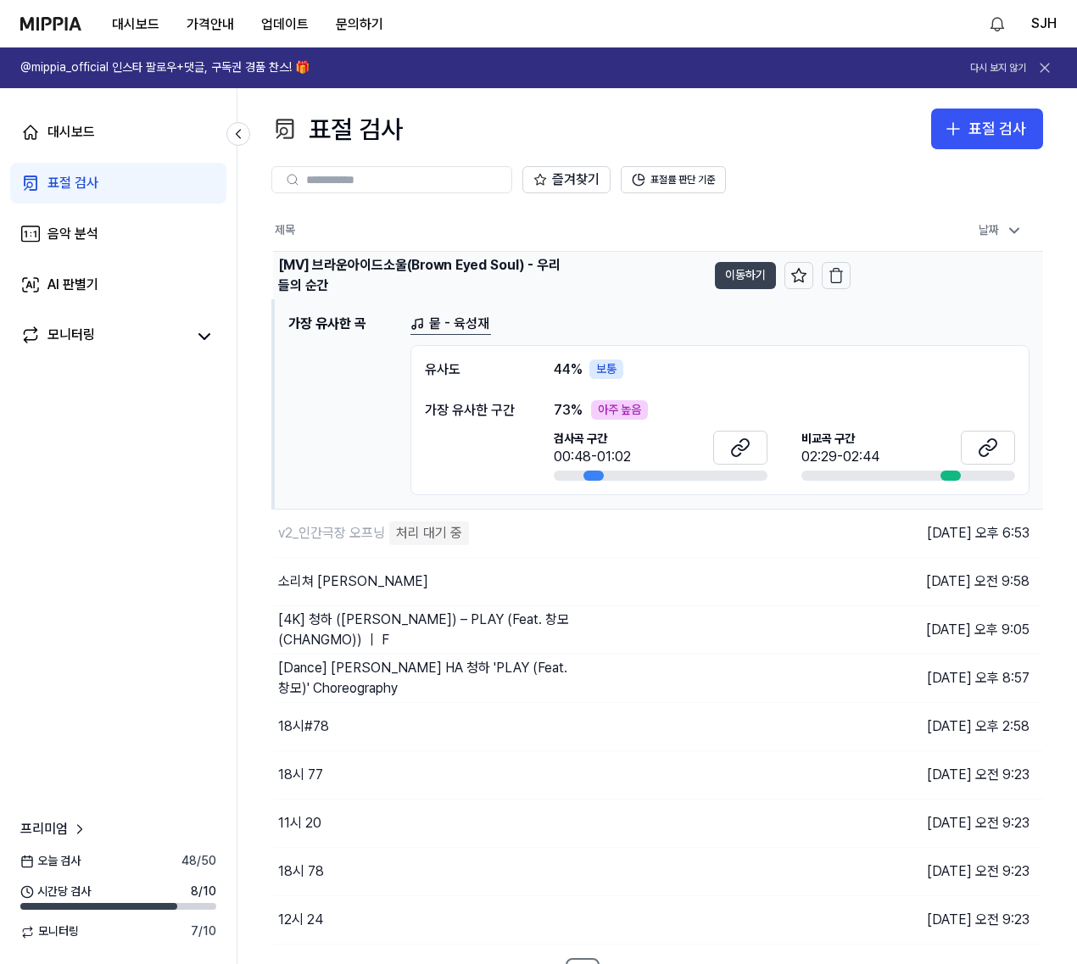
click at [727, 270] on button "이동하기" at bounding box center [745, 275] width 61 height 27
